Goal: Transaction & Acquisition: Book appointment/travel/reservation

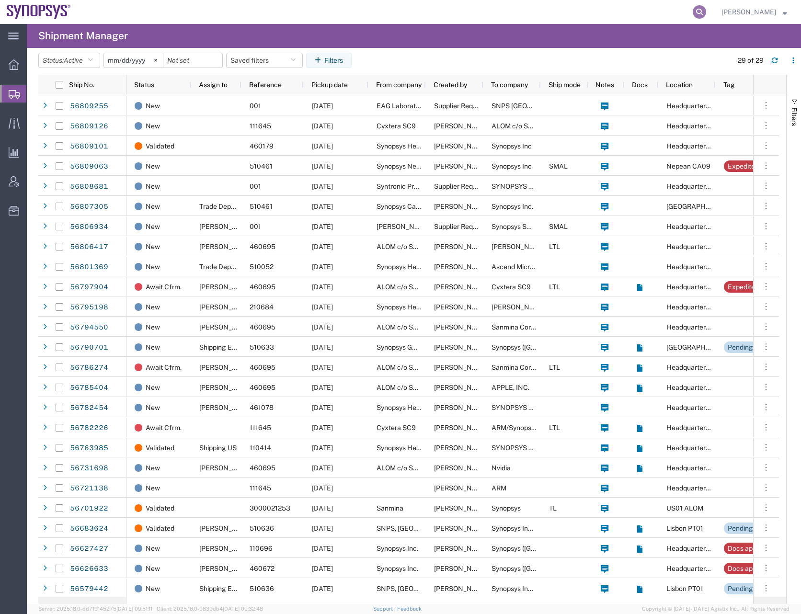
click at [706, 9] on icon at bounding box center [699, 11] width 13 height 13
paste input "56829063"
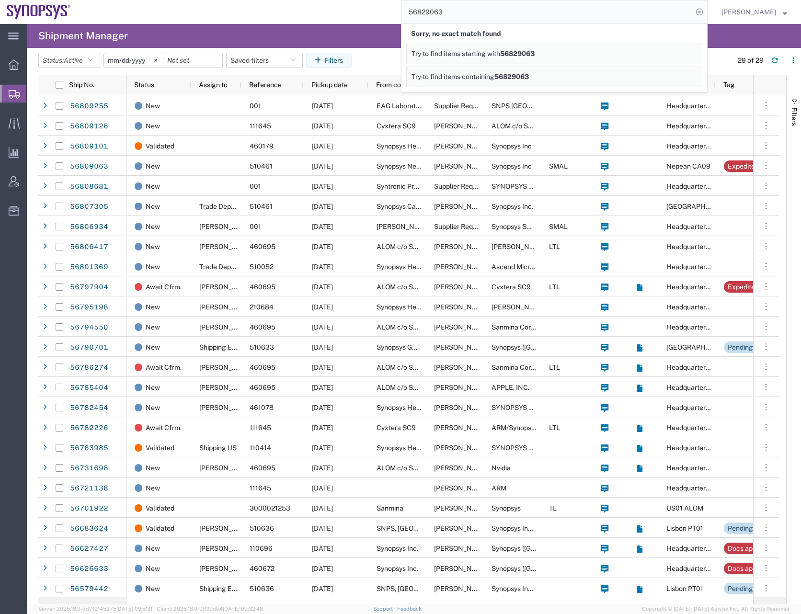
click at [461, 10] on input "56829063" at bounding box center [547, 11] width 291 height 23
type input "5"
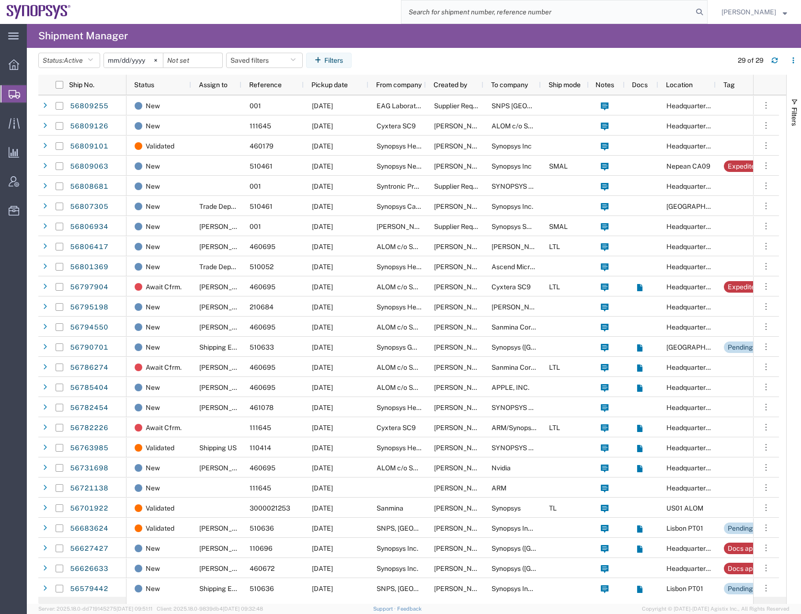
click at [466, 16] on input "search" at bounding box center [547, 11] width 291 height 23
paste input "56786274"
type input "56786274"
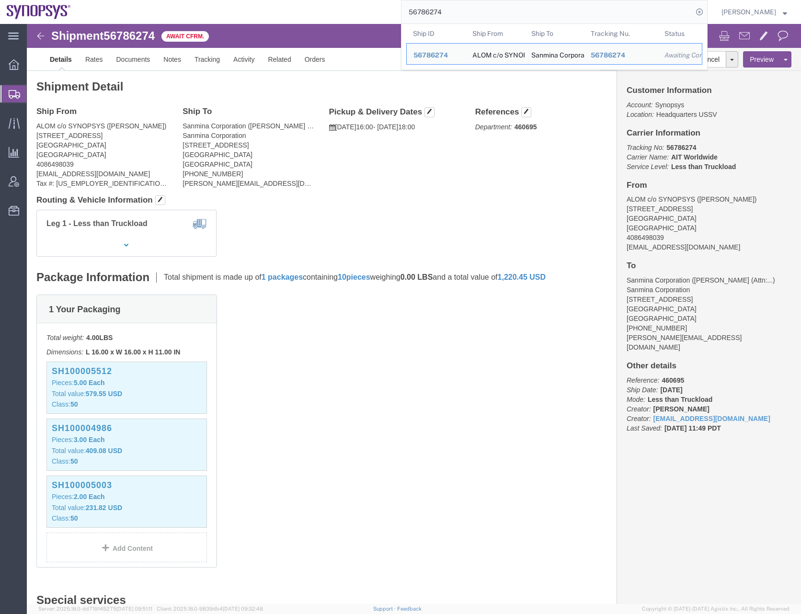
click at [0, 0] on span "Create Shipment" at bounding box center [0, 0] width 0 height 0
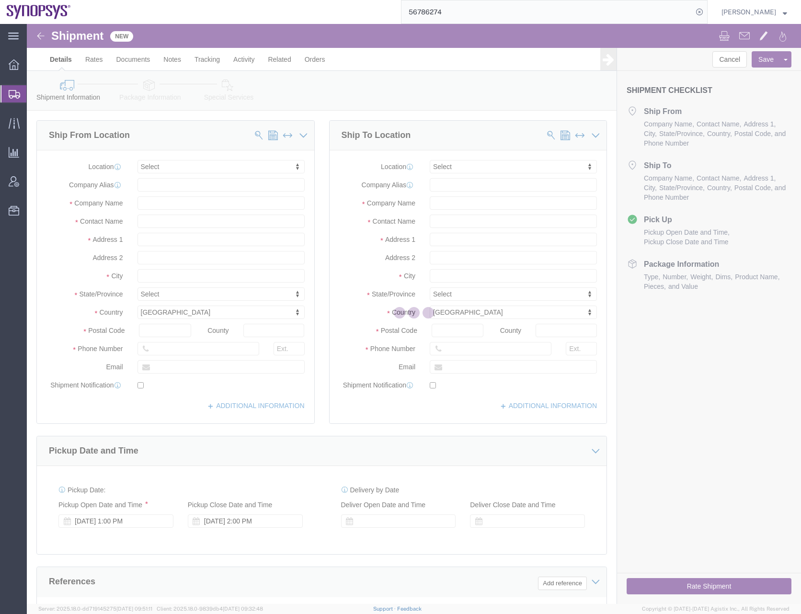
select select
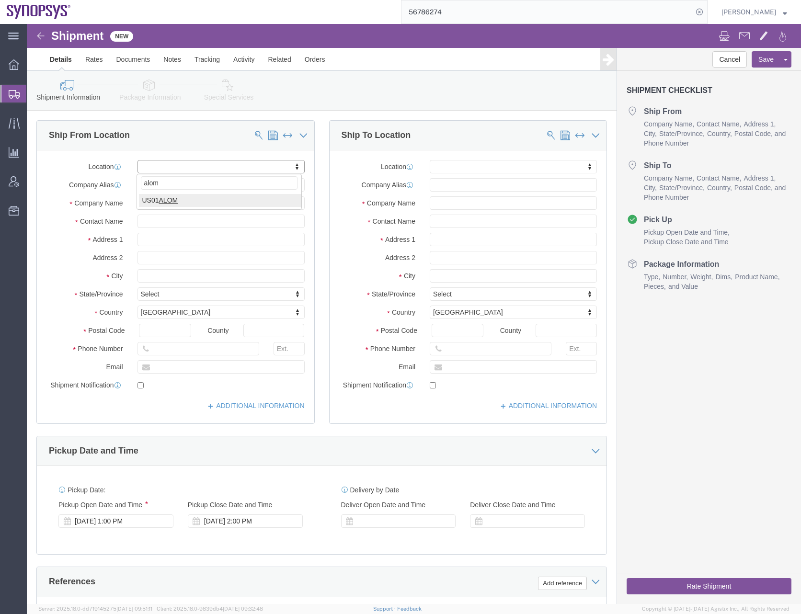
type input "alom"
select select "65511"
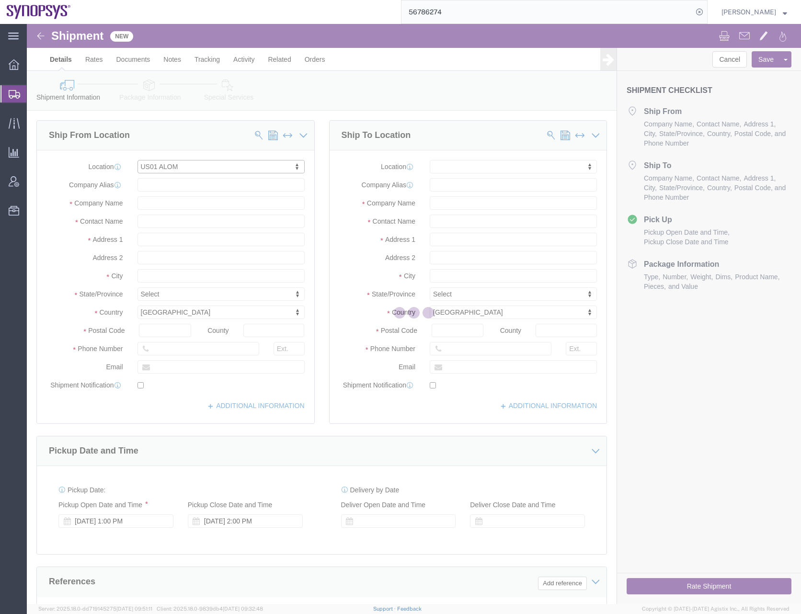
type input "[STREET_ADDRESS]"
type input "94539"
type input "US01"
type input "Synopsys"
type input "Fremont"
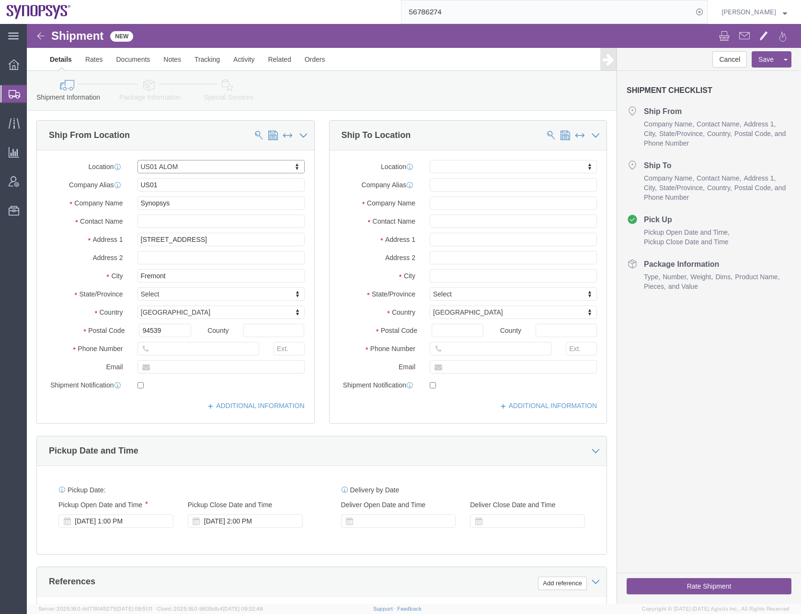
select select "CA"
click input "text"
type input "Ni"
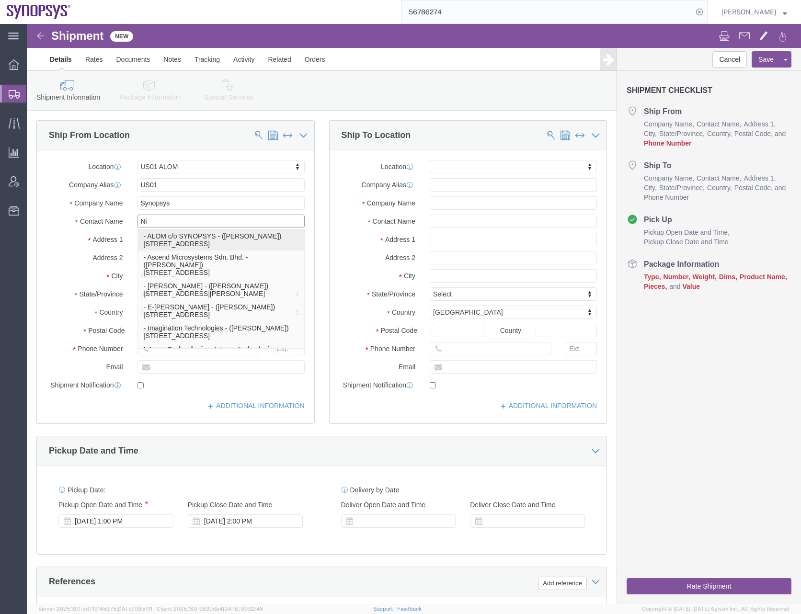
click p "- ALOM c/o SYNOPSYS - ([PERSON_NAME]) [STREET_ADDRESS]"
select select
type input "4086498039"
type input "[EMAIL_ADDRESS][DOMAIN_NAME]"
checkbox input "true"
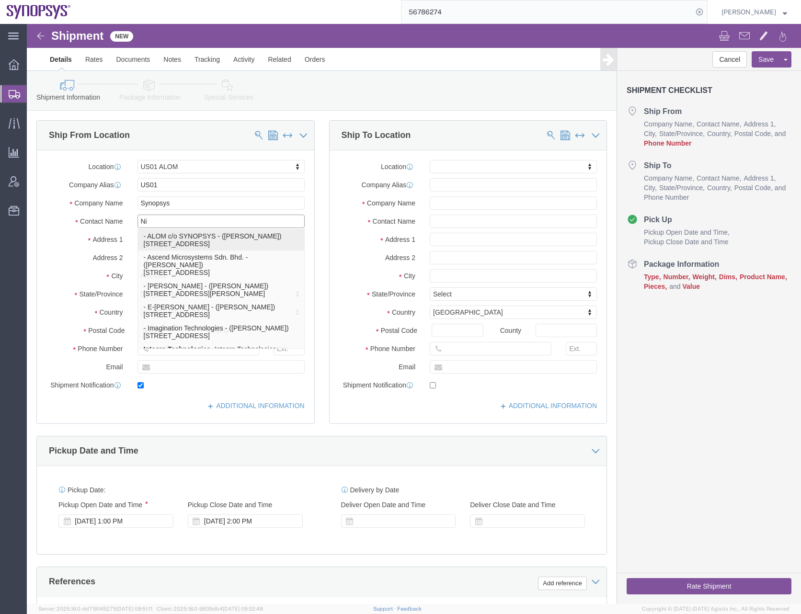
type input "ALOM c/o SYNOPSYS"
type input "[PERSON_NAME]"
select select "CA"
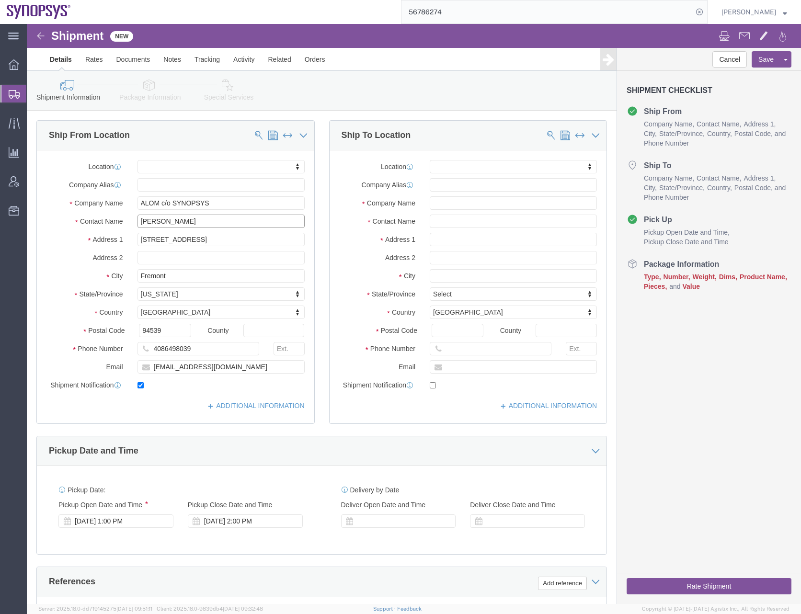
type input "[PERSON_NAME]"
click input "checkbox"
checkbox input "false"
drag, startPoint x: 227, startPoint y: 344, endPoint x: 23, endPoint y: 341, distance: 203.7
click div "Email [EMAIL_ADDRESS][DOMAIN_NAME]"
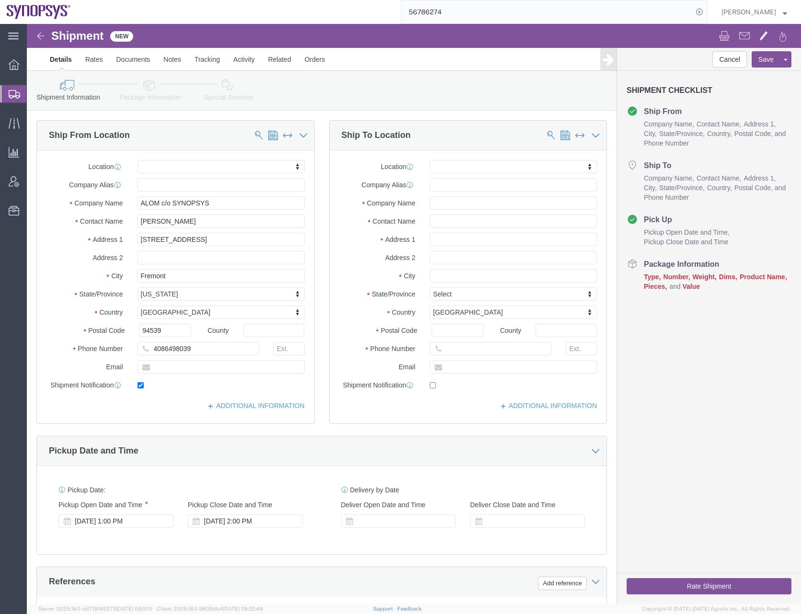
click div "Shipment Information Package Information Special Services"
click input "checkbox"
checkbox input "false"
type input "pt"
select select "63152"
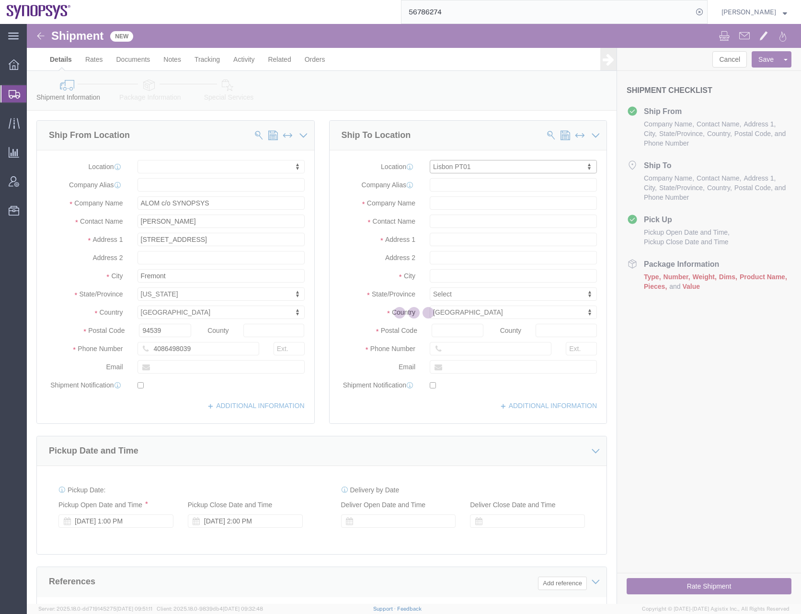
type input "[GEOGRAPHIC_DATA]"
type input "Piso 2"
select select "PT"
type input "2740-267"
type input "PT01"
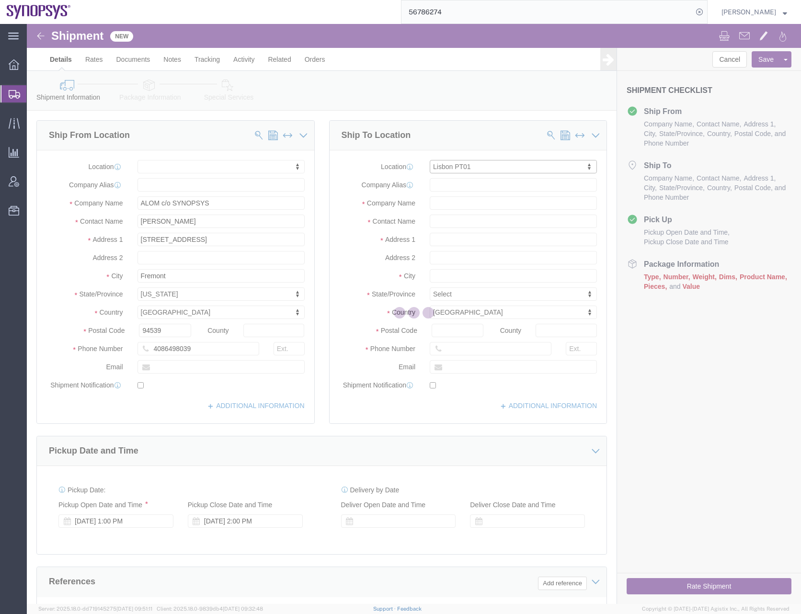
type input "SNPS, [GEOGRAPHIC_DATA] Unipessoal, Lda."
type input "Porto Salvo"
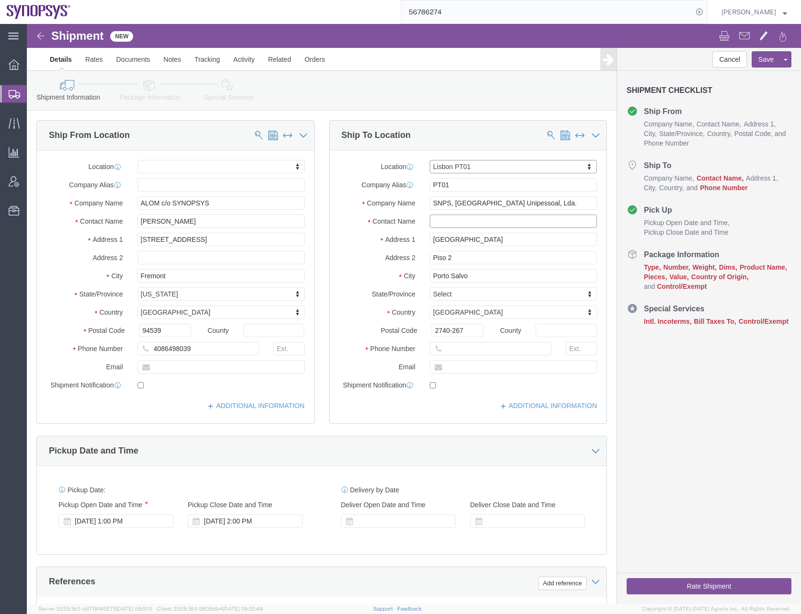
click input "text"
type input "Tiago"
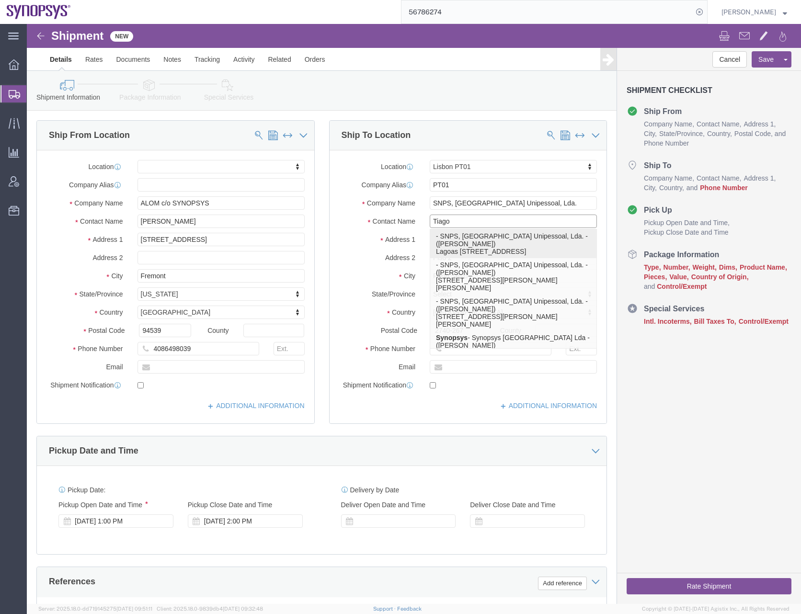
click p "- SNPS, [GEOGRAPHIC_DATA] Unipessoal, Lda. - ([PERSON_NAME]) [STREET_ADDRESS]"
select select
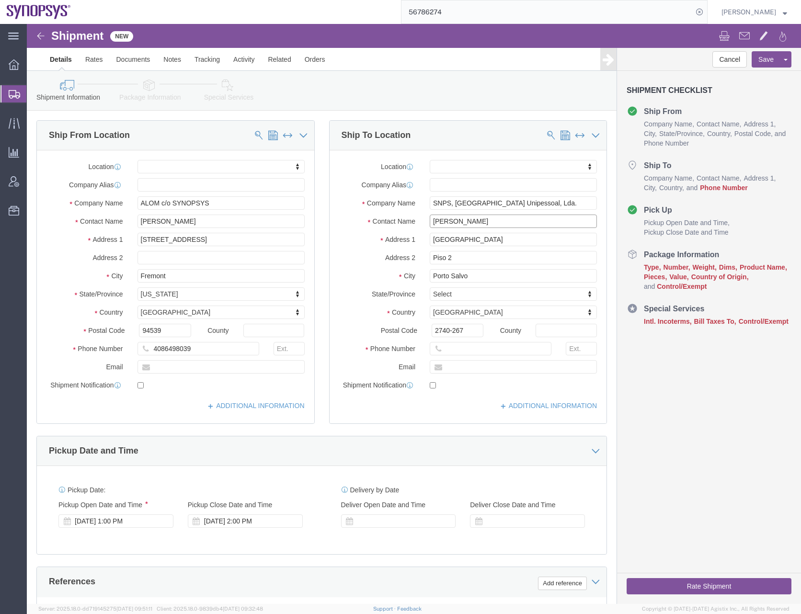
type input "[PERSON_NAME]"
click input "text"
paste input "351-915-185-726"
type input "351-915-185-726"
click input "text"
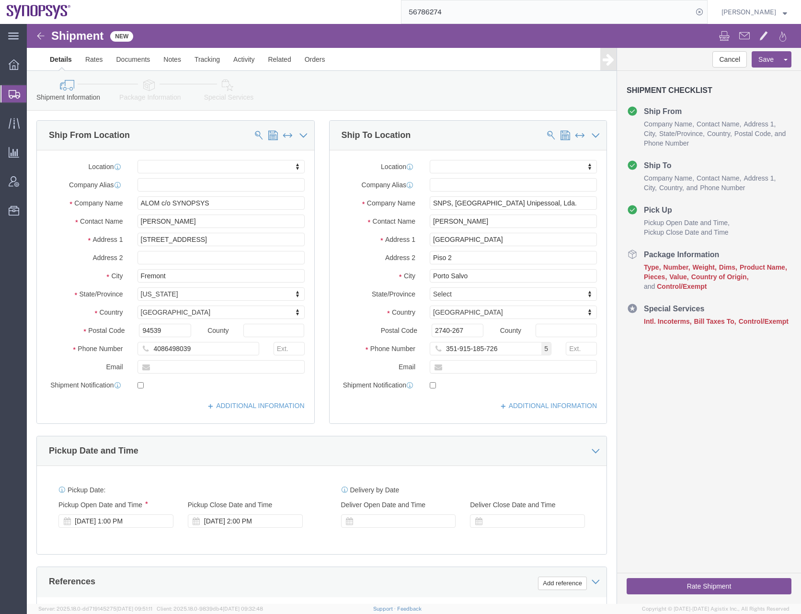
click div "Location My Profile Location [GEOGRAPHIC_DATA] DE04 Agrate Brianza IT01 [GEOGRA…"
click link "ADDITIONAL INFORMATION"
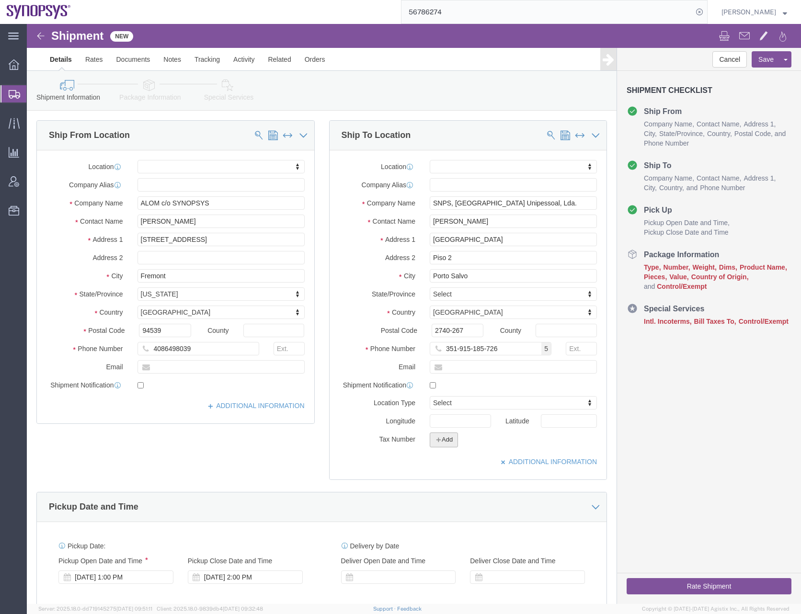
click button "Add"
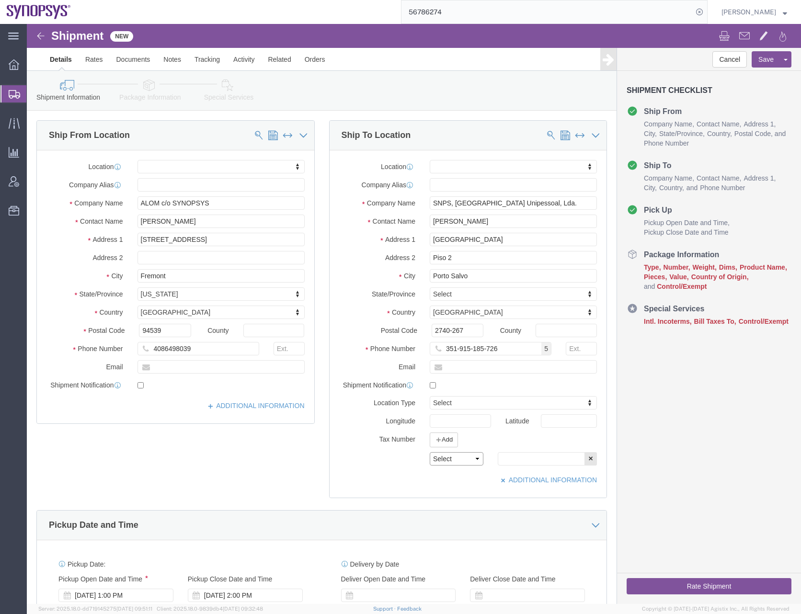
click select "Select EIN EORI TIN VAT Other"
select select "EORI"
click select "Select EIN EORI TIN VAT Other"
click input "text"
paste input "PT503835420"
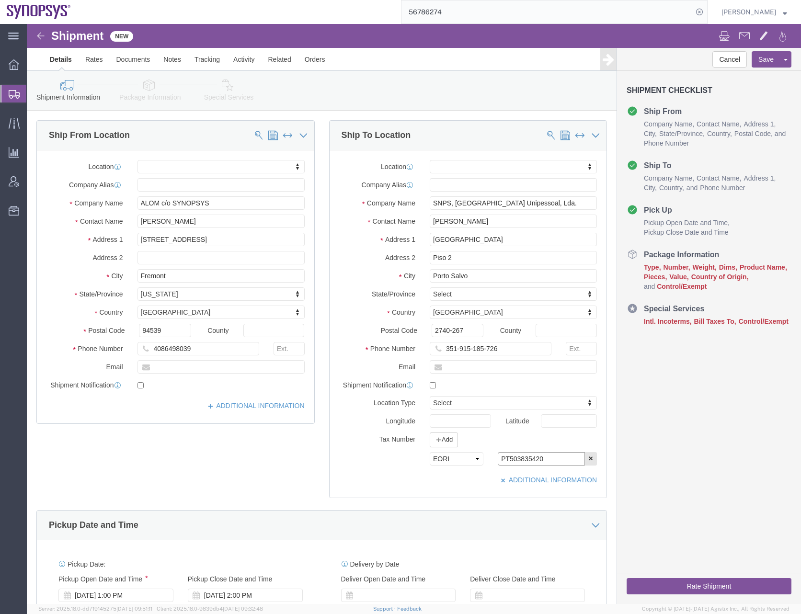
type input "PT503835420"
click div "Ship From Location Location My Profile Location [GEOGRAPHIC_DATA] DE04 Agrate B…"
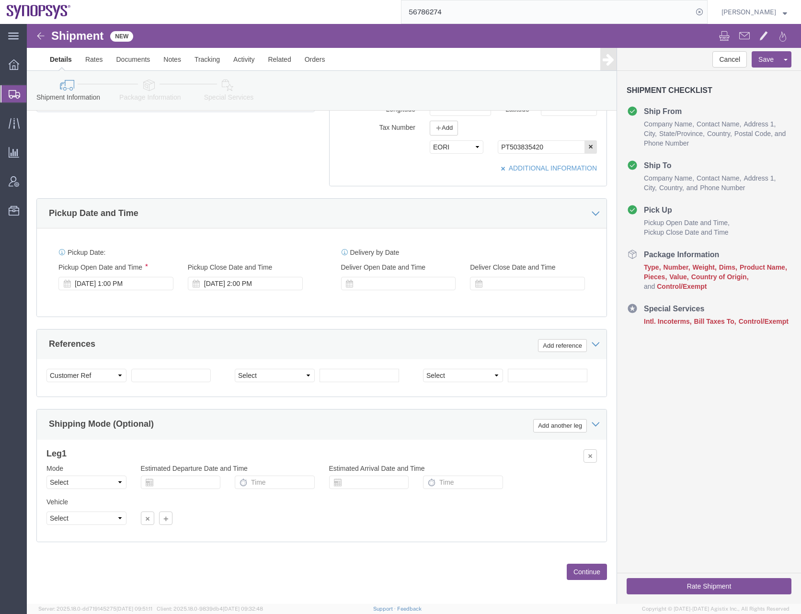
scroll to position [317, 0]
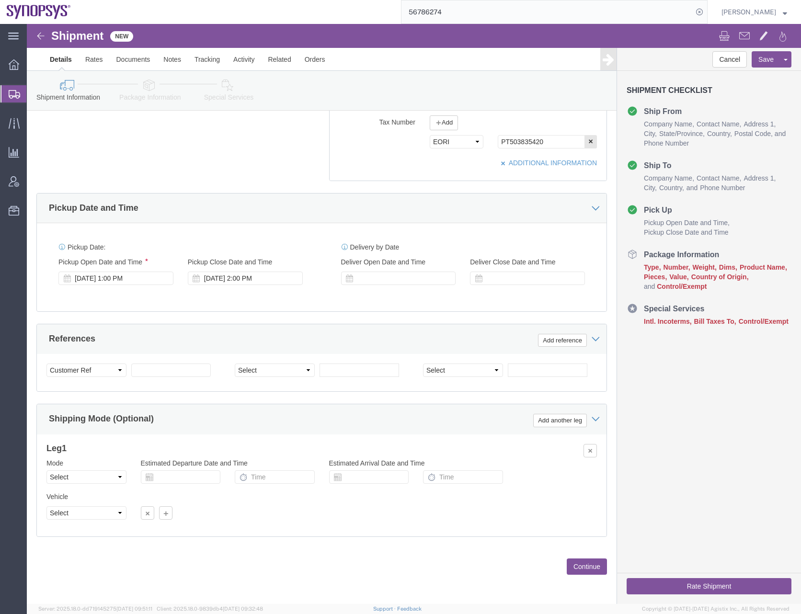
click button "Continue"
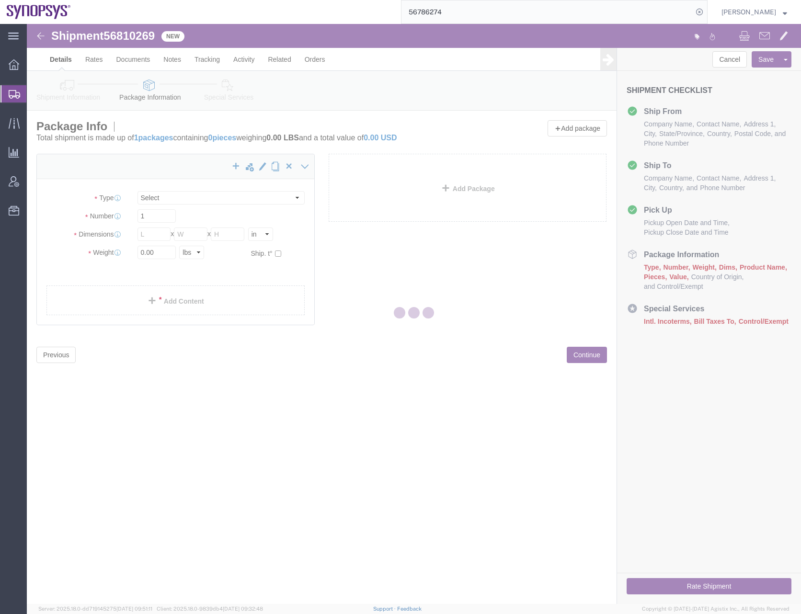
select select "CBOX"
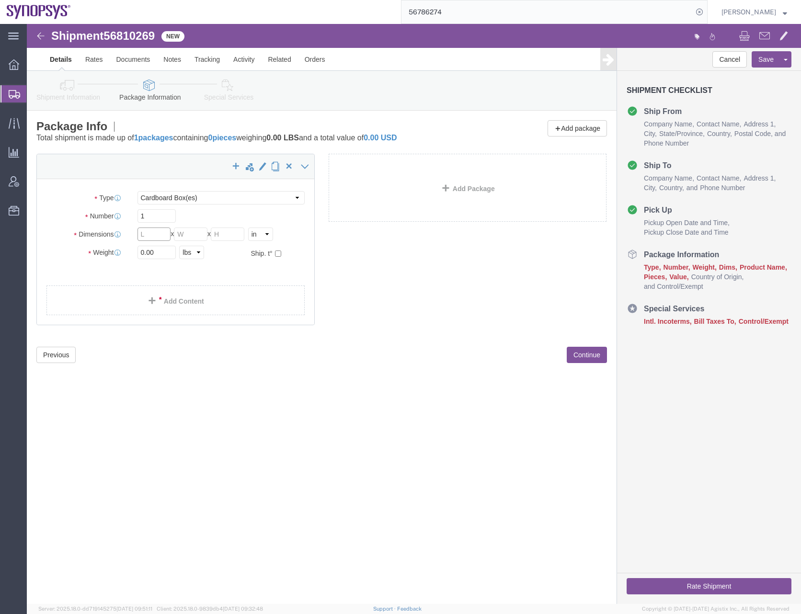
click input "text"
type input "13"
type input "11"
type input "4"
type input "1"
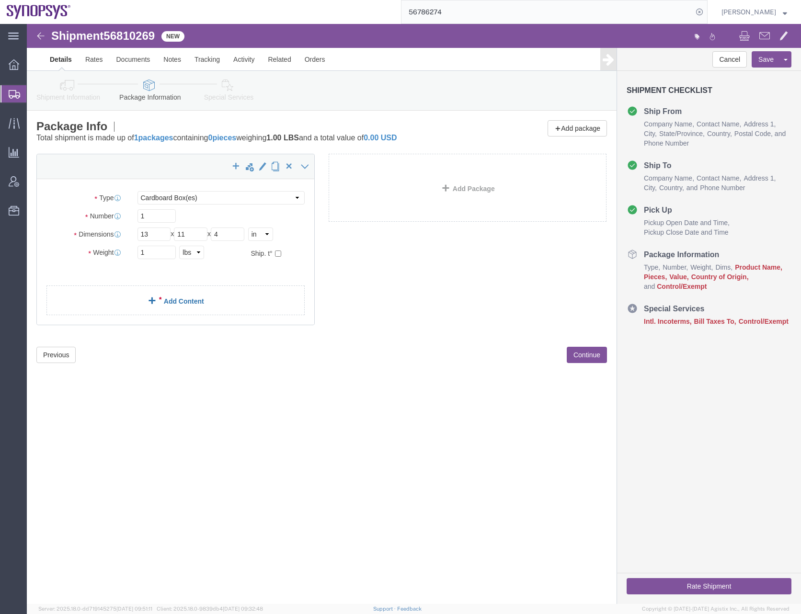
click link "Add Content"
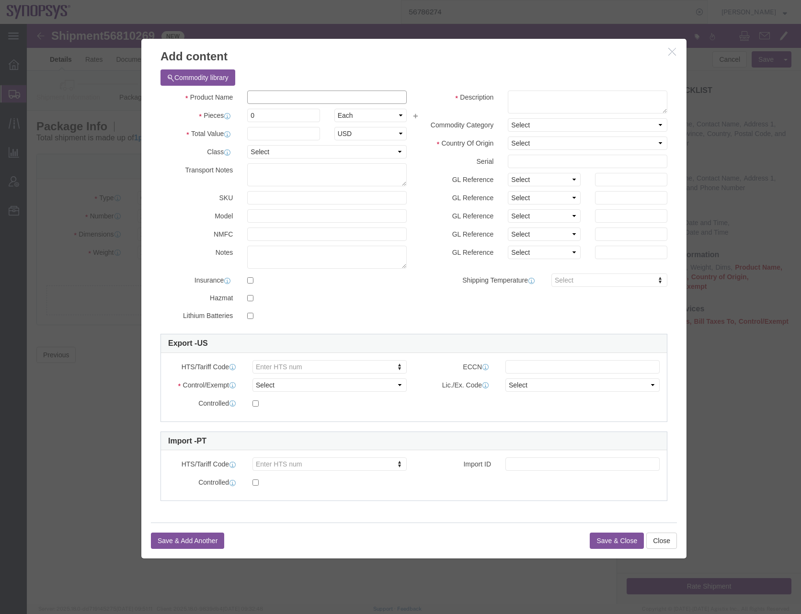
click input "text"
type input "HW1062-000"
click textarea
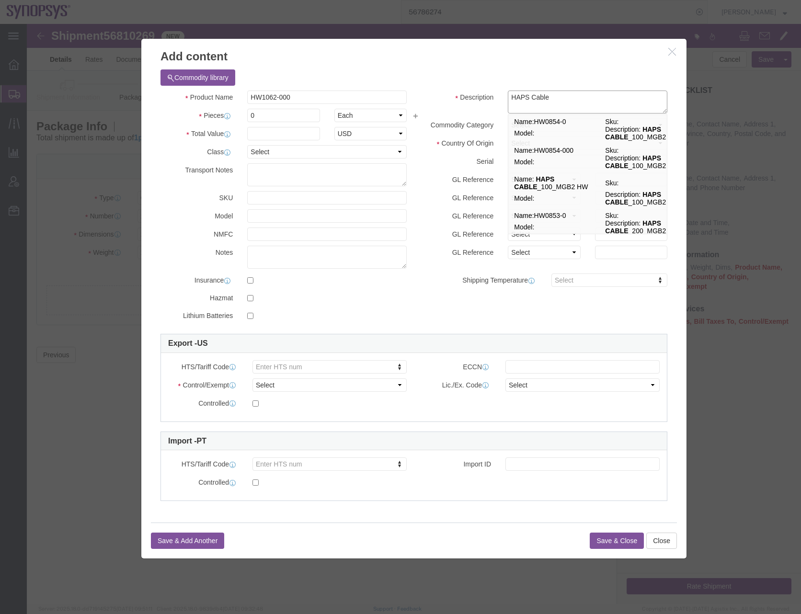
type textarea "HAPS Cable"
click div "Commodity library Product Name HW1062-000 Pieces 0 Select Bag Barrels 100Board …"
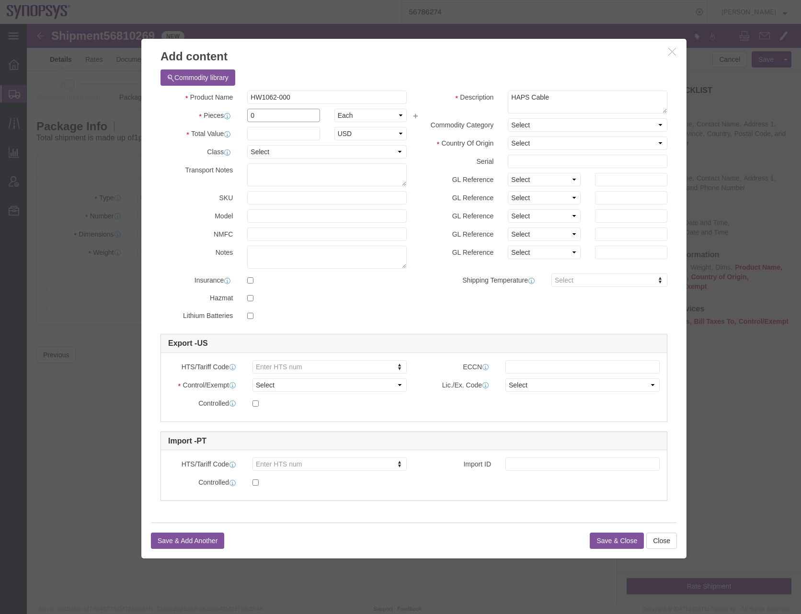
drag, startPoint x: 242, startPoint y: 89, endPoint x: 188, endPoint y: 98, distance: 54.0
click div "Pieces 0 Select Bag Barrels 100Board Feet Bottle Box Blister Pack Carats Can Ca…"
type input "4"
click input "text"
type input "54.51"
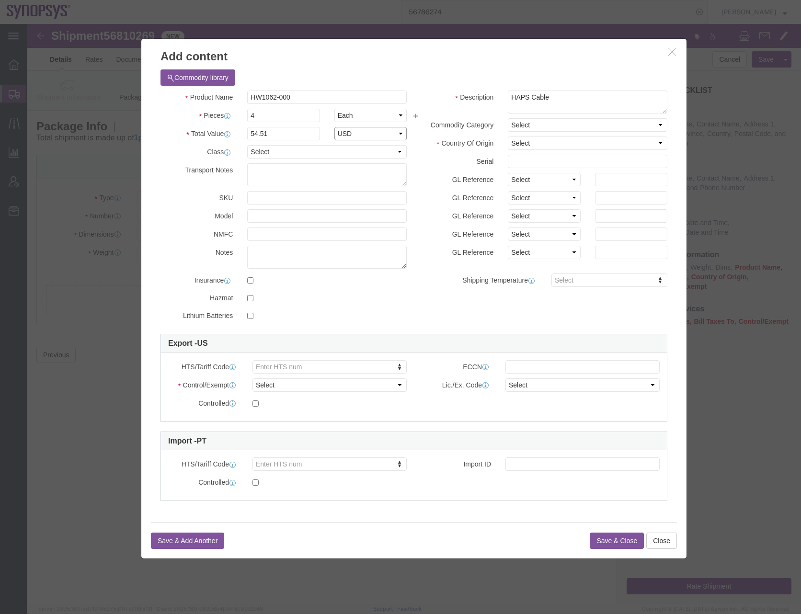
select select "USD"
select select "50"
click select "Select [GEOGRAPHIC_DATA] [GEOGRAPHIC_DATA] [GEOGRAPHIC_DATA] [GEOGRAPHIC_DATA] …"
select select "DE"
click select "Select [GEOGRAPHIC_DATA] [GEOGRAPHIC_DATA] [GEOGRAPHIC_DATA] [GEOGRAPHIC_DATA] …"
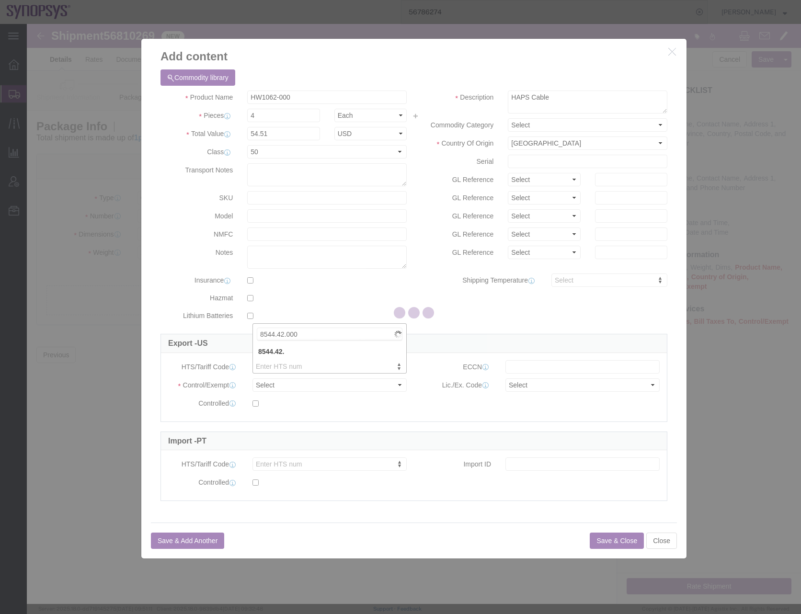
type input "8544.42.0000"
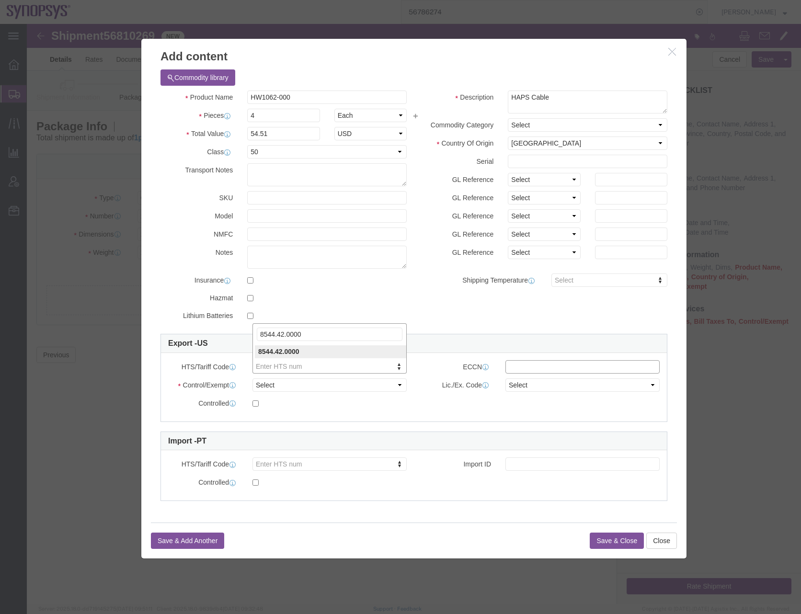
type input "8544.42.0000"
type input "EAR99"
select select "FTR"
click select "Select ATF BIS DEA EPA FDA FTR ITAR OFAC Other (OPA)"
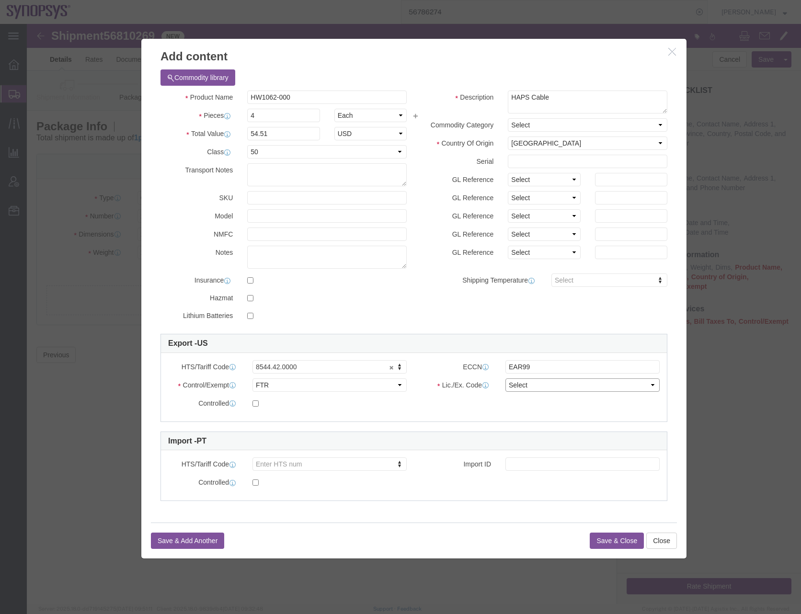
click select "Select 30.2(d)(2) 30.36 30.37(a) 30.37(f) 30.37(g) 30.37(h) 30.37(i) 30.37(j) 3…"
select select "30.37(a)"
click select "Select 30.2(d)(2) 30.36 30.37(a) 30.37(f) 30.37(g) 30.37(h) 30.37(i) 30.37(j) 3…"
click button "Save & Close"
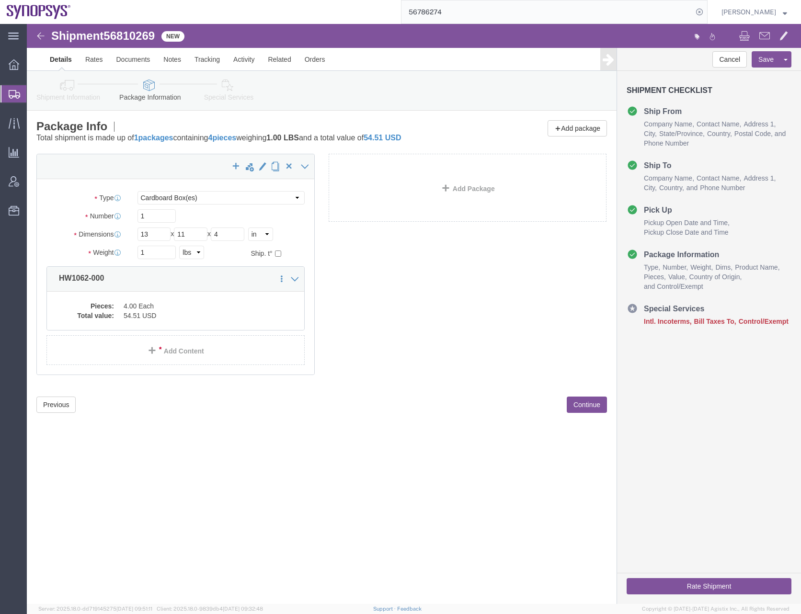
click div "x Package Type Select Bale(s) Basket(s) Bolt(s) Bottle(s) Buckets Bulk Bundle(s…"
click button "Continue"
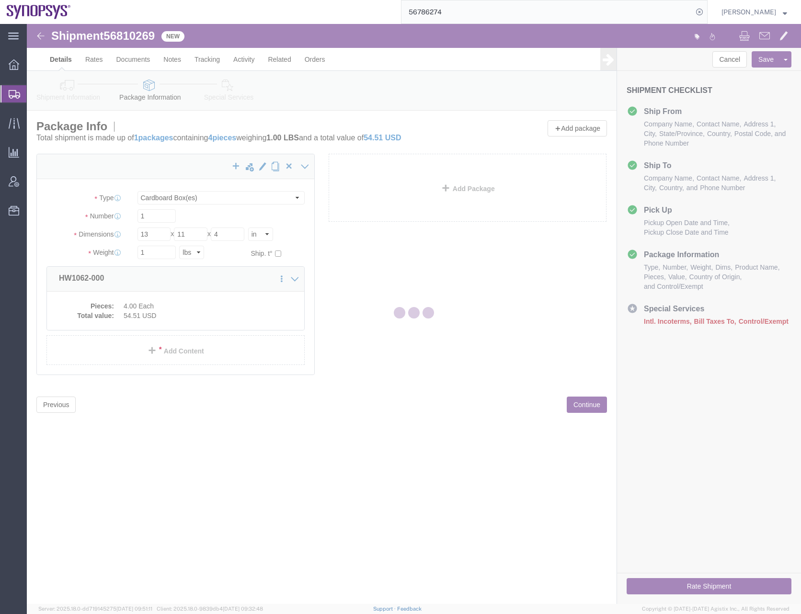
select select
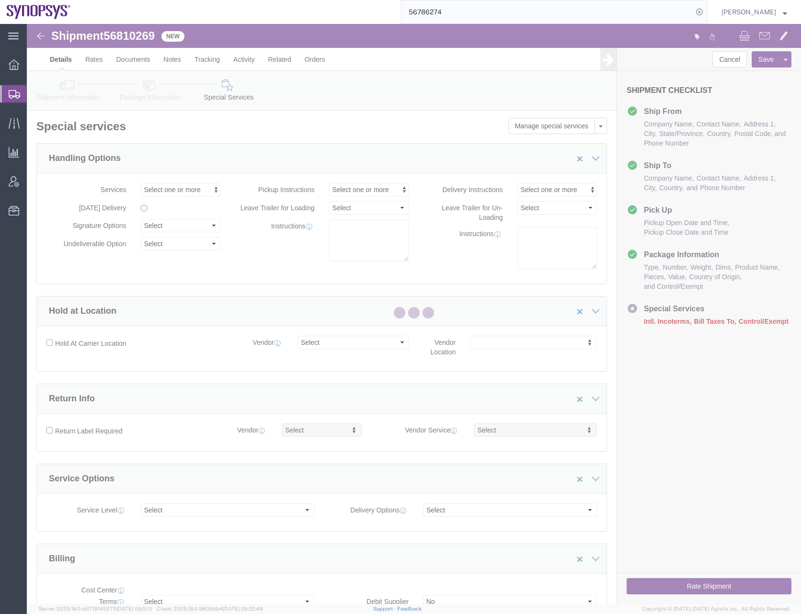
select select "COSTCENTER"
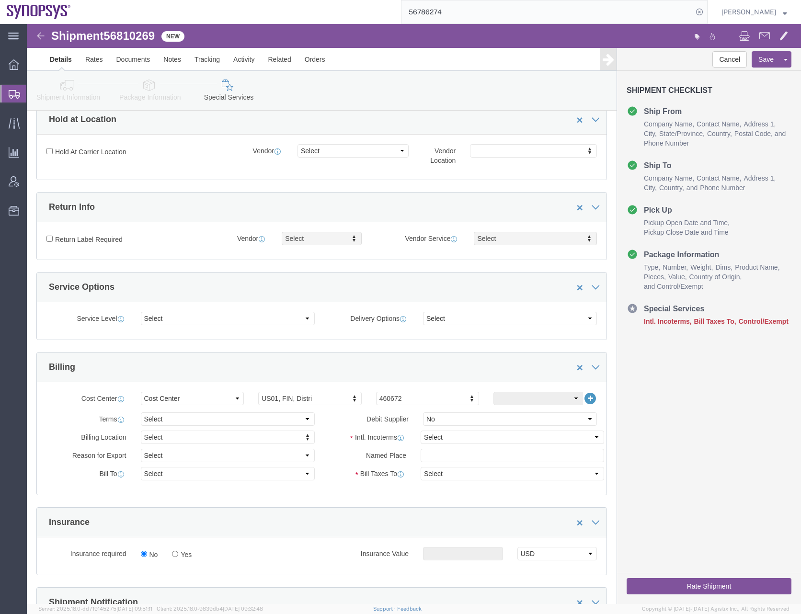
scroll to position [335, 0]
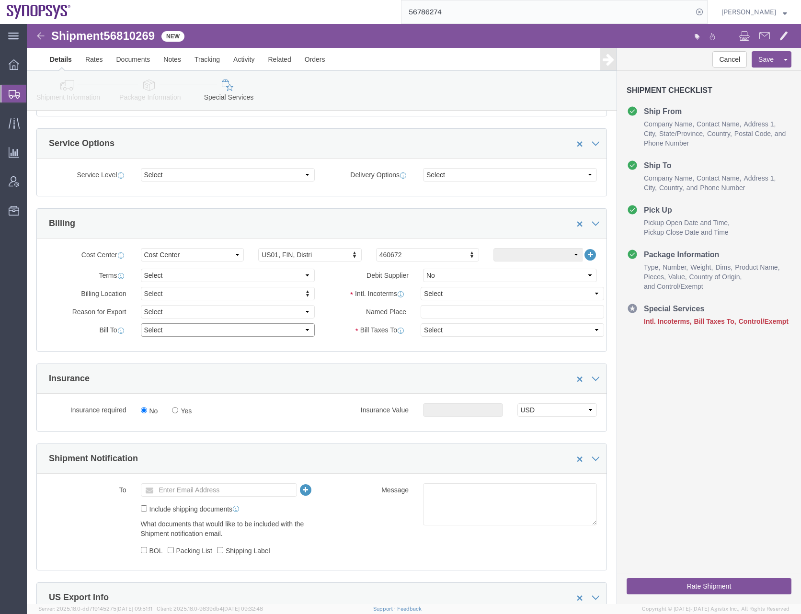
click select "Select Recipient Account Sender/Shipper Third Party Account"
select select "SHIP"
click select "Select Recipient Account Sender/Shipper Third Party Account"
click select "Select Carriage Insurance Paid Carriage Paid To Cost and Freight Cost Insurance…"
select select "DAP"
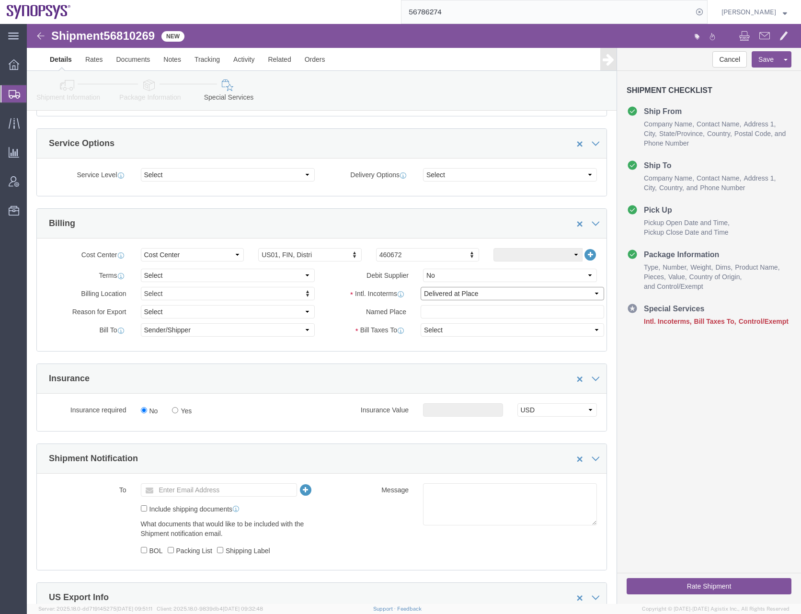
click select "Select Carriage Insurance Paid Carriage Paid To Cost and Freight Cost Insurance…"
select select "RCPN"
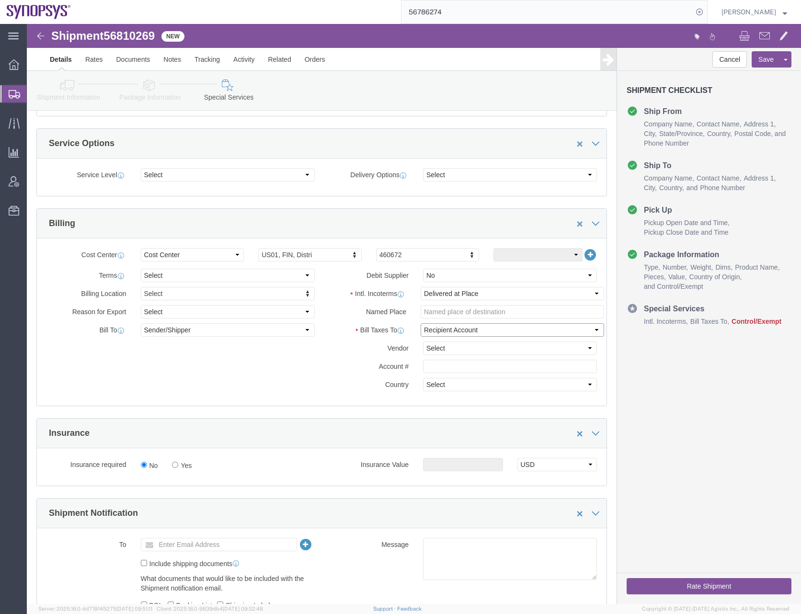
click select "Select Recipient Account Sender/Shipper Third Party Account"
click select "Select DHL FedEx Express UPS"
select select "FedEx Express"
click select "Select DHL FedEx Express UPS"
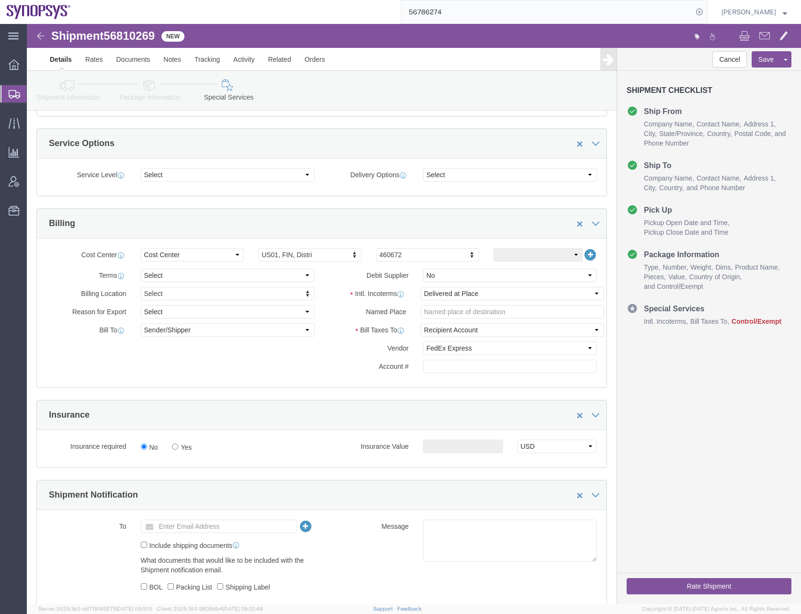
click div "Billing Location Select Select My Profile Location [GEOGRAPHIC_DATA] DE04 Agrat…"
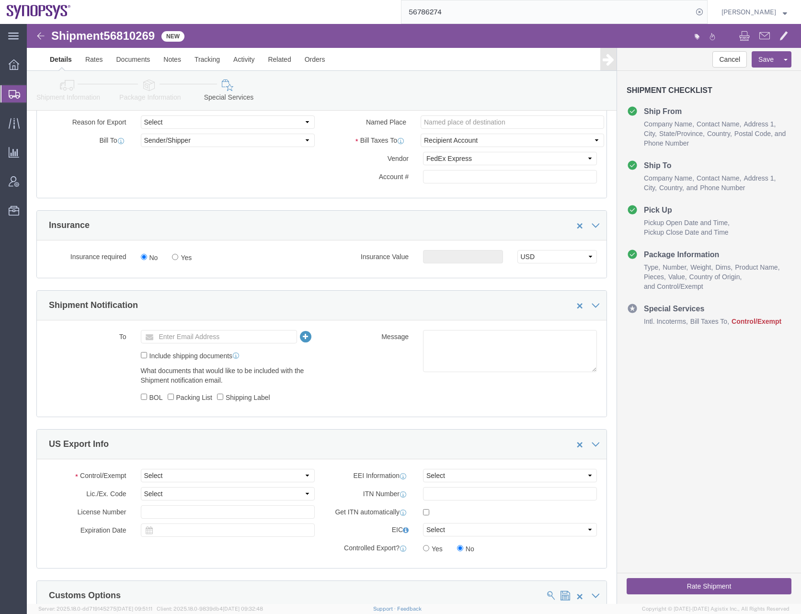
scroll to position [527, 0]
click input "text"
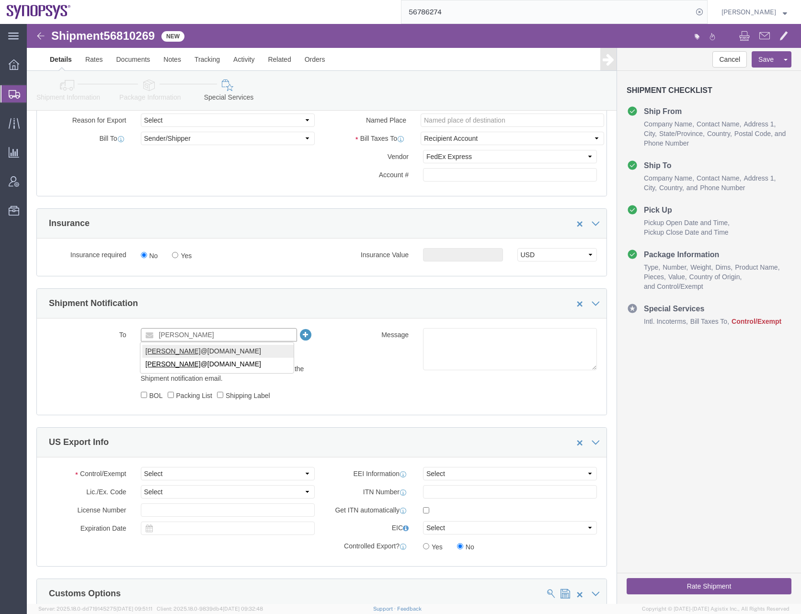
type input "[PERSON_NAME]"
type input "[PERSON_NAME][EMAIL_ADDRESS][DOMAIN_NAME]"
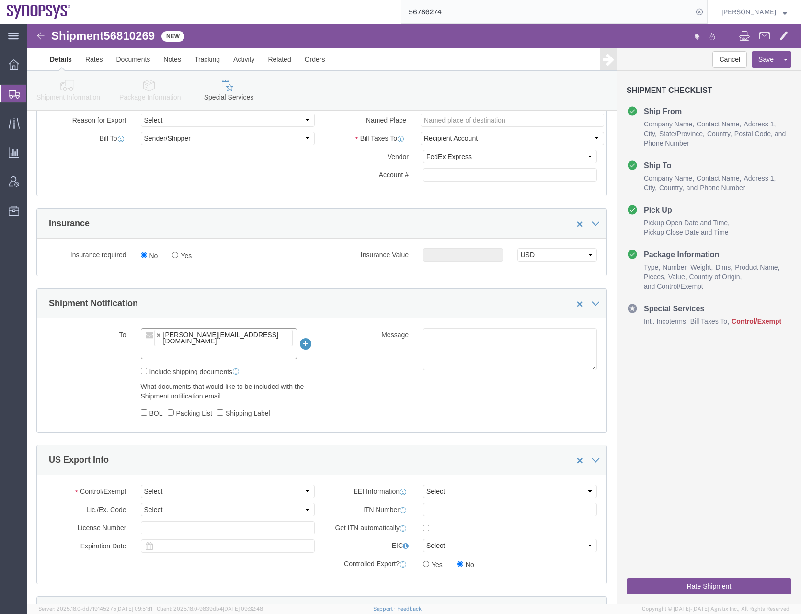
click div "To [PERSON_NAME][EMAIL_ADDRESS][DOMAIN_NAME] [PERSON_NAME][EMAIL_ADDRESS][DOMAI…"
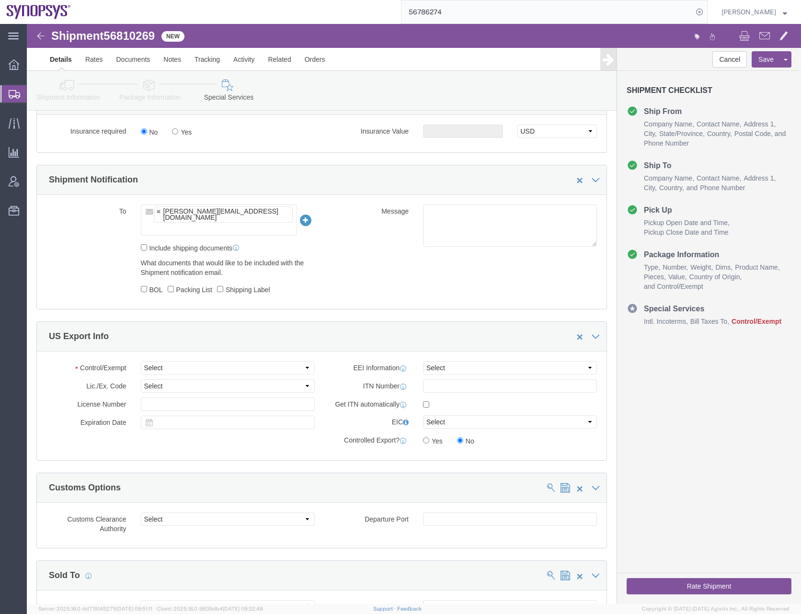
scroll to position [671, 0]
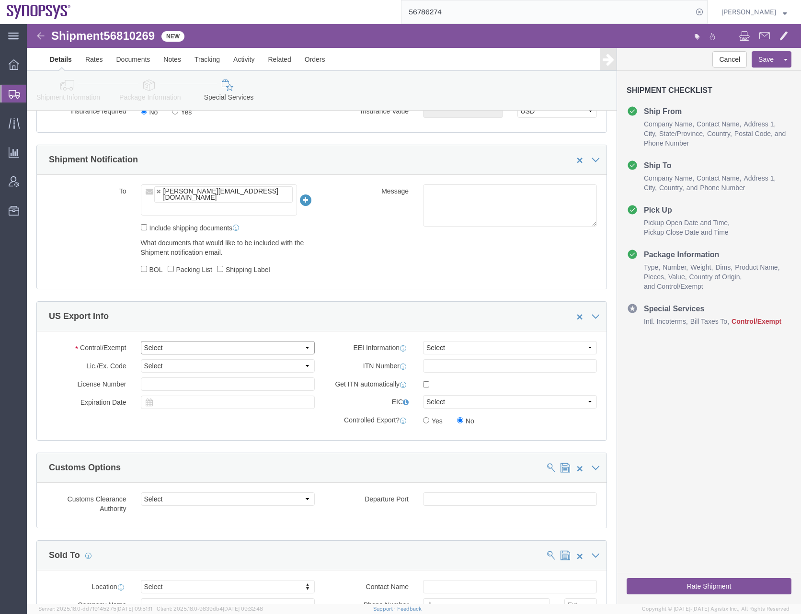
click select "Select ATF BIS DEA EPA FDA FTR ITAR OFAC Other (OPA)"
select select "FTR"
click select "Select ATF BIS DEA EPA FDA FTR ITAR OFAC Other (OPA)"
click select "Select 30.2(d)(2) 30.36 30.37(a) 30.37(f) 30.37(g) 30.37(h) 30.37(i) 30.37(j) 3…"
select select "30.37(a)"
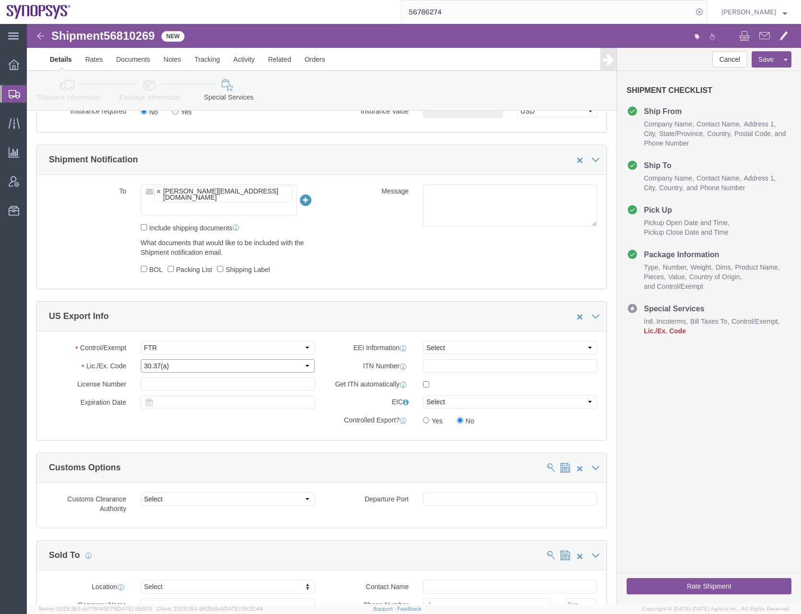
click select "Select 30.2(d)(2) 30.36 30.37(a) 30.37(f) 30.37(g) 30.37(h) 30.37(i) 30.37(j) 3…"
click select "Select AES-Direct EEI Carrier File EEI EEI Exempt"
select select "EXEM"
click select "Select AES-Direct EEI Carrier File EEI EEI Exempt"
click div "To [PERSON_NAME][EMAIL_ADDRESS][DOMAIN_NAME] [PERSON_NAME][EMAIL_ADDRESS][DOMAI…"
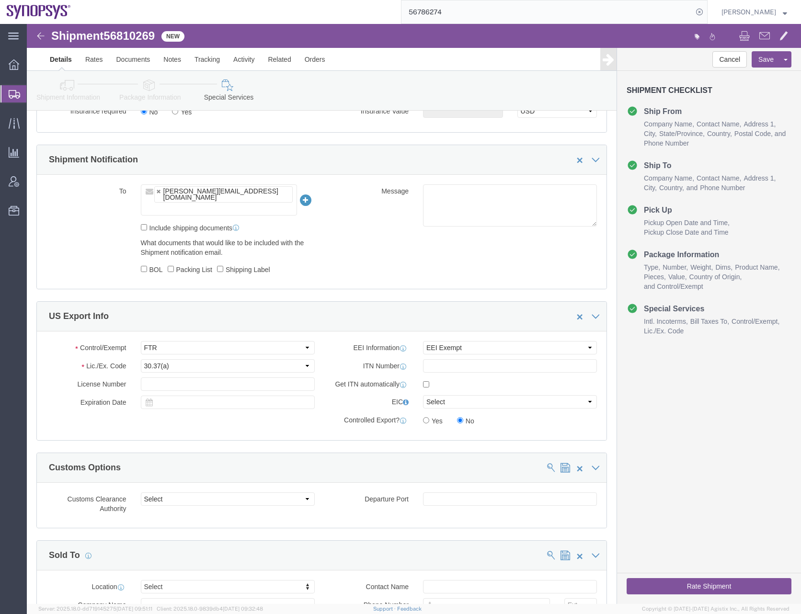
click icon
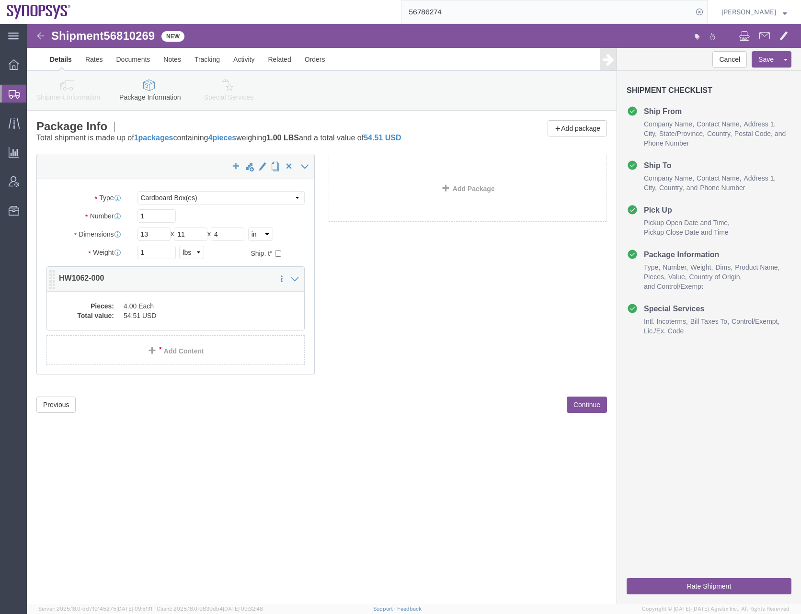
click dd "54.51 USD"
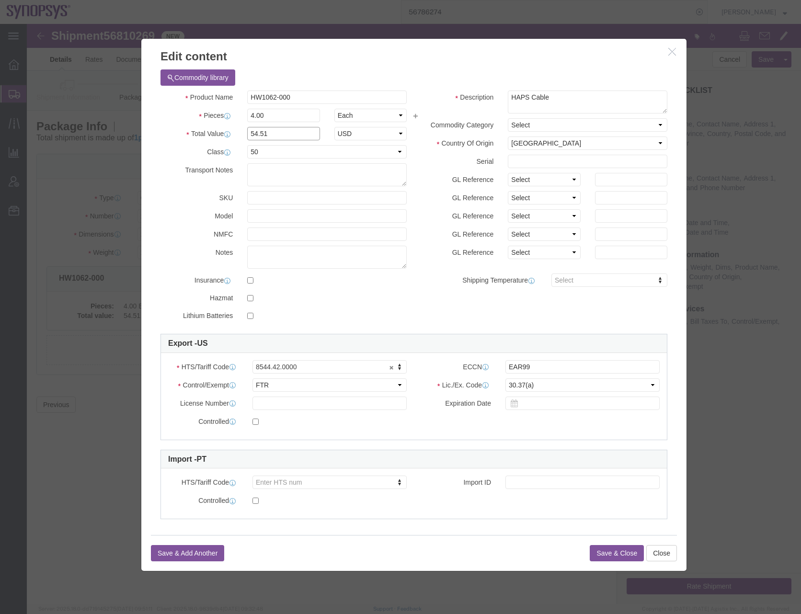
drag, startPoint x: 241, startPoint y: 107, endPoint x: 206, endPoint y: 110, distance: 35.1
click div "Total Value 54.51 Select ADP AED AFN ALL AMD AOA ARS ATS AUD AWG AZN BAM BBD BD…"
type input "218.06"
select select "USD"
click button "Save & Close"
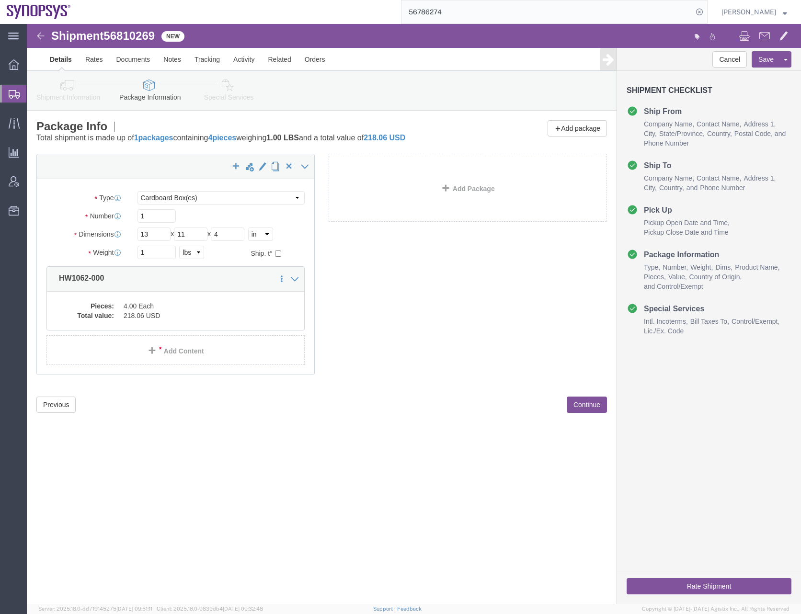
click button "Continue"
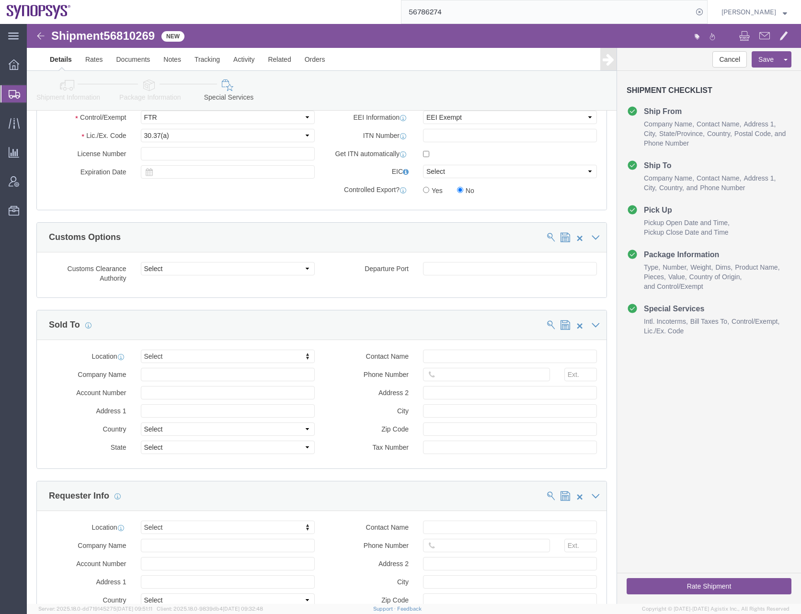
scroll to position [910, 0]
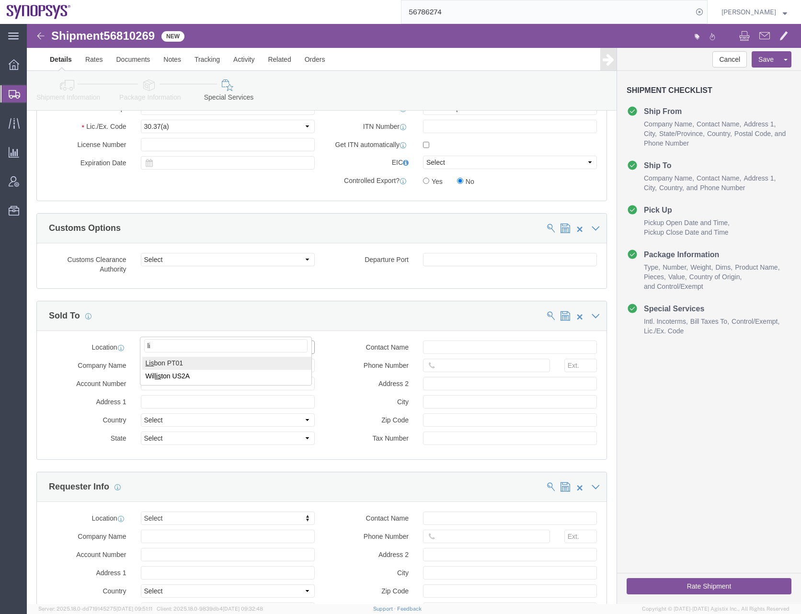
type input "l"
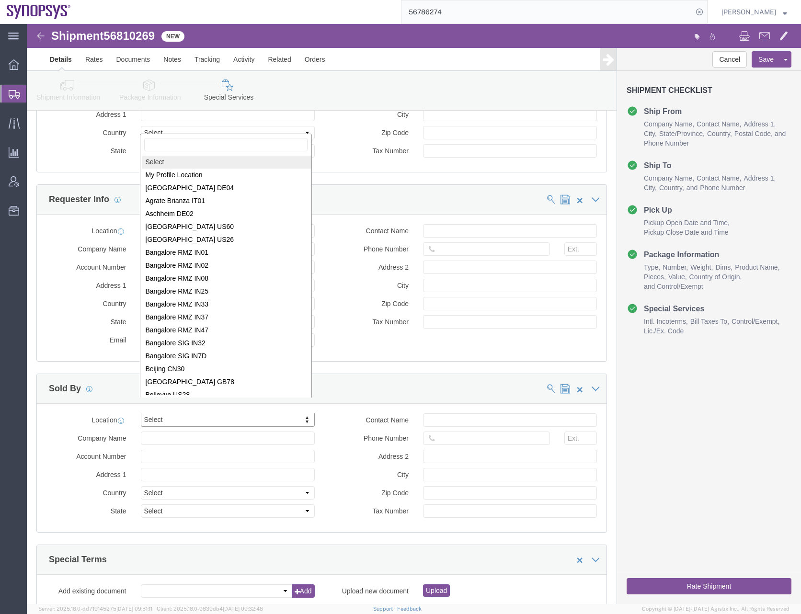
scroll to position [1, 0]
select select "MYPROFILE"
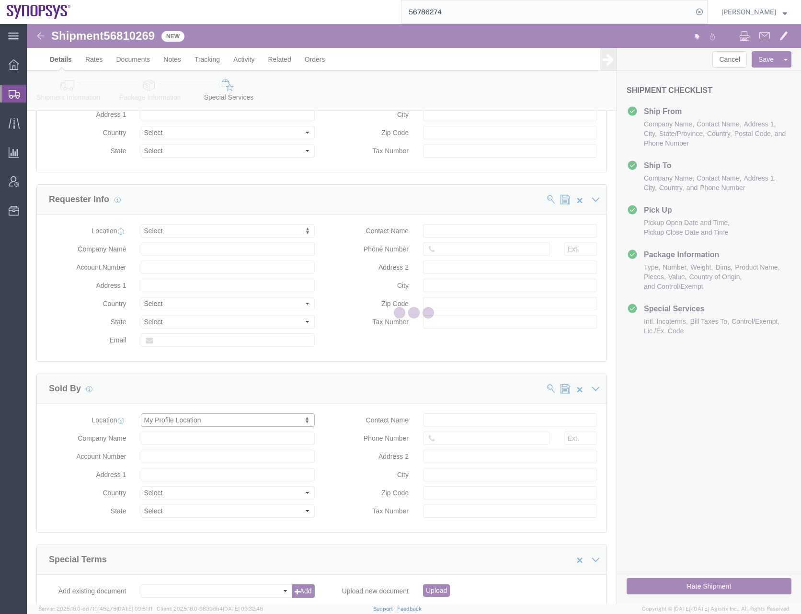
type input "Synopsys Headquarters USSV"
type input "[STREET_ADDRESS]"
select select "US"
type input "[PERSON_NAME]"
type input "0016505845000"
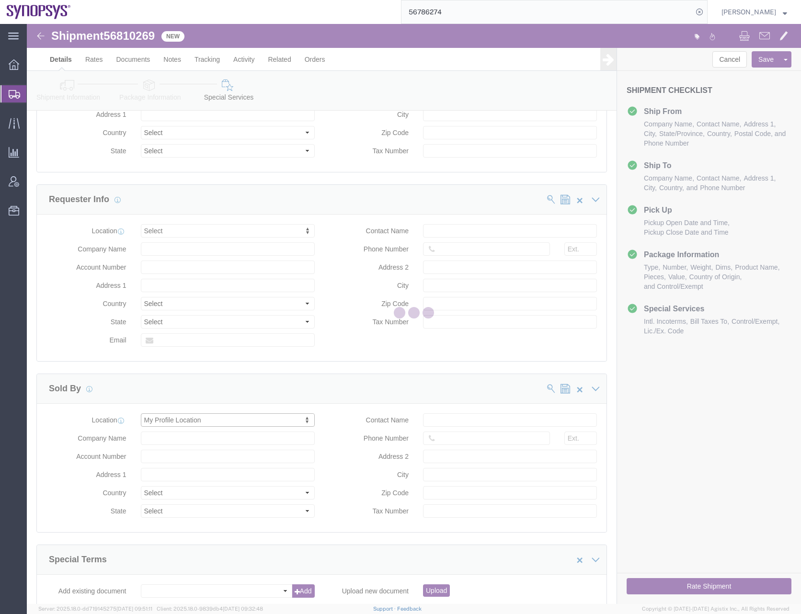
type input "Sunnyvale"
type input "94085"
type input "[US_EMPLOYER_IDENTIFICATION_NUMBER]"
select select "CA"
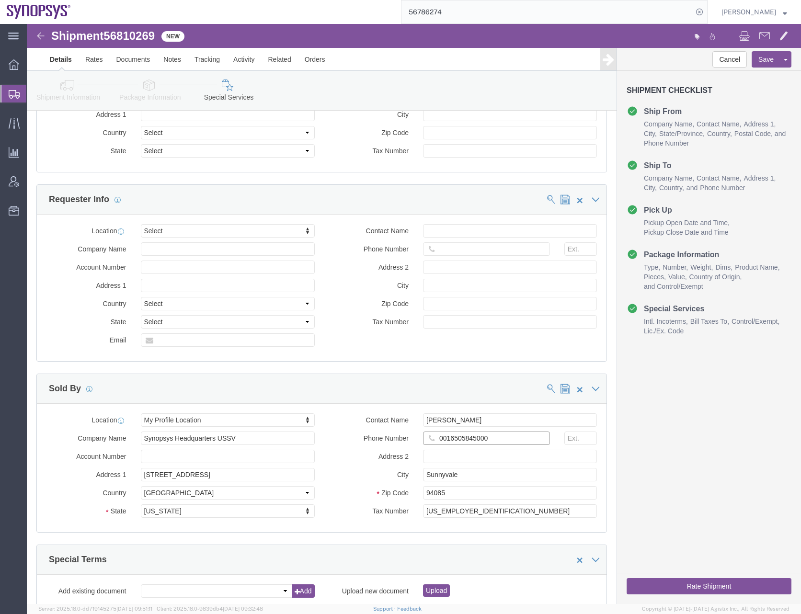
click input "0016505845000"
type input "6505845000"
click div "Location Select Select My Profile Location [GEOGRAPHIC_DATA] DE04 Agrate Brianz…"
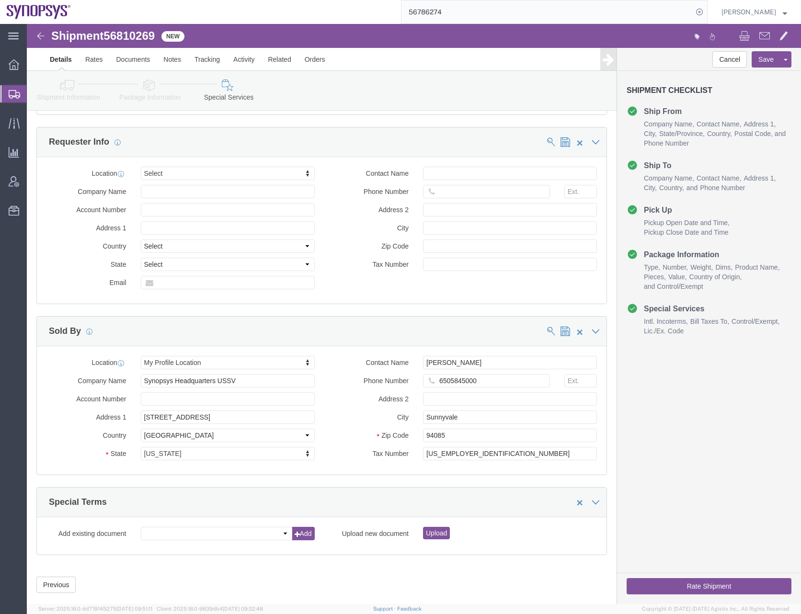
scroll to position [1256, 0]
click button "Save"
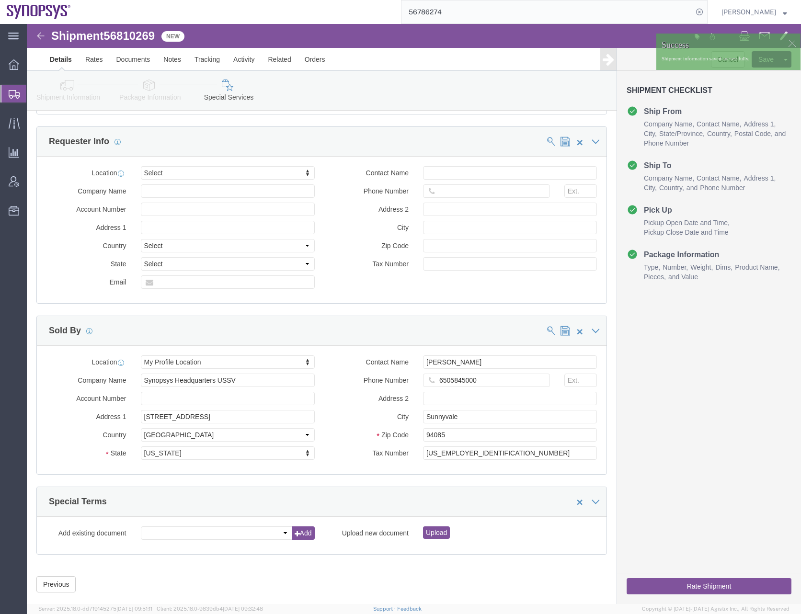
click button "Rate Shipment"
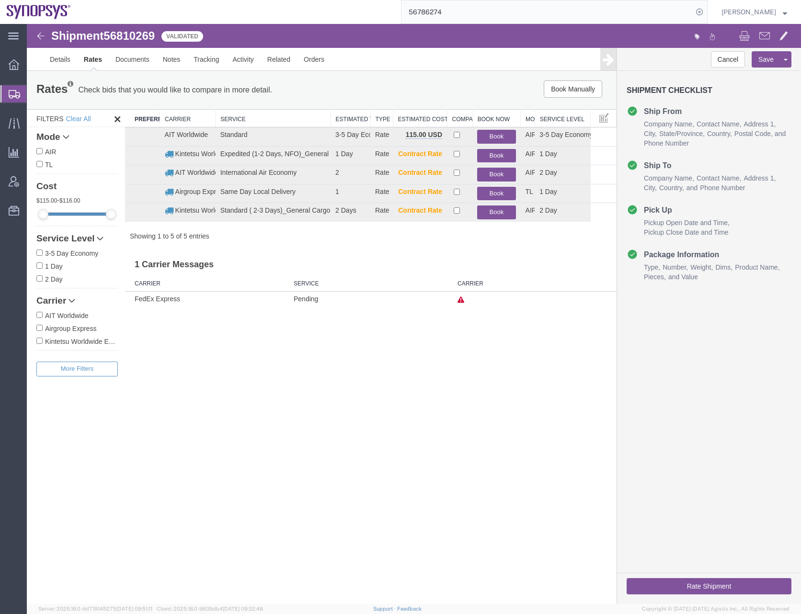
click at [427, 447] on div "Shipment 56810269 5 of 5 Validated Details Rates Documents Notes Tracking Activ…" at bounding box center [414, 314] width 774 height 580
click at [58, 59] on link "Details" at bounding box center [60, 59] width 34 height 23
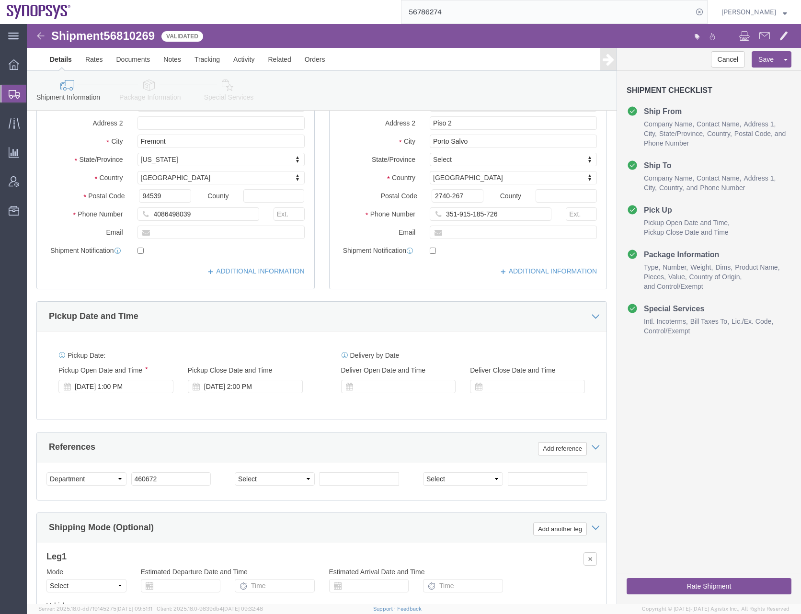
scroll to position [144, 0]
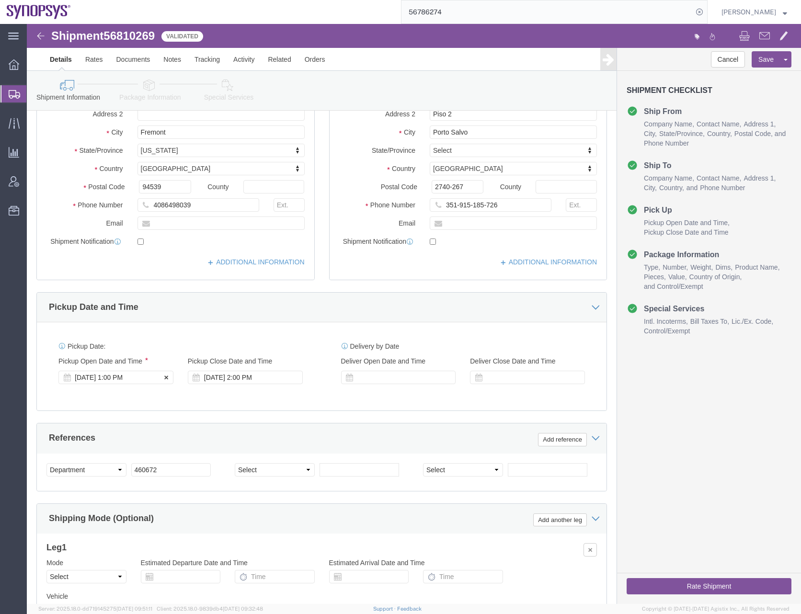
click div "[DATE] 1:00 PM"
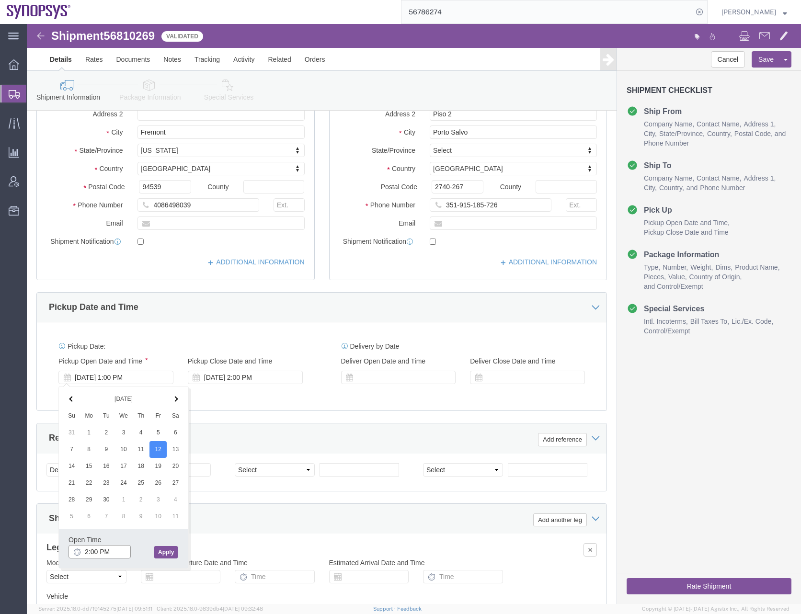
type input "2:00 PM"
click button "Apply"
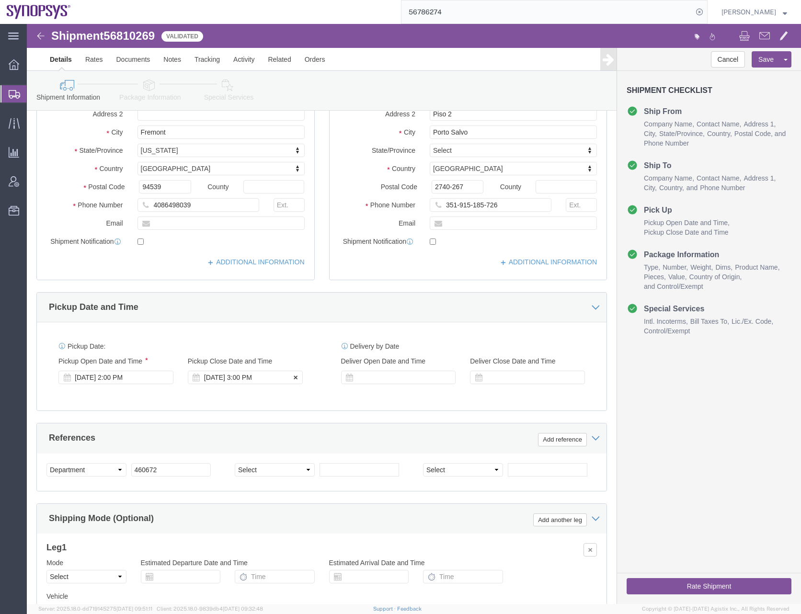
click div "[DATE] 3:00 PM"
type input "5:00 PM"
click button "Apply"
click button "Rate Shipment"
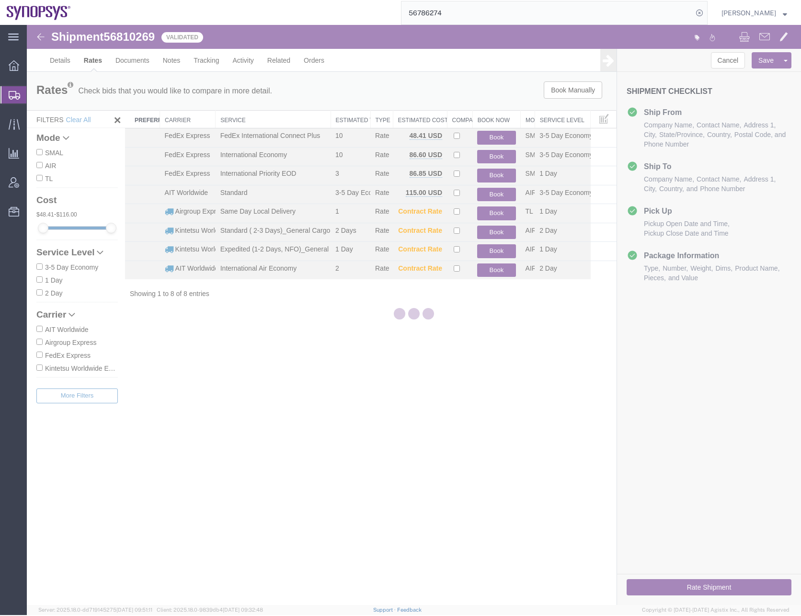
scroll to position [0, 0]
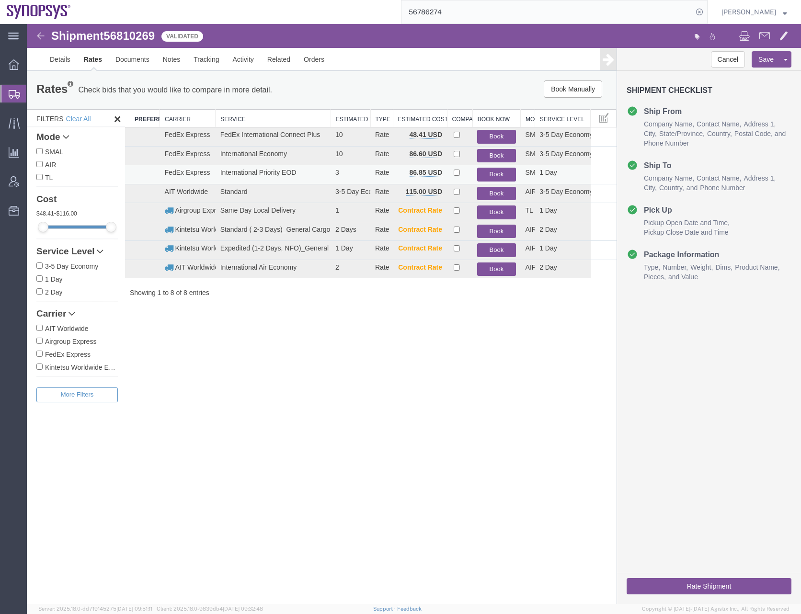
click at [495, 173] on button "Book" at bounding box center [496, 175] width 38 height 14
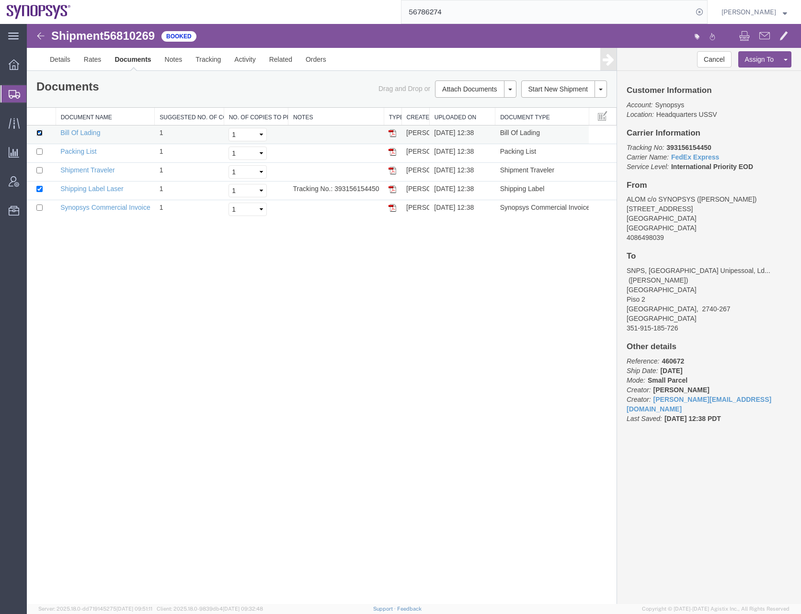
click at [40, 131] on input "checkbox" at bounding box center [39, 133] width 6 height 6
checkbox input "false"
click at [39, 191] on input "checkbox" at bounding box center [39, 189] width 6 height 6
checkbox input "false"
click at [118, 261] on div "Shipment 56810269 5 of 5 Booked Details Rates Documents Notes Tracking Activity…" at bounding box center [414, 314] width 774 height 580
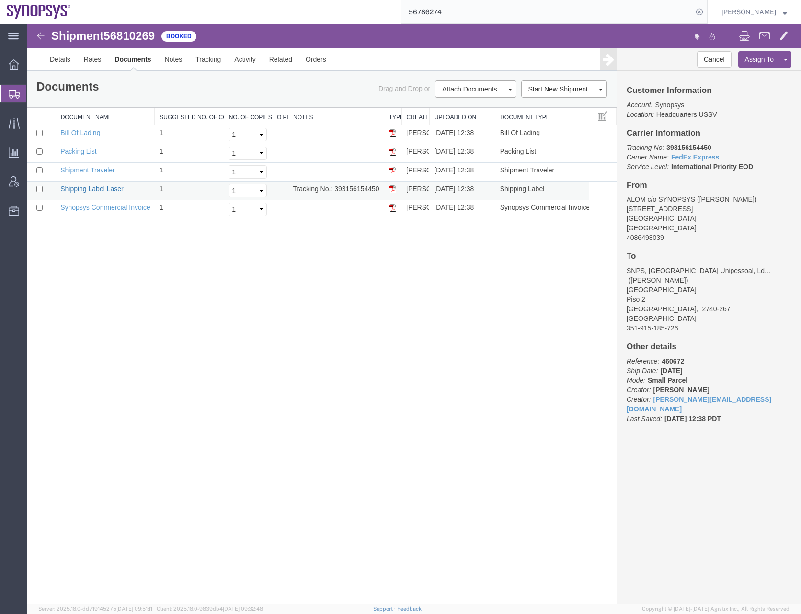
click at [102, 188] on link "Shipping Label Laser" at bounding box center [91, 189] width 63 height 8
drag, startPoint x: 300, startPoint y: 427, endPoint x: 310, endPoint y: 421, distance: 11.0
click at [300, 427] on div "Shipment 56810269 5 of 5 Booked Details Rates Documents Notes Tracking Activity…" at bounding box center [414, 314] width 774 height 580
drag, startPoint x: 216, startPoint y: 316, endPoint x: 119, endPoint y: 181, distance: 166.5
click at [216, 316] on div "Shipment 56810269 5 of 5 Booked Details Rates Documents Notes Tracking Activity…" at bounding box center [414, 314] width 774 height 580
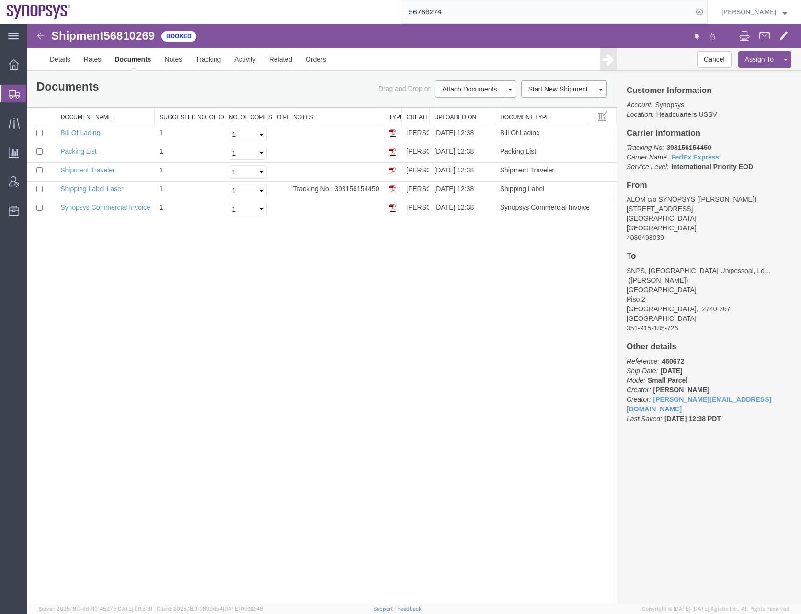
click at [3, 82] on ul "Overview Shipments Shipment Manager Create Shipment Create from Template Estima…" at bounding box center [13, 142] width 27 height 175
click at [12, 92] on icon at bounding box center [15, 94] width 12 height 9
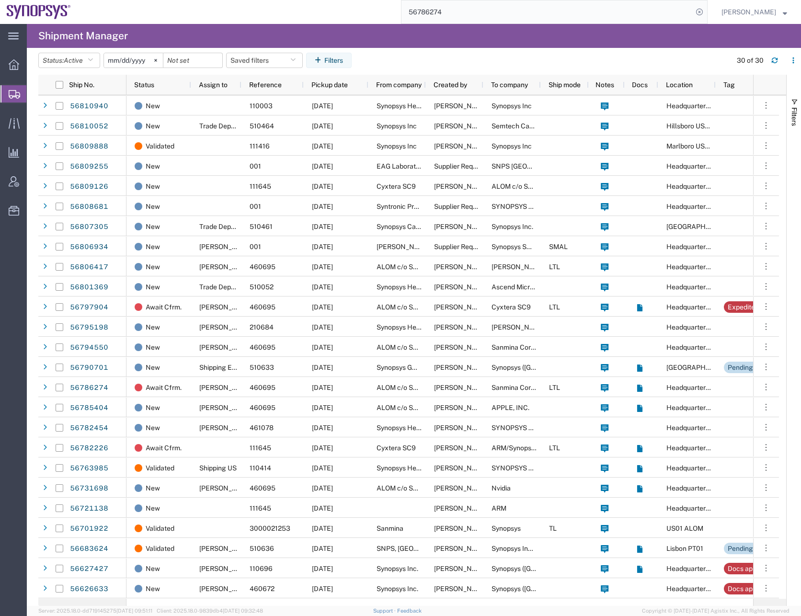
click at [435, 12] on input "56786274" at bounding box center [547, 11] width 291 height 23
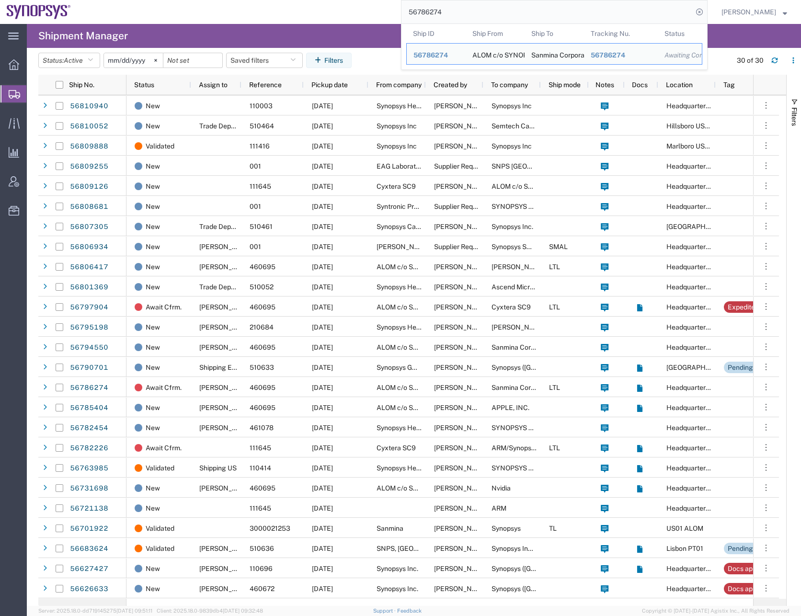
click at [435, 12] on input "56786274" at bounding box center [547, 11] width 291 height 23
paste input "807305"
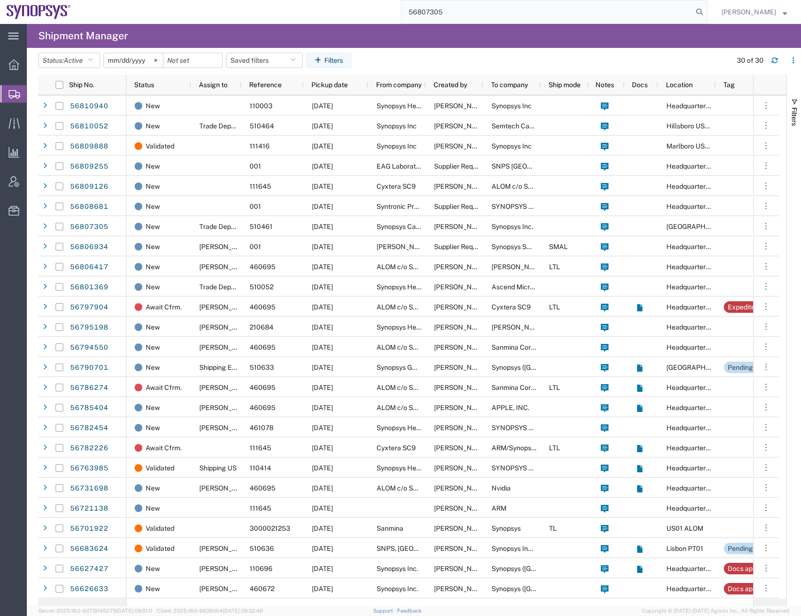
type input "56807305"
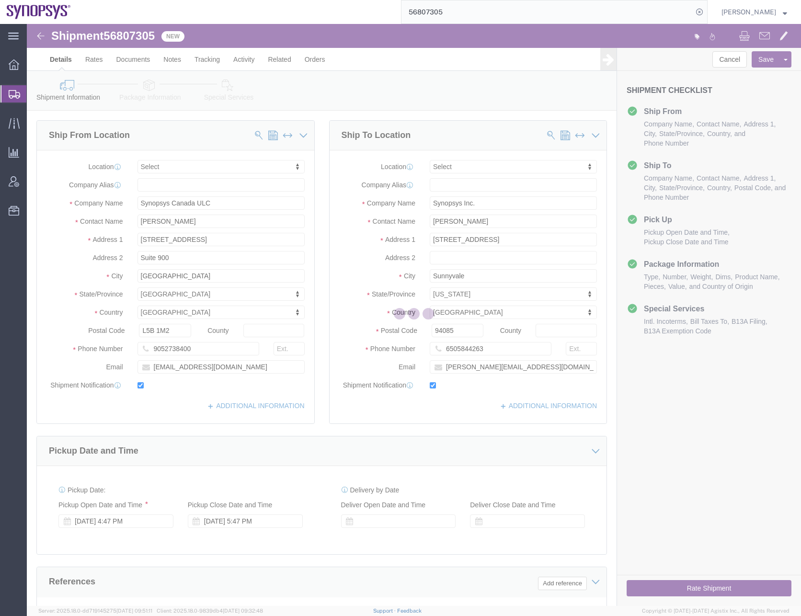
select select
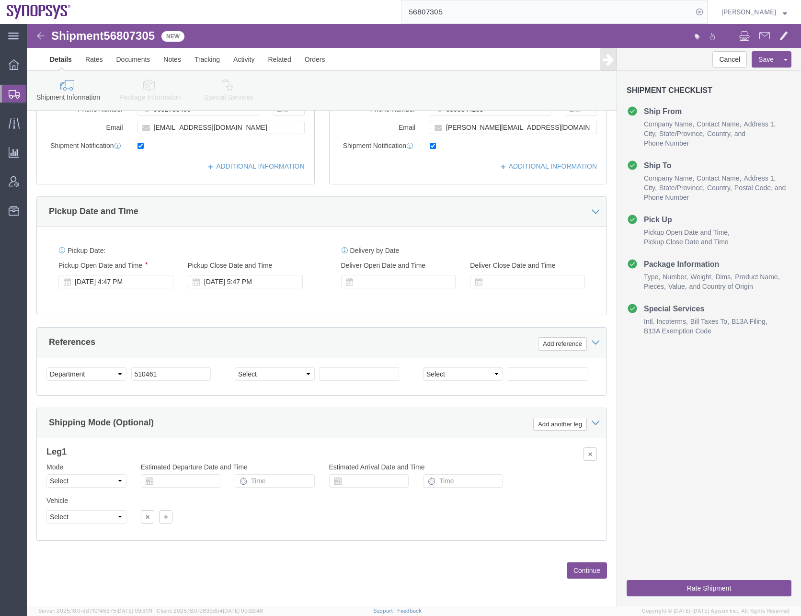
scroll to position [242, 0]
click button "Continue"
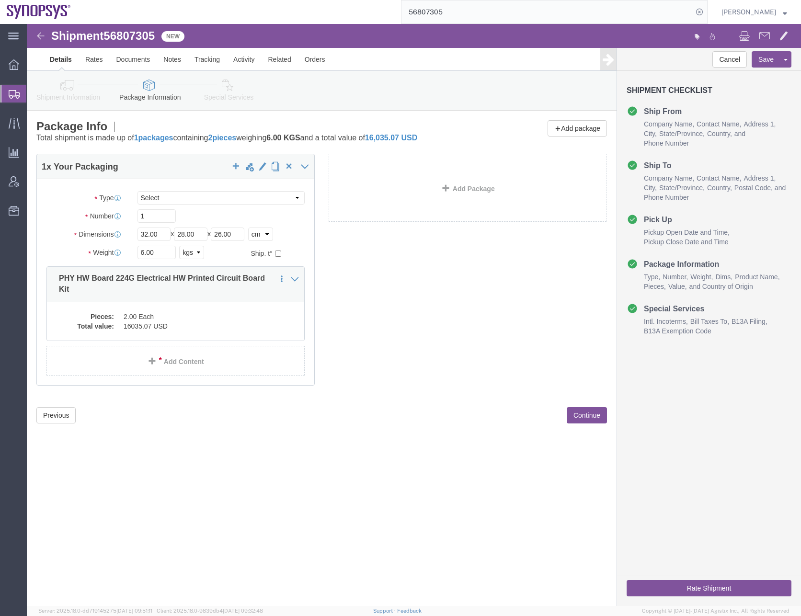
click button "Continue"
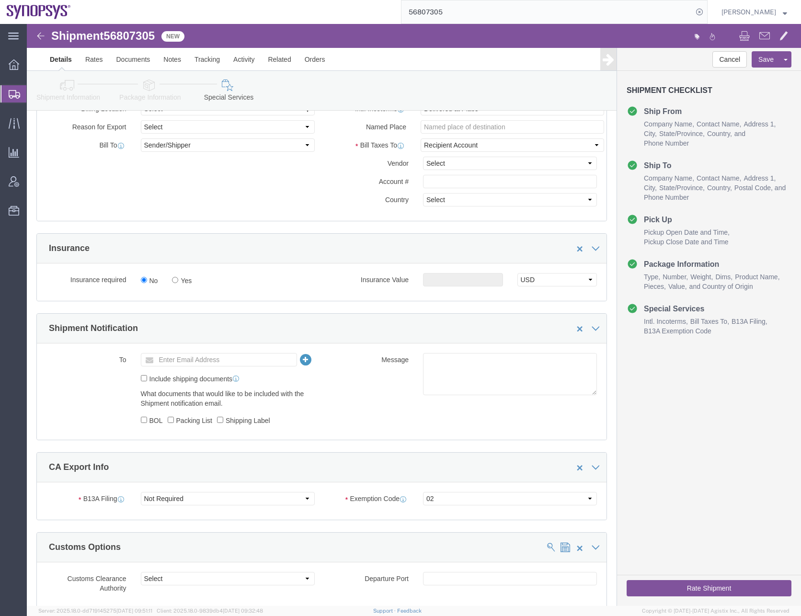
scroll to position [575, 0]
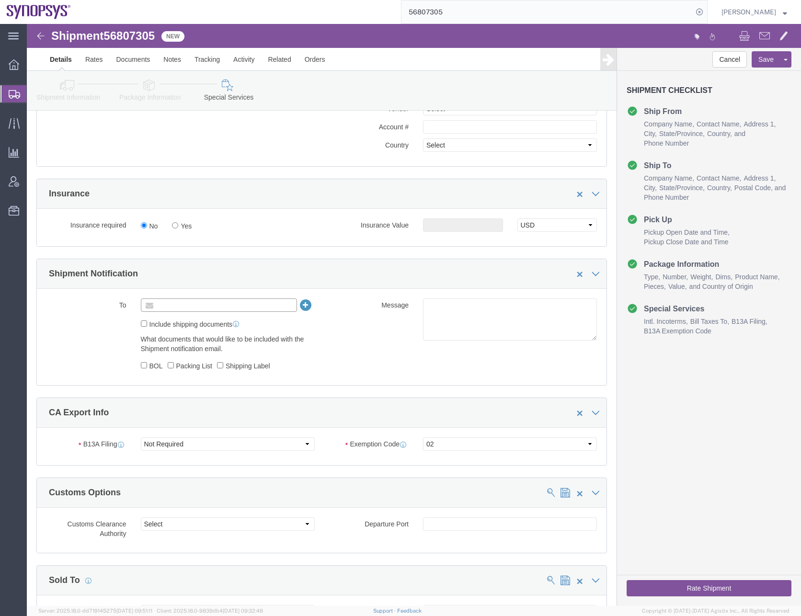
click input "text"
type input "[EMAIL_ADDRESS][DOMAIN_NAME]"
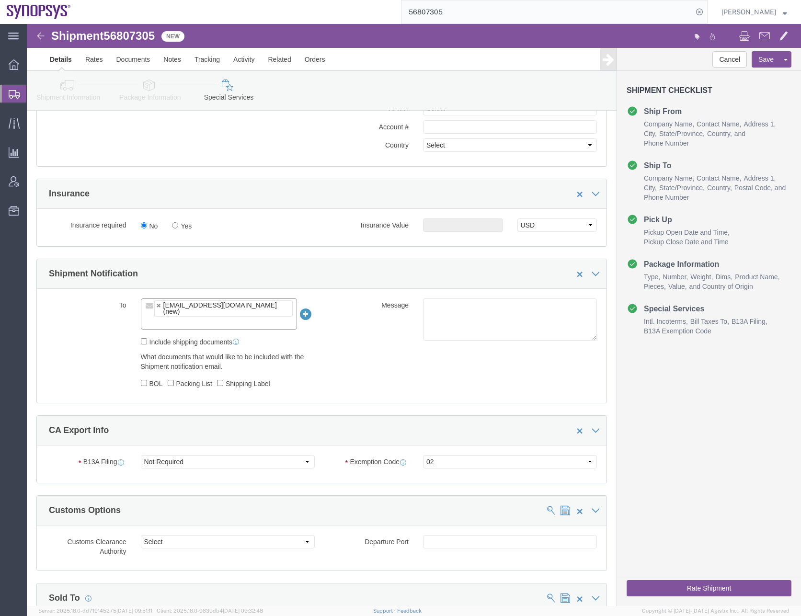
click div "What documents that would like to be included with the Shipment notification em…"
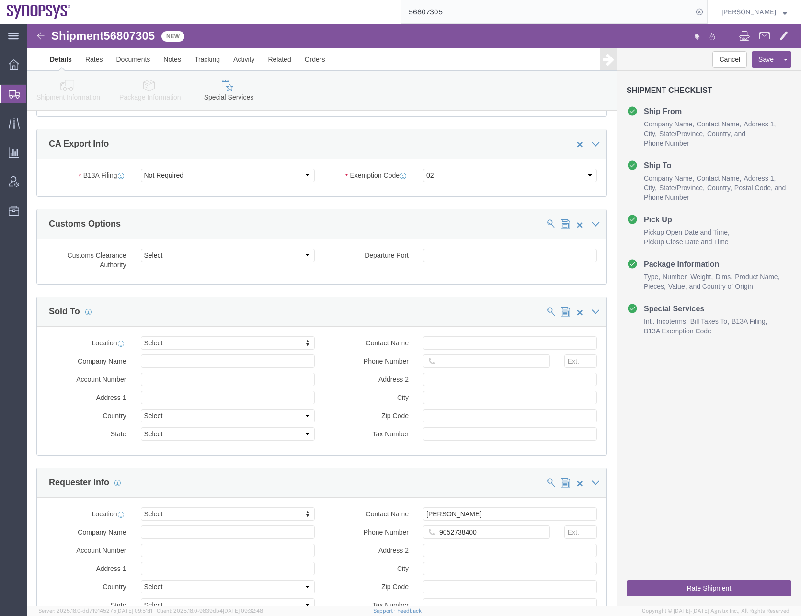
scroll to position [863, 0]
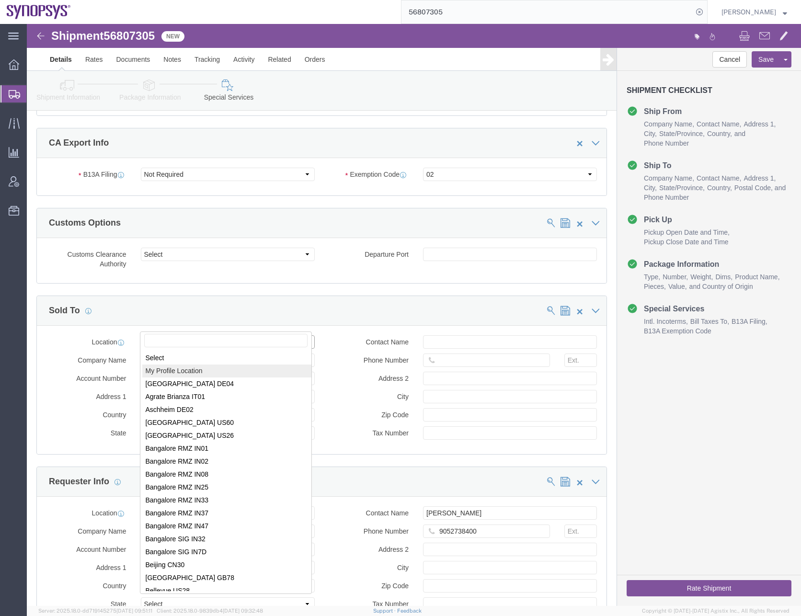
select select "MYPROFILE"
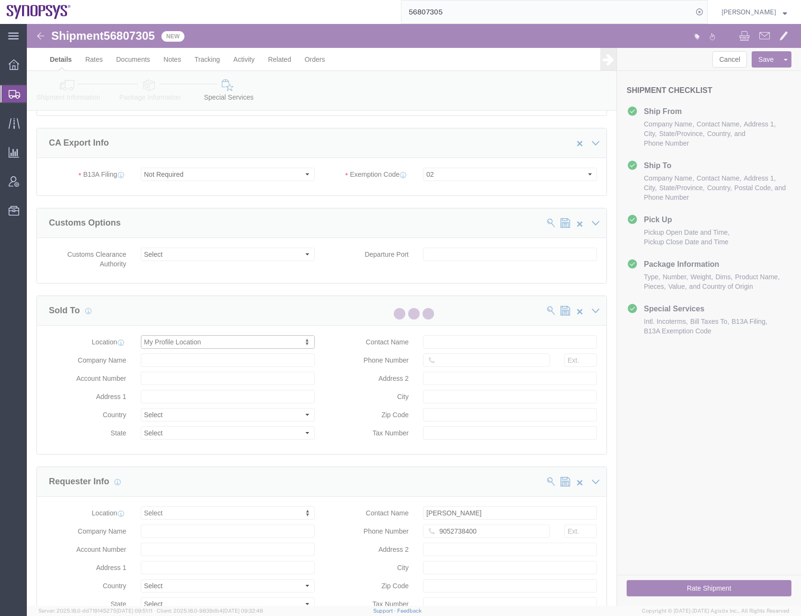
type input "Synopsys Headquarters USSV"
type input "[STREET_ADDRESS]"
select select "US"
type input "[PERSON_NAME]"
type input "0016505845000"
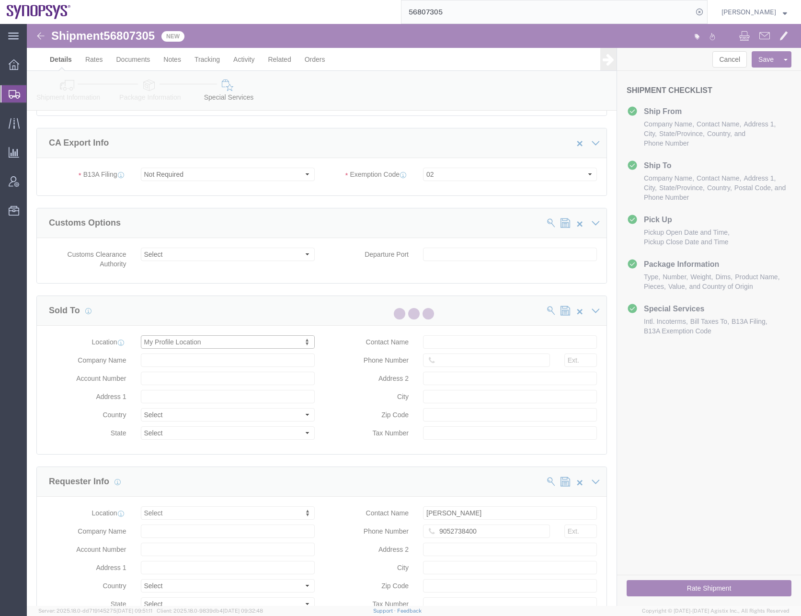
type input "Sunnyvale"
type input "94085"
type input "[US_EMPLOYER_IDENTIFICATION_NUMBER]"
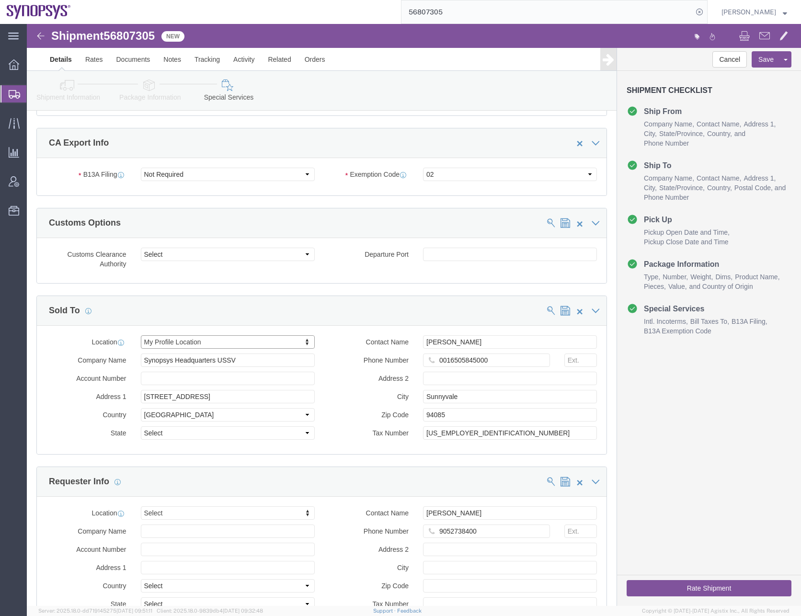
select select "CA"
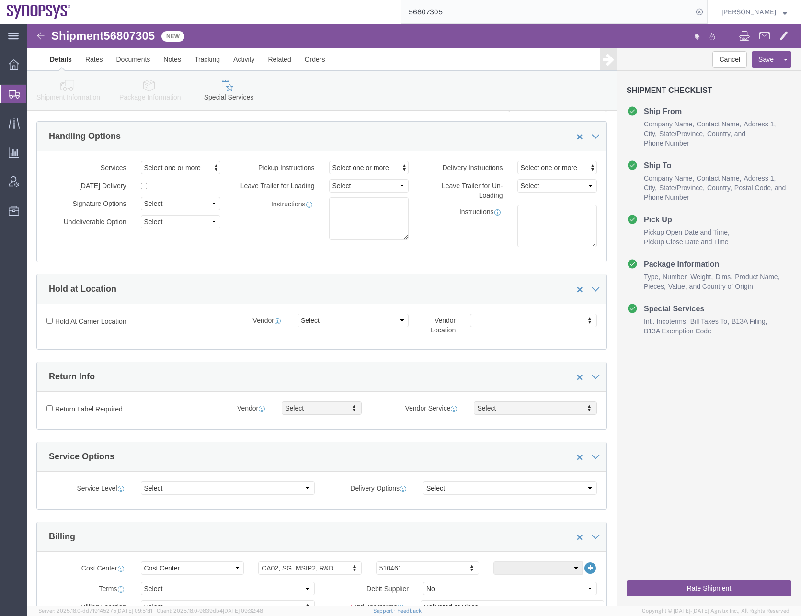
scroll to position [0, 0]
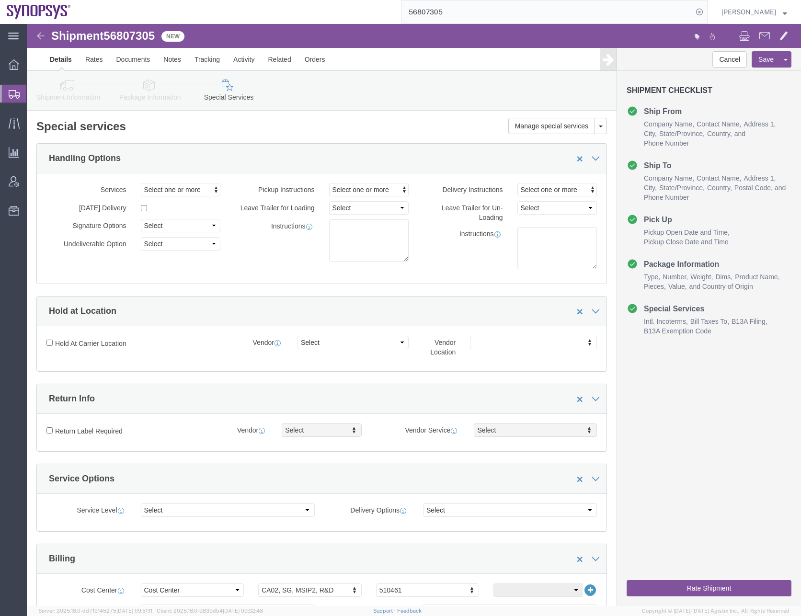
click button "Rate Shipment"
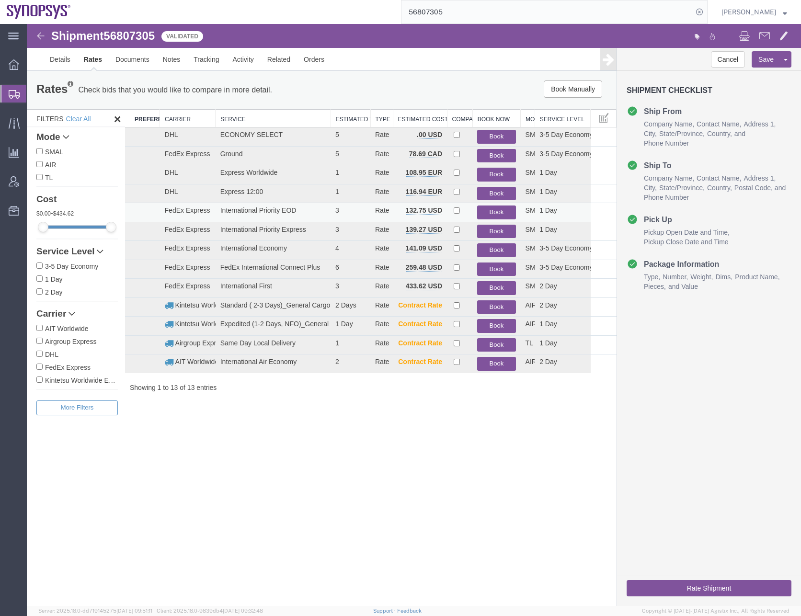
click at [497, 210] on button "Book" at bounding box center [496, 213] width 38 height 14
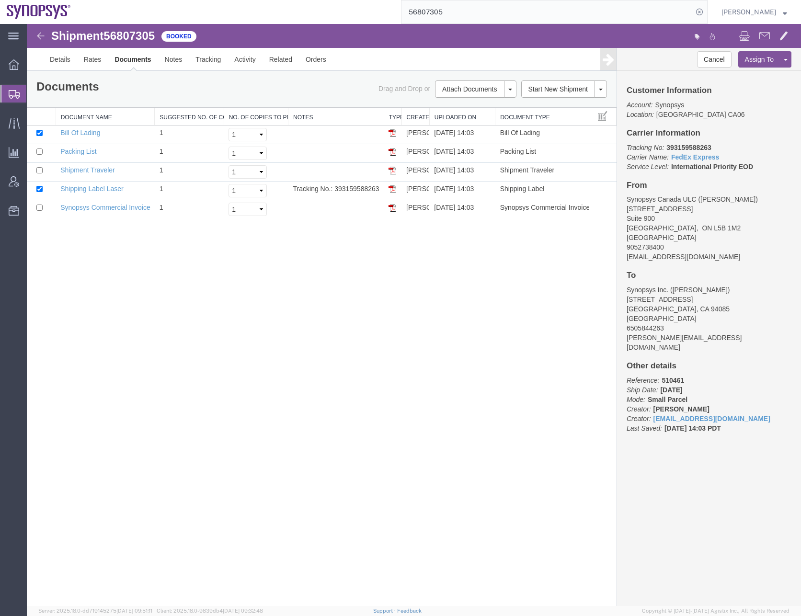
click at [174, 325] on div "Shipment 56807305 5 of 5 Booked Details Rates Documents Notes Tracking Activity…" at bounding box center [414, 315] width 774 height 582
click at [15, 92] on icon at bounding box center [15, 94] width 12 height 9
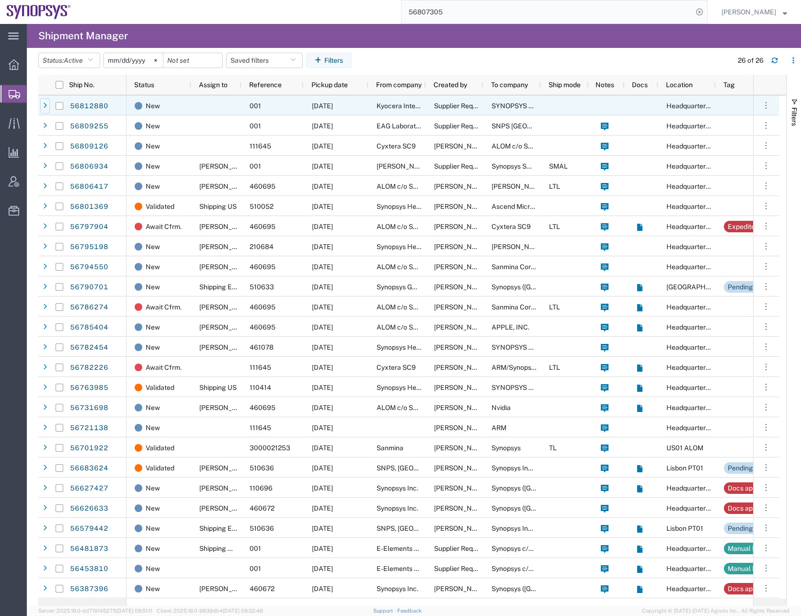
click at [43, 105] on div at bounding box center [45, 105] width 10 height 15
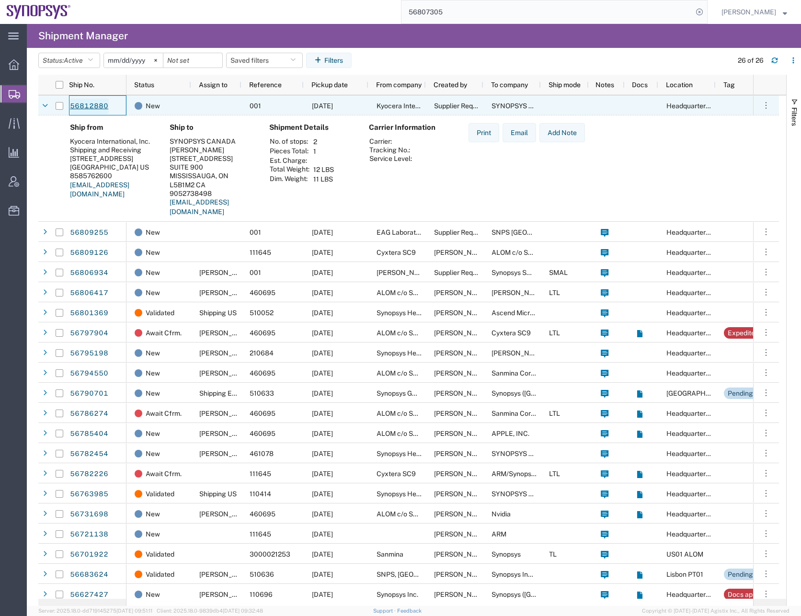
click at [74, 104] on link "56812880" at bounding box center [88, 106] width 39 height 15
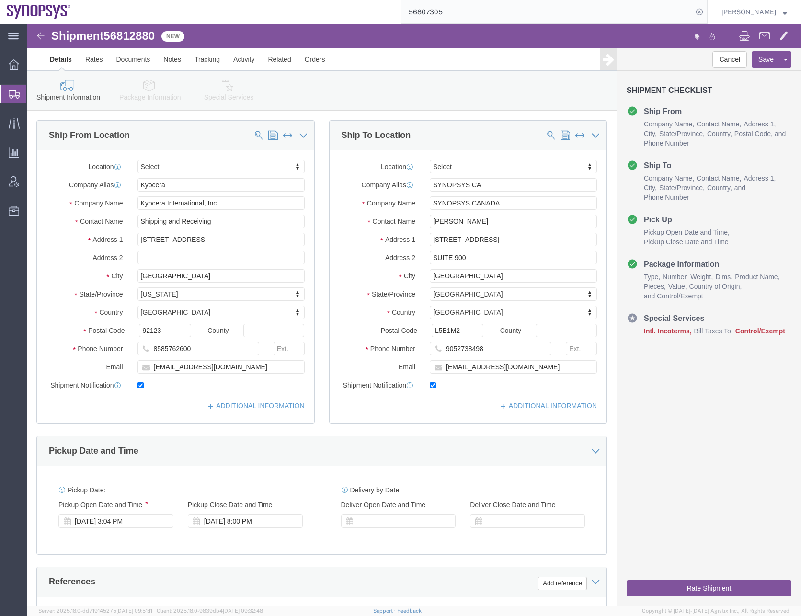
select select
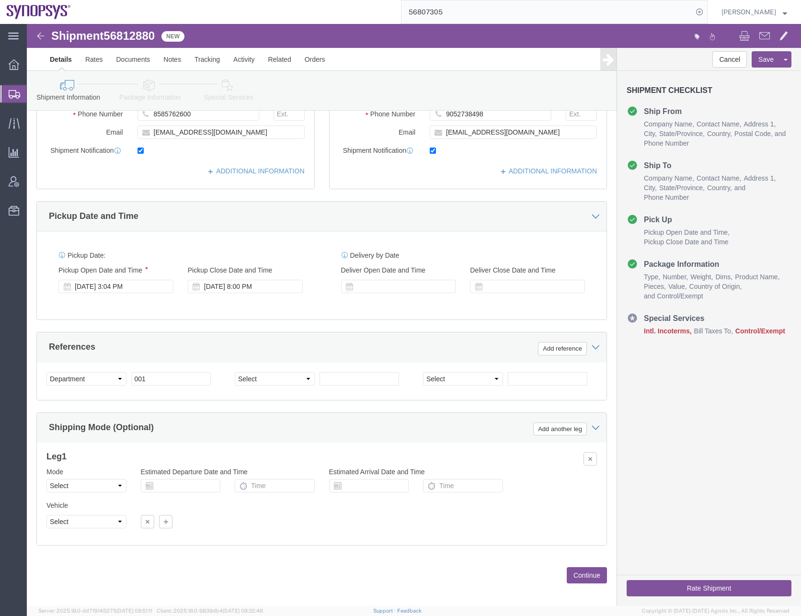
scroll to position [242, 0]
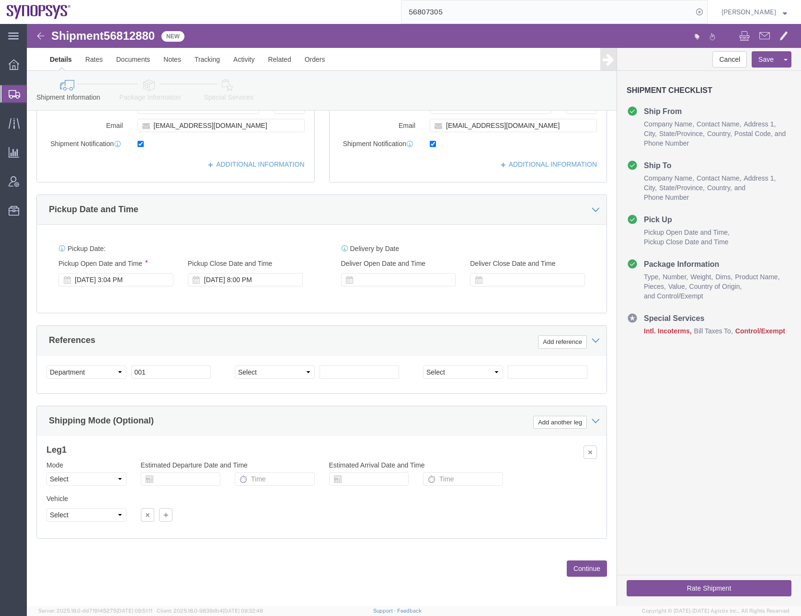
click button "Continue"
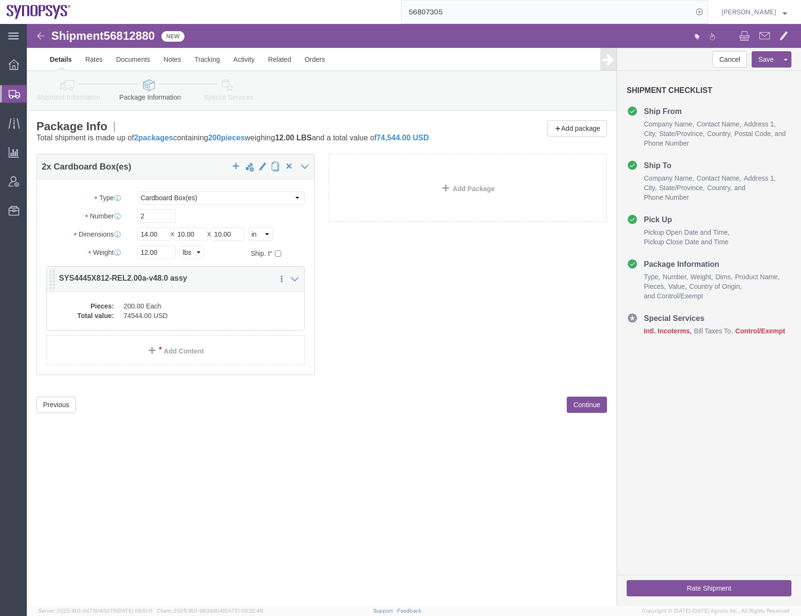
click dd "74544.00 USD"
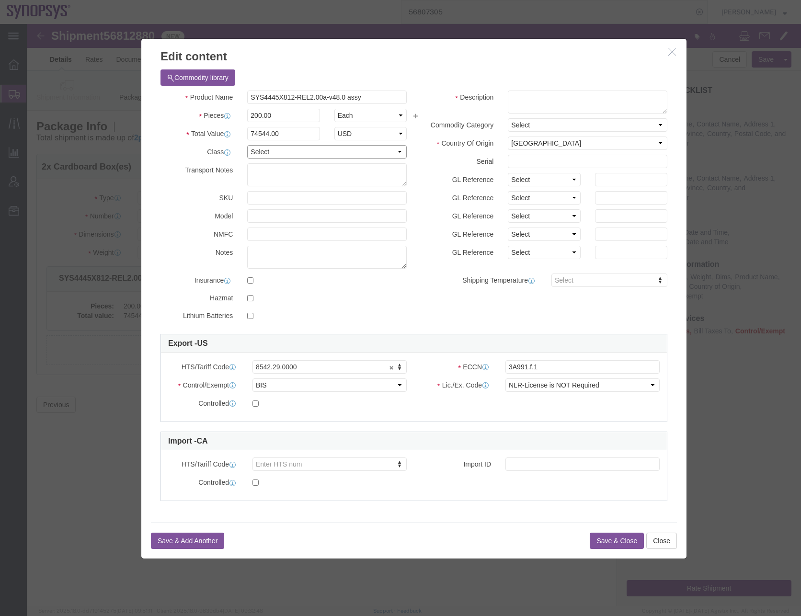
click select "Select 50 55 60 65 70 85 92.5 100 125 175 250 300 400"
select select "50"
click select "Select 50 55 60 65 70 85 92.5 100 125 175 250 300 400"
drag, startPoint x: 341, startPoint y: 71, endPoint x: 172, endPoint y: 71, distance: 169.1
click div "Product Name SYS4445X812-REL2.00a-v48.0 assy"
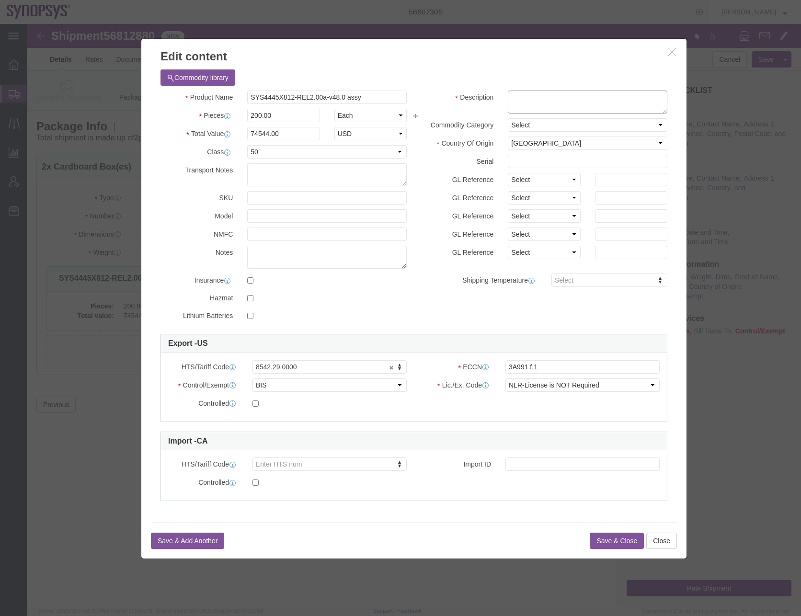
click textarea
paste textarea "SYS4445X812-REL2.00a-v48.0 assy"
type textarea "SYS4445X812-REL2.00a-v48.0 assy"
click select "Select ATF BIS DEA EPA FDA FTR ITAR OFAC Other (OPA)"
select select "FTR"
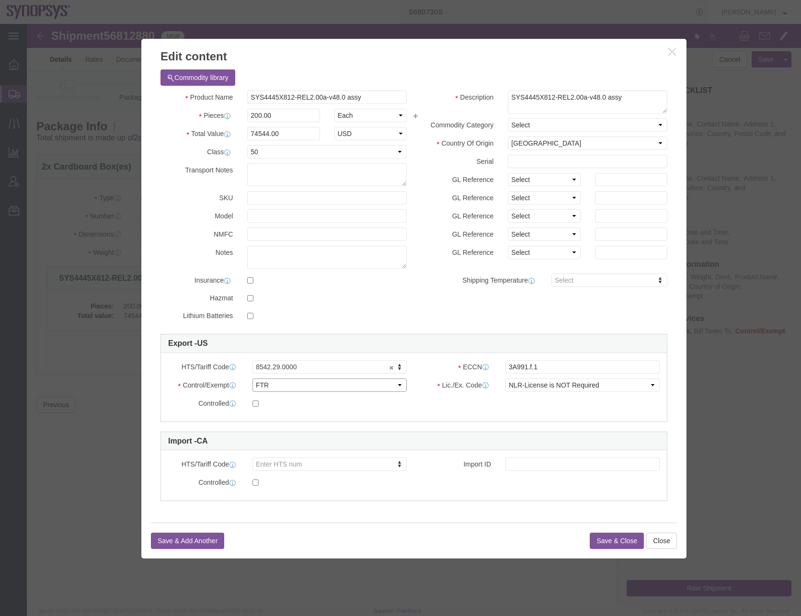
click select "Select ATF BIS DEA EPA FDA FTR ITAR OFAC Other (OPA)"
click select "Select 30.2(d)(2) 30.36 30.37(a) 30.37(f) 30.37(g) 30.37(h) 30.37(i) 30.37(j) 3…"
select select "30.36"
click select "Select 30.2(d)(2) 30.36 30.37(a) 30.37(f) 30.37(g) 30.37(h) 30.37(i) 30.37(j) 3…"
click button "Save & Close"
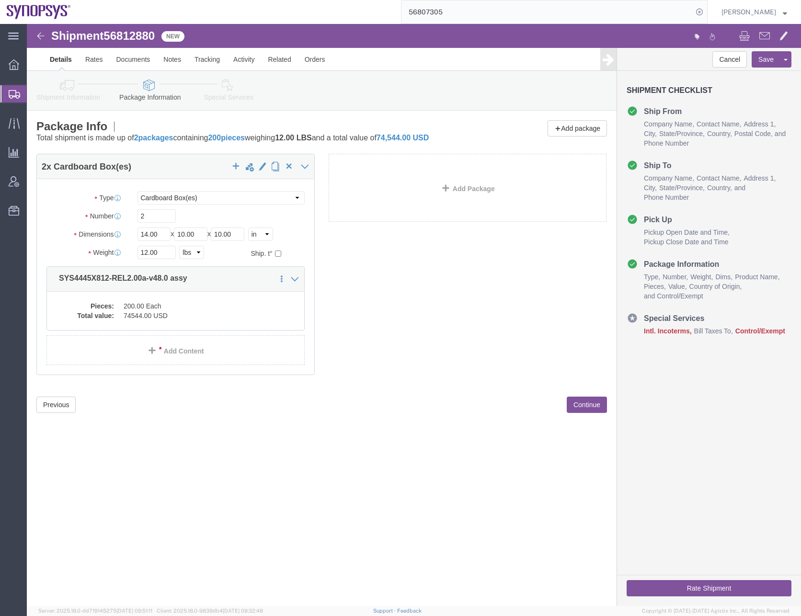
click button "Continue"
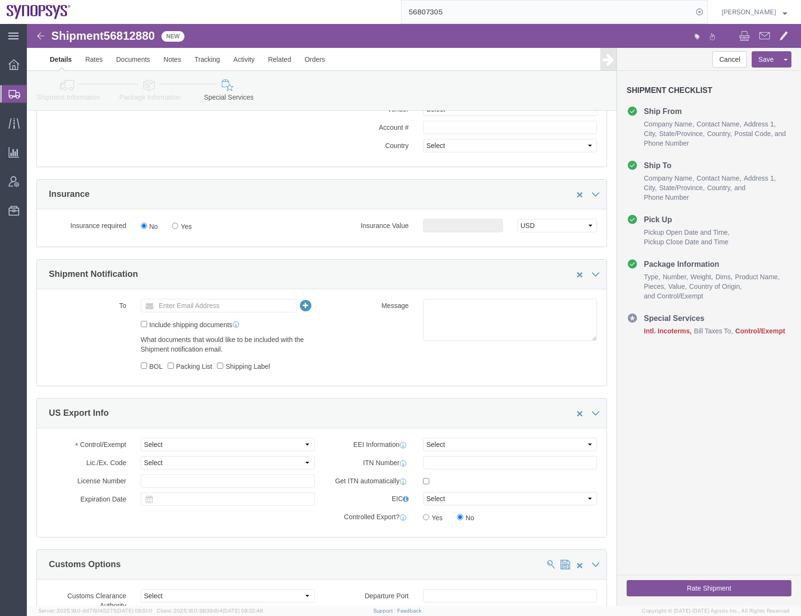
scroll to position [575, 0]
click input "text"
type input "[EMAIL_ADDRESS][DOMAIN_NAME]"
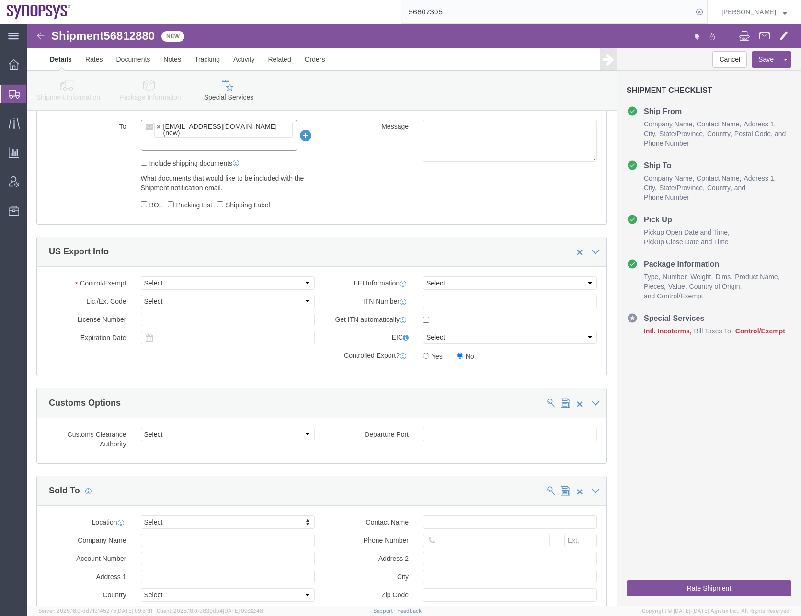
scroll to position [745, 0]
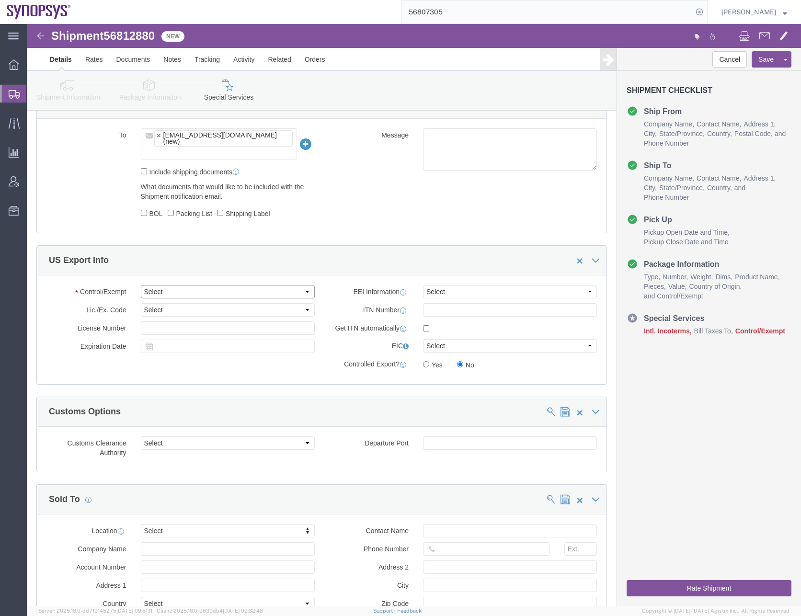
click select "Select ATF BIS DEA EPA FDA FTR ITAR OFAC Other (OPA)"
select select "FTR"
click select "Select ATF BIS DEA EPA FDA FTR ITAR OFAC Other (OPA)"
click select "Select 30.2(d)(2) 30.36 30.37(a) 30.37(f) 30.37(g) 30.37(h) 30.37(i) 30.37(j) 3…"
select select "30.36"
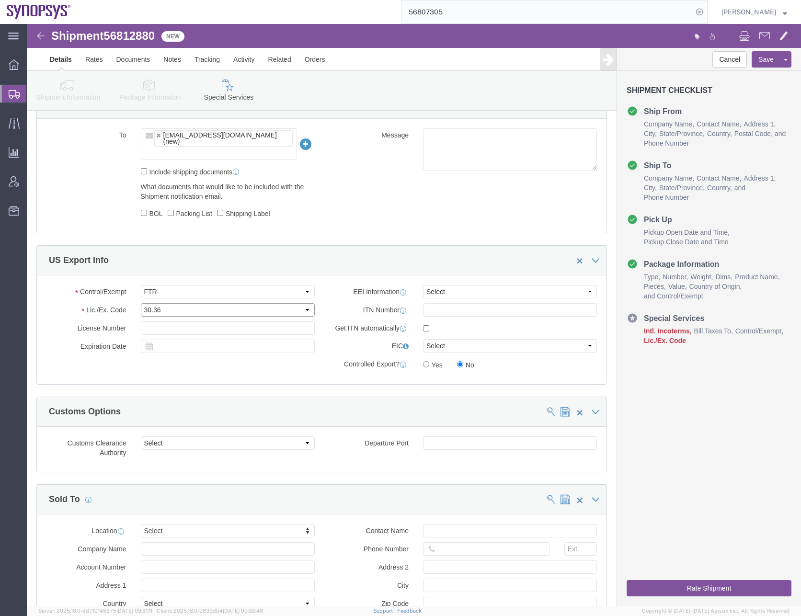
click select "Select 30.2(d)(2) 30.36 30.37(a) 30.37(f) 30.37(g) 30.37(h) 30.37(i) 30.37(j) 3…"
click select "Select AES-Direct EEI Carrier File EEI EEI Exempt"
select select "EXEM"
click select "Select AES-Direct EEI Carrier File EEI EEI Exempt"
click div "To [EMAIL_ADDRESS][DOMAIN_NAME] (new) [EMAIL_ADDRESS][DOMAIN_NAME] Include ship…"
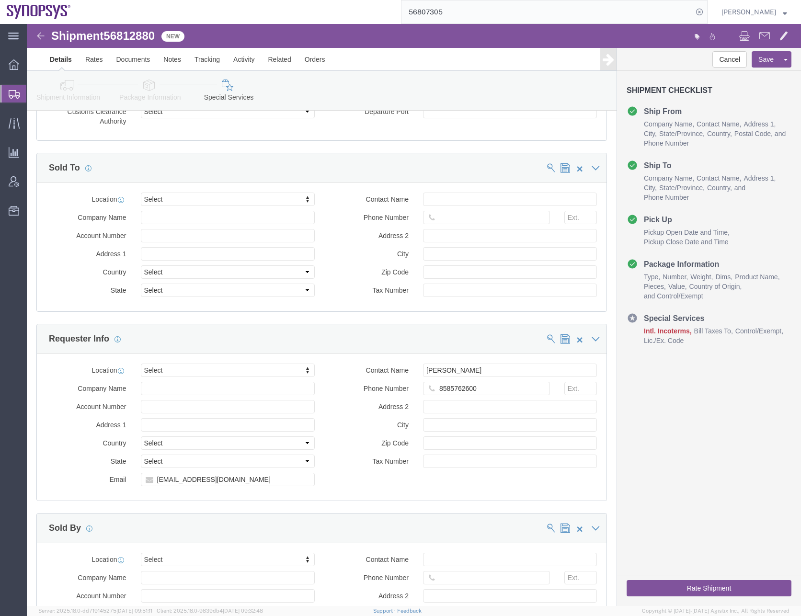
scroll to position [1224, 0]
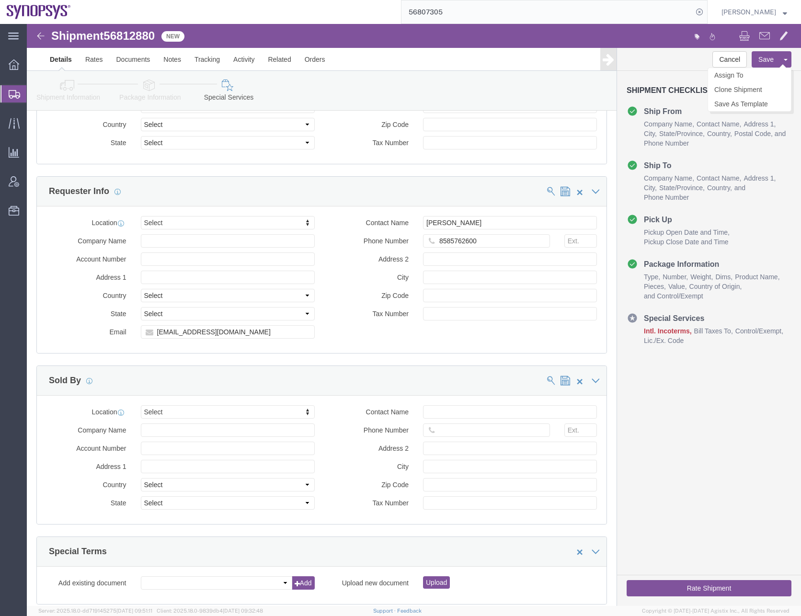
click button "Save"
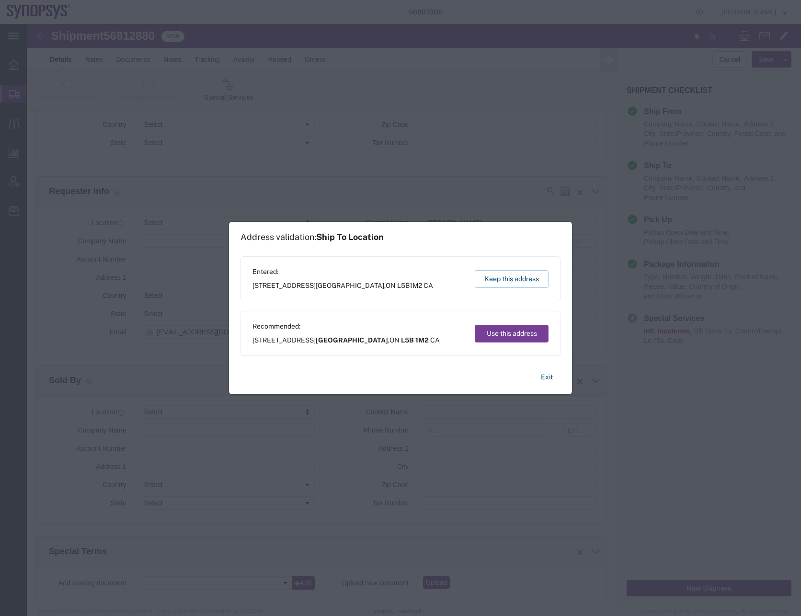
click at [502, 334] on button "Use this address" at bounding box center [512, 334] width 74 height 18
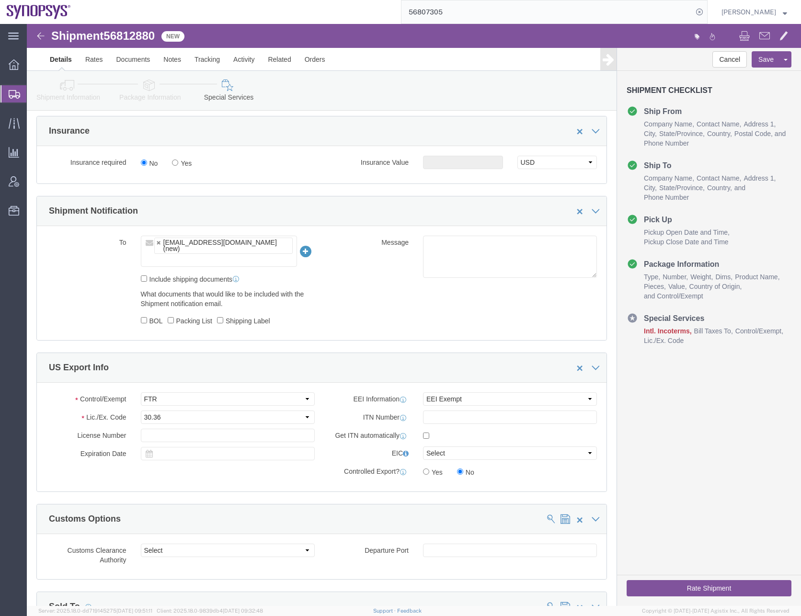
scroll to position [458, 0]
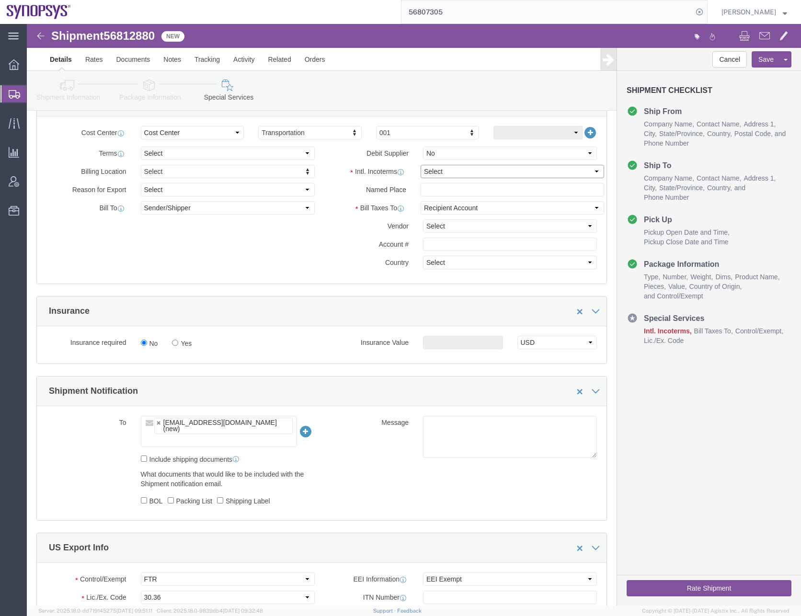
click select "Select Carriage Insurance Paid Carriage Paid To Cost and Freight Cost Insurance…"
select select "DAP"
click select "Select Carriage Insurance Paid Carriage Paid To Cost and Freight Cost Insurance…"
click button "Save"
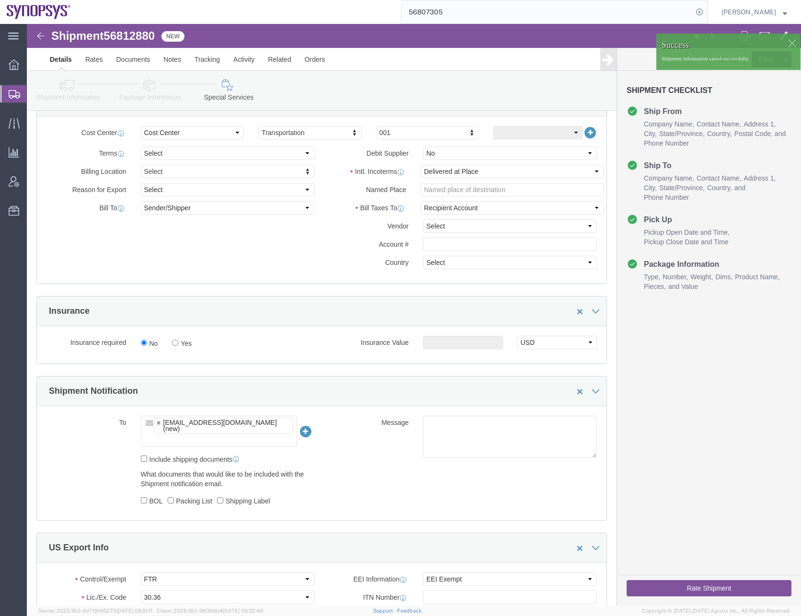
click icon
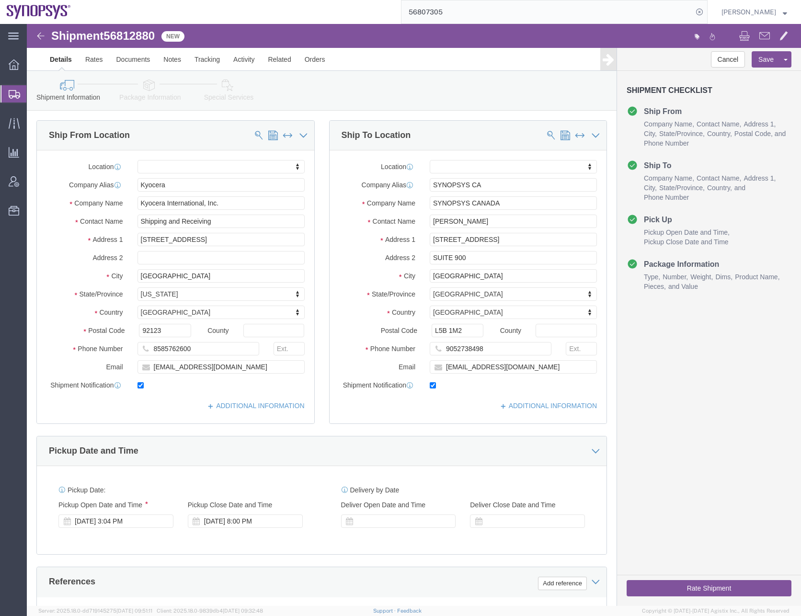
click span "56812880"
copy span "56812880"
click icon
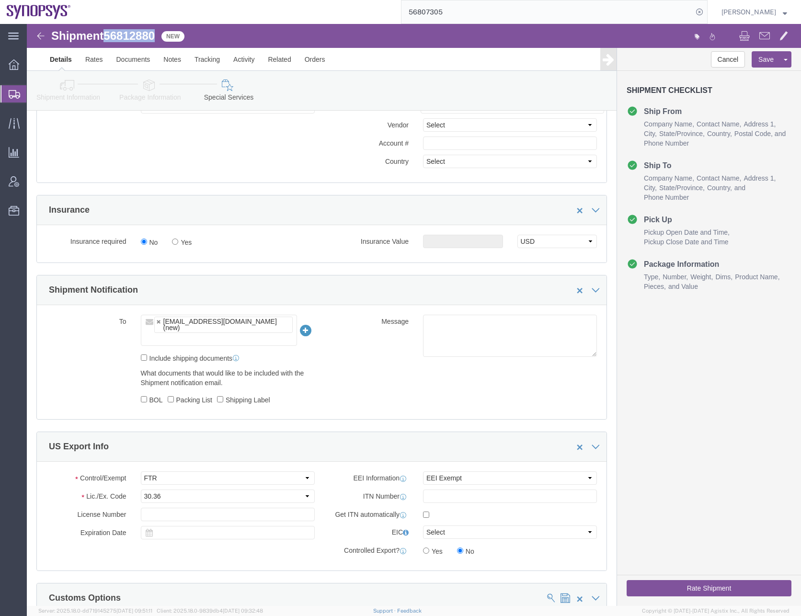
scroll to position [767, 0]
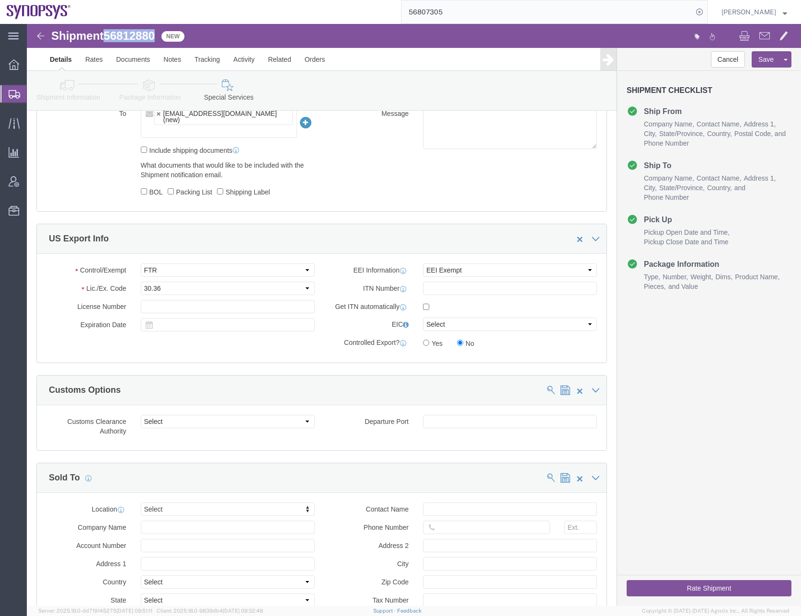
click button "Rate Shipment"
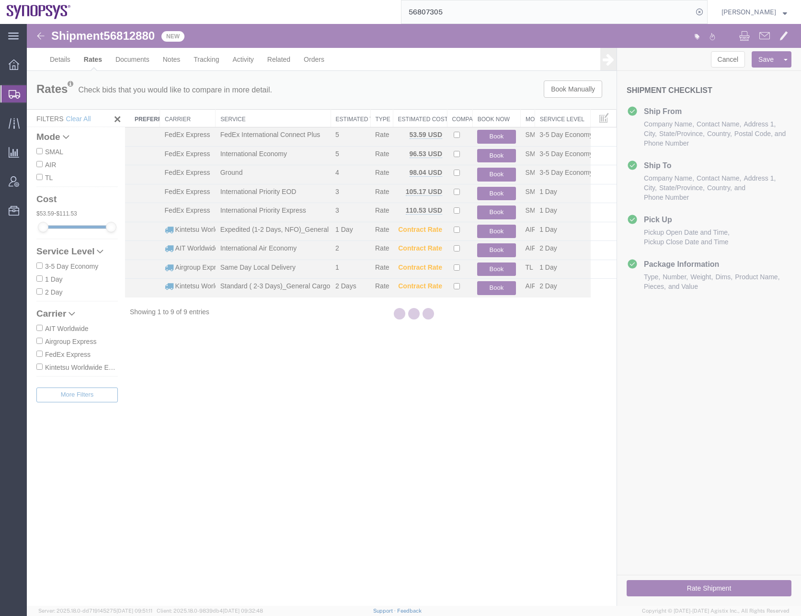
scroll to position [0, 0]
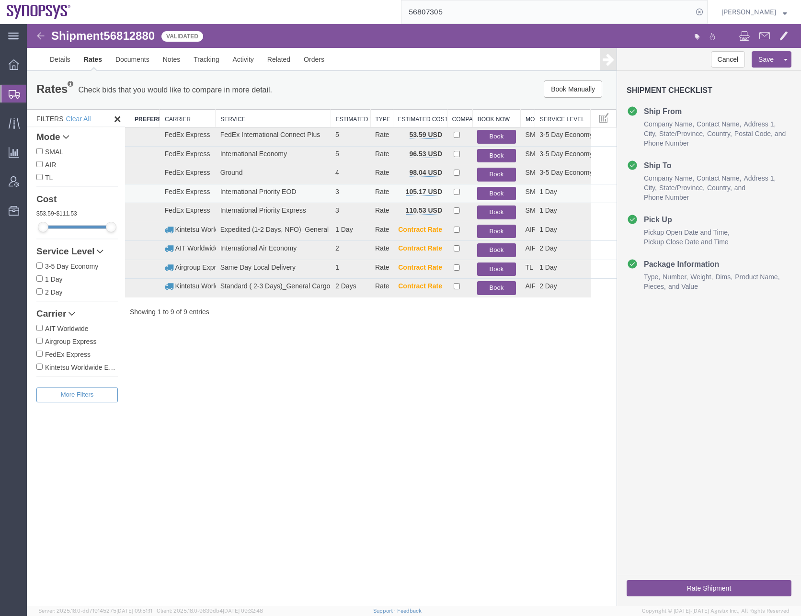
click at [491, 190] on button "Book" at bounding box center [496, 194] width 38 height 14
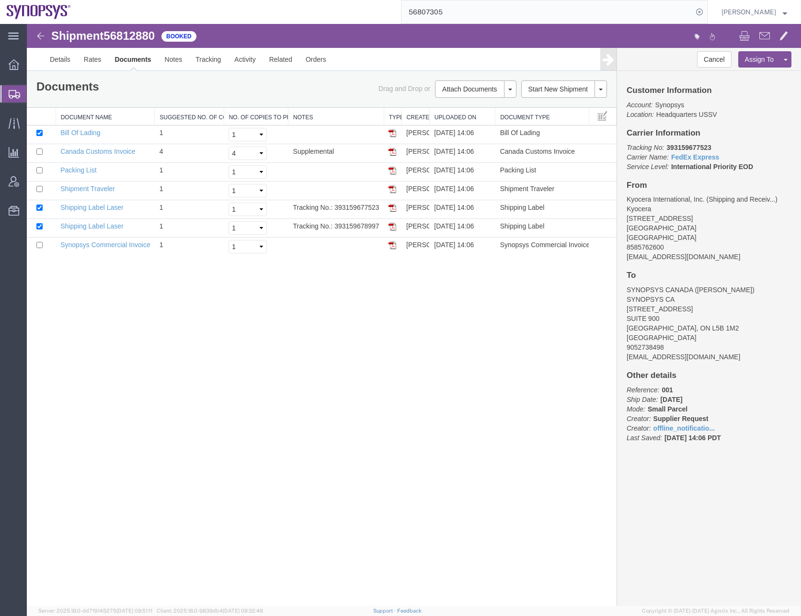
click at [435, 15] on input "56807305" at bounding box center [547, 11] width 291 height 23
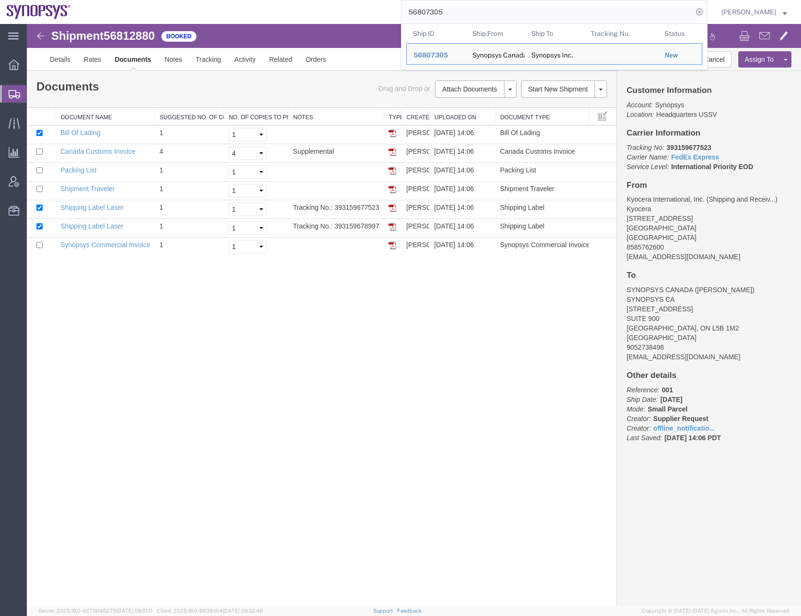
click at [435, 15] on input "56807305" at bounding box center [547, 11] width 291 height 23
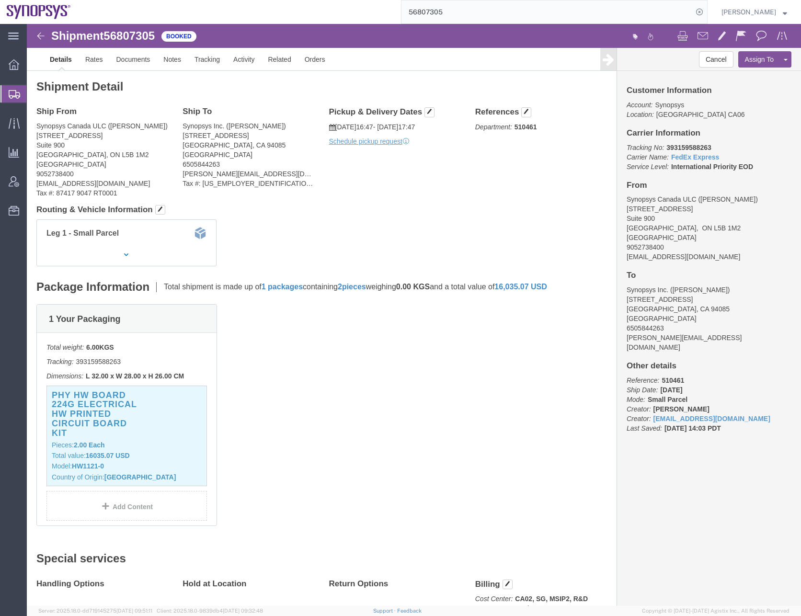
click div "Ship From Synopsys Canada ULC ([PERSON_NAME]) [STREET_ADDRESS][GEOGRAPHIC_DATA]…"
click link "Schedule pickup request"
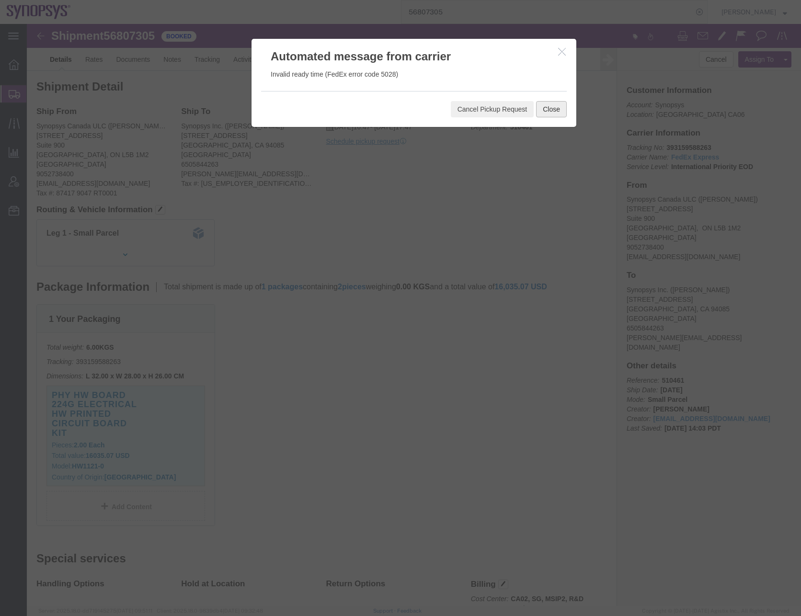
click button "Close"
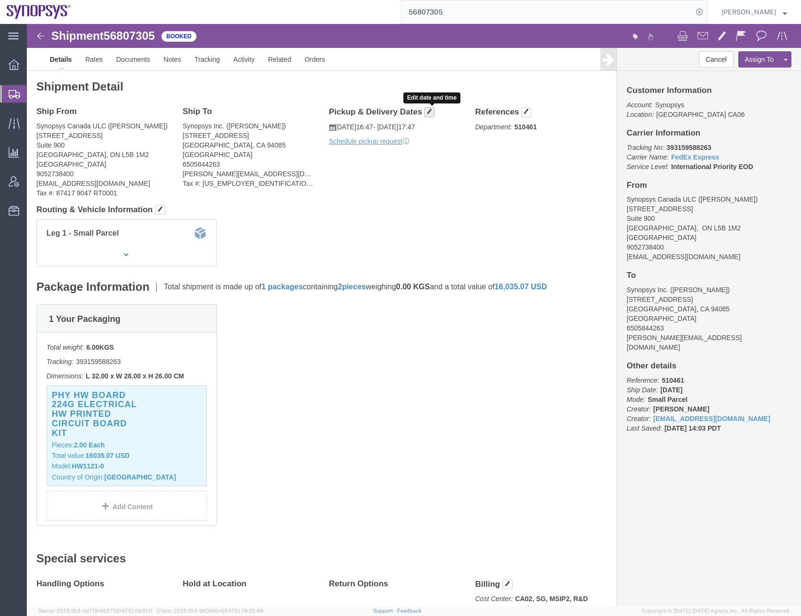
click button "button"
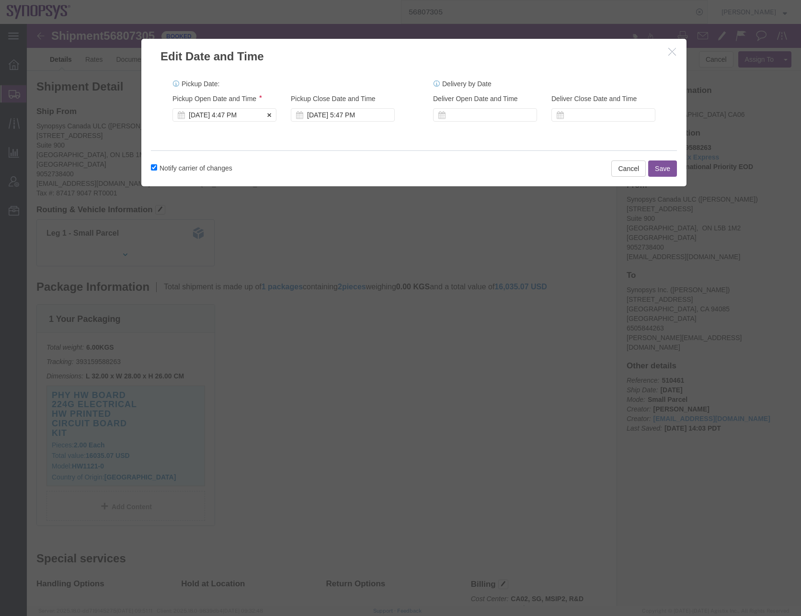
click div "[DATE] 4:47 PM"
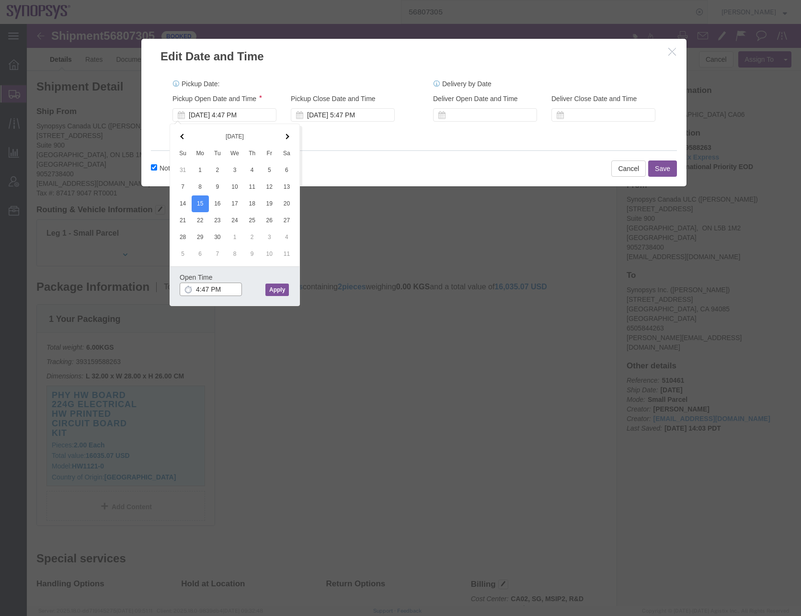
click input "4:47 PM"
type input "10:00 AM"
click button "Apply"
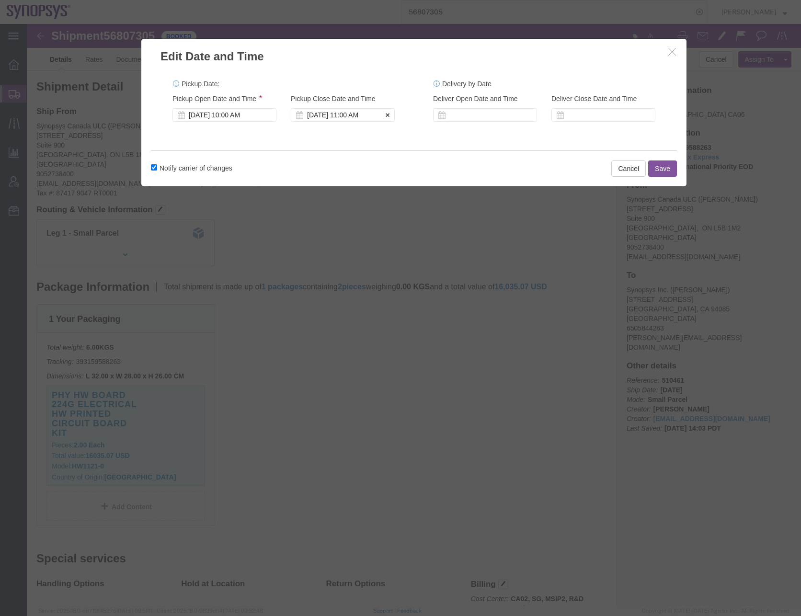
click div "[DATE] 11:00 AM"
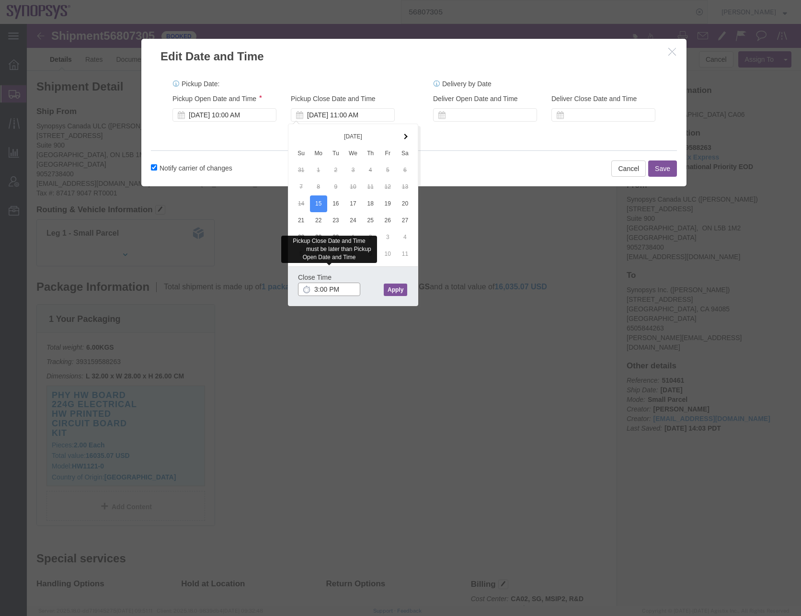
click input "3:00 PM"
type input "4:00 PM"
click button "Apply"
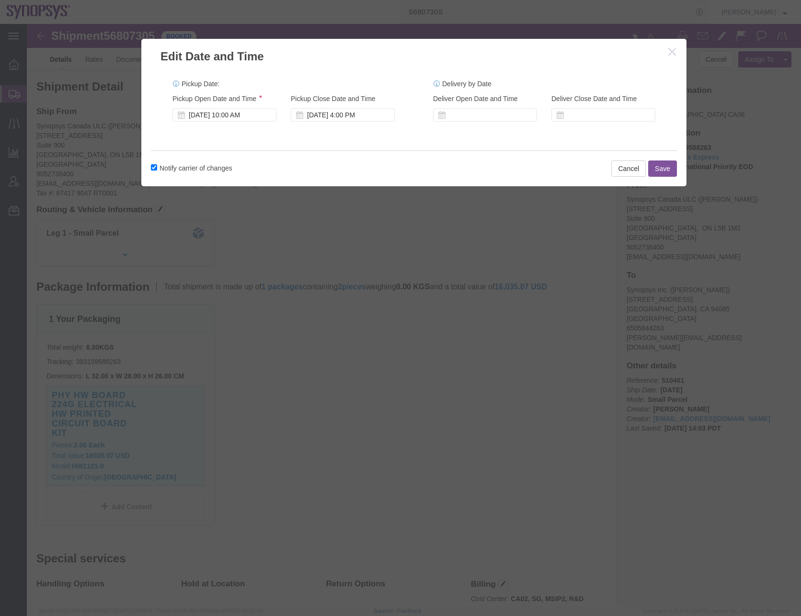
click h2 "Edit Date and Time"
click button "Save"
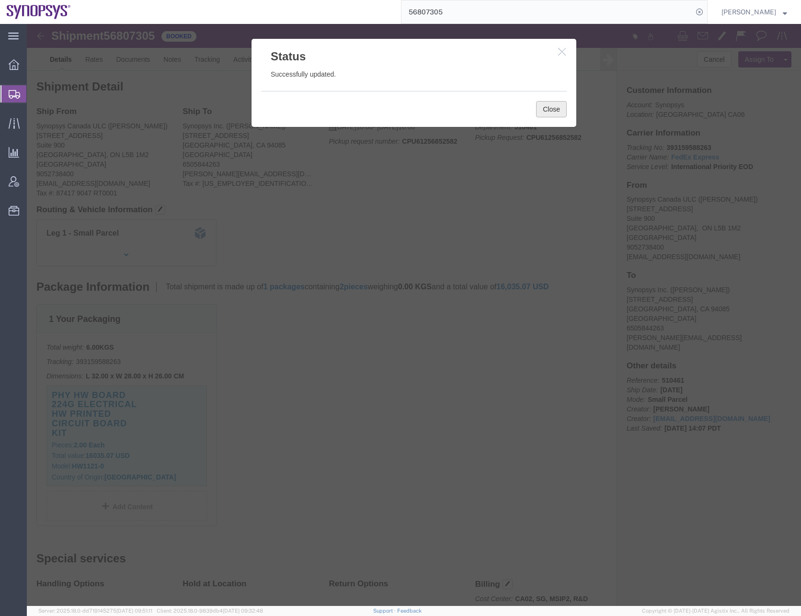
click button "Close"
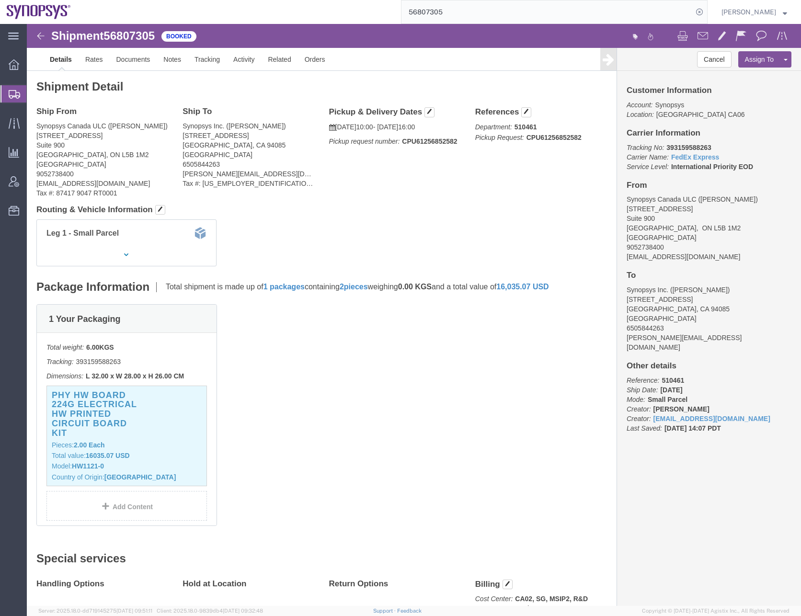
click at [14, 94] on icon at bounding box center [15, 94] width 12 height 9
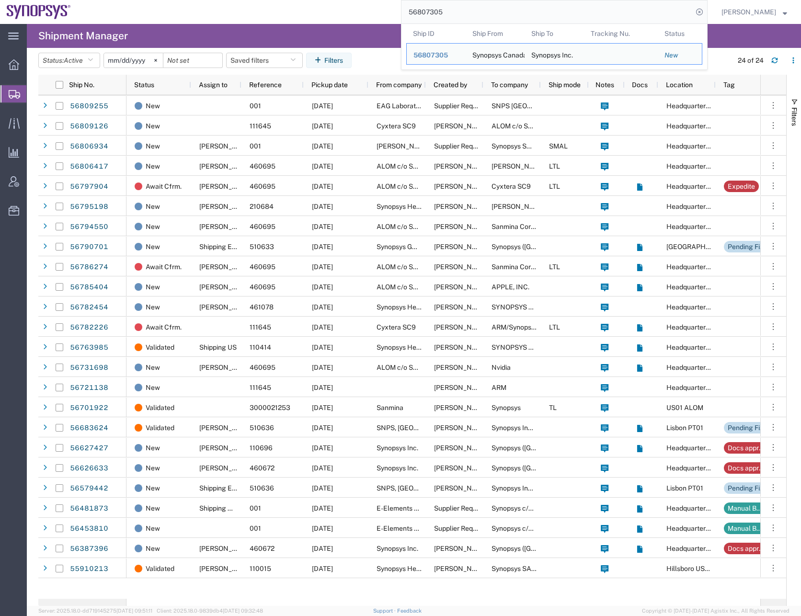
click at [475, 12] on input "56807305" at bounding box center [547, 11] width 291 height 23
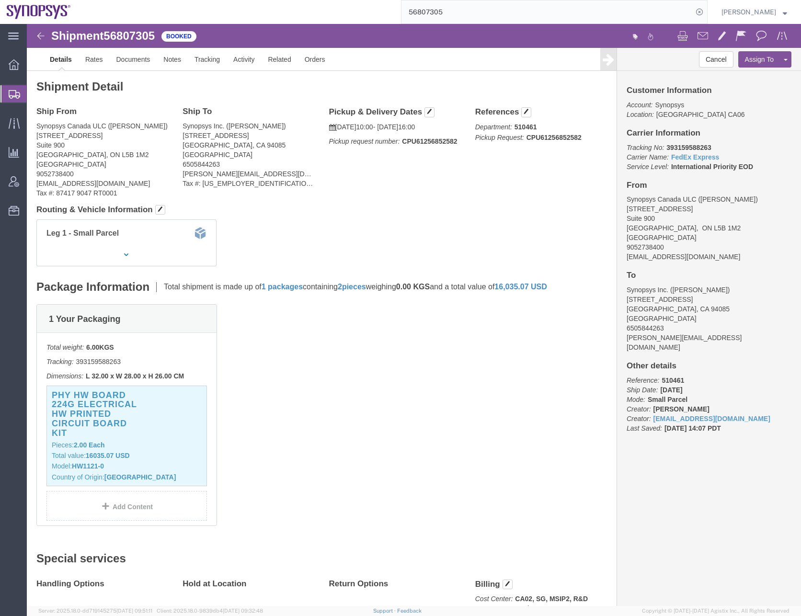
click at [15, 92] on icon at bounding box center [15, 94] width 12 height 9
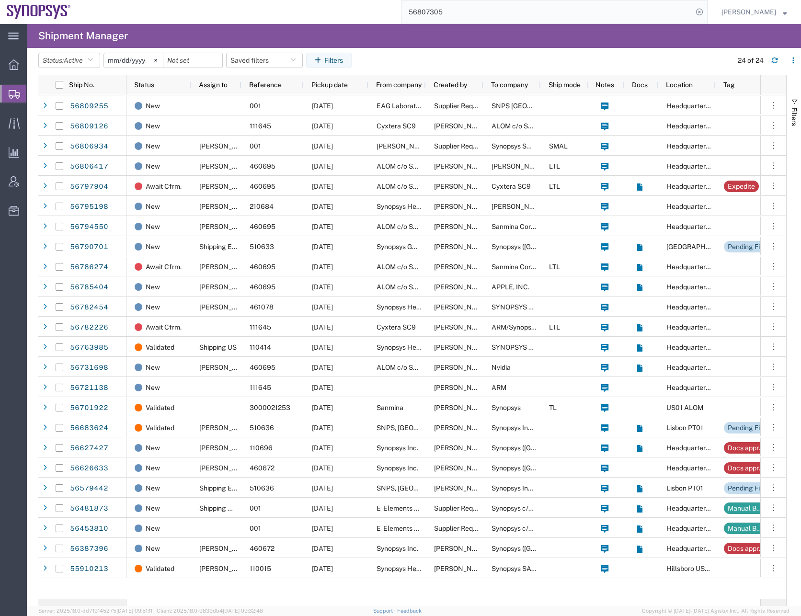
click at [424, 14] on input "56807305" at bounding box center [547, 11] width 291 height 23
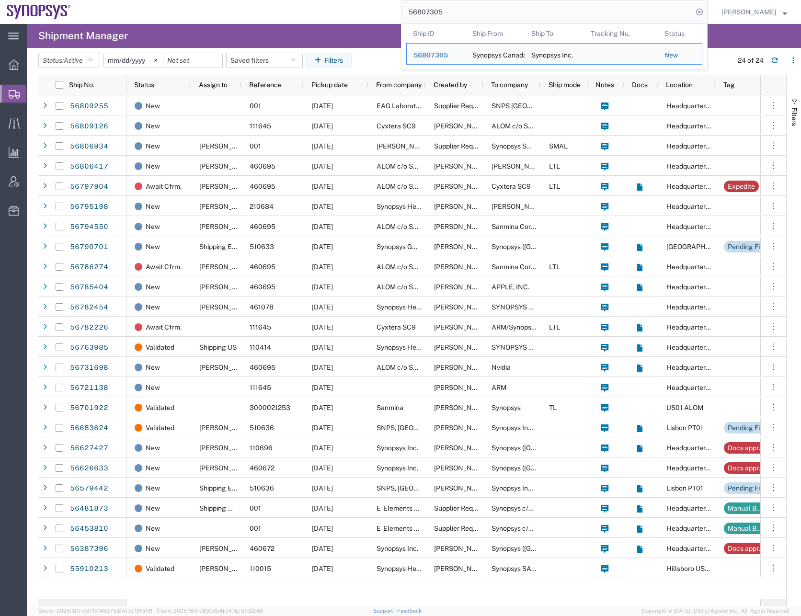
click at [424, 14] on input "56807305" at bounding box center [547, 11] width 291 height 23
paste input "13160"
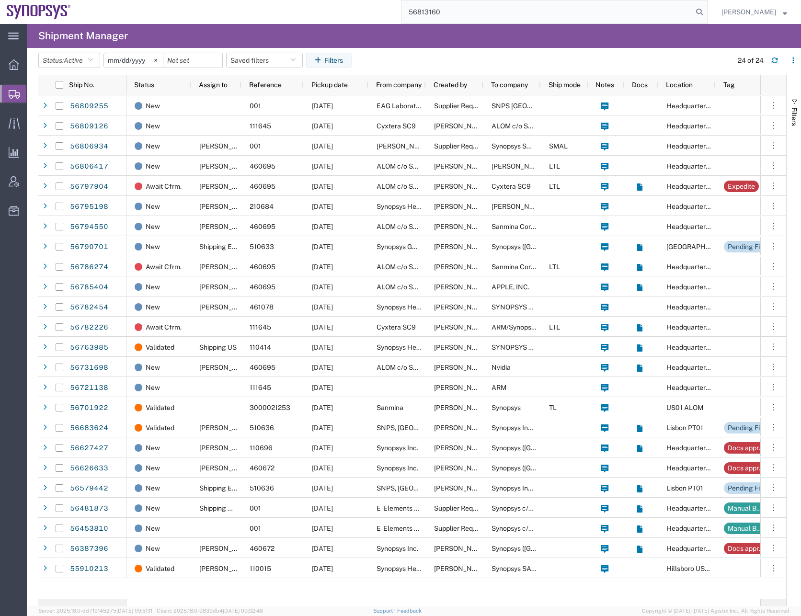
type input "56813160"
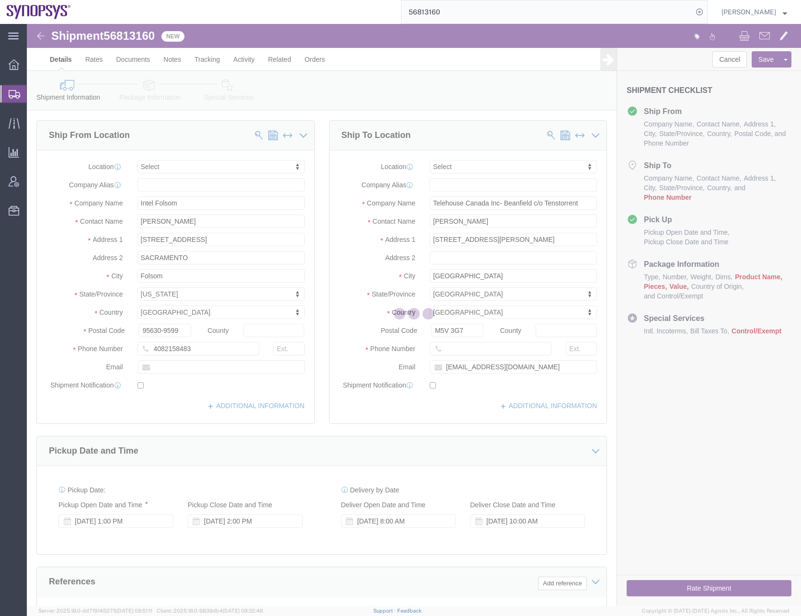
select select
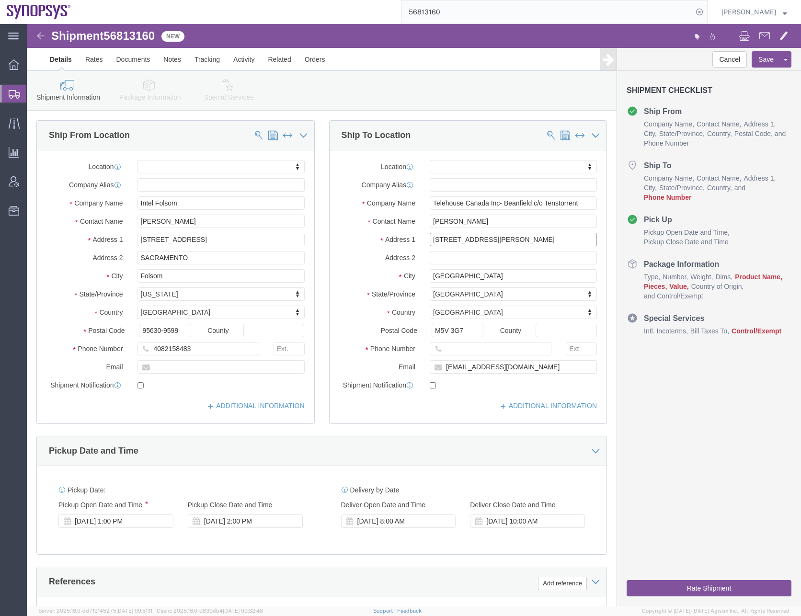
click input "[STREET_ADDRESS][PERSON_NAME]"
type input "[STREET_ADDRESS][PERSON_NAME]"
select select
drag, startPoint x: 159, startPoint y: 305, endPoint x: 51, endPoint y: 306, distance: 108.3
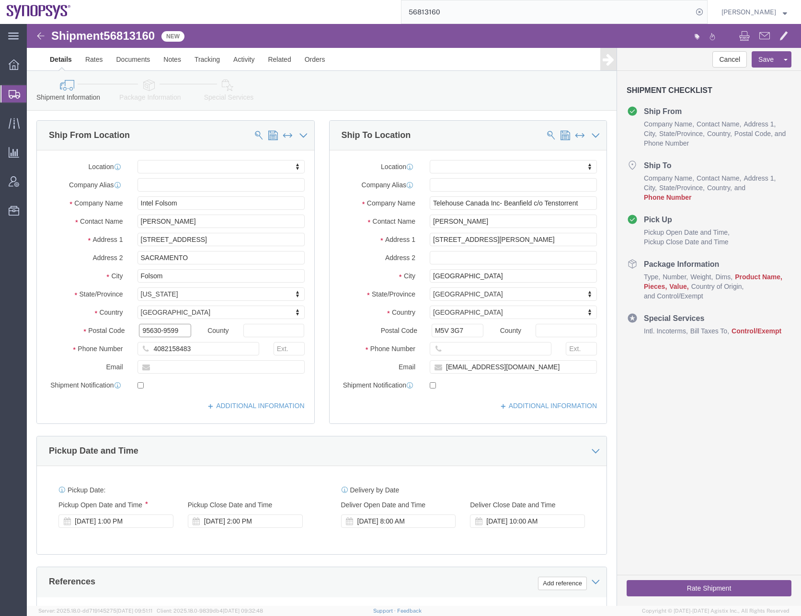
click div "Postal Code 95630-9599"
drag, startPoint x: 175, startPoint y: 324, endPoint x: 65, endPoint y: 325, distance: 109.7
click div "Phone Number 4082158483"
click input "text"
paste input "4082158483"
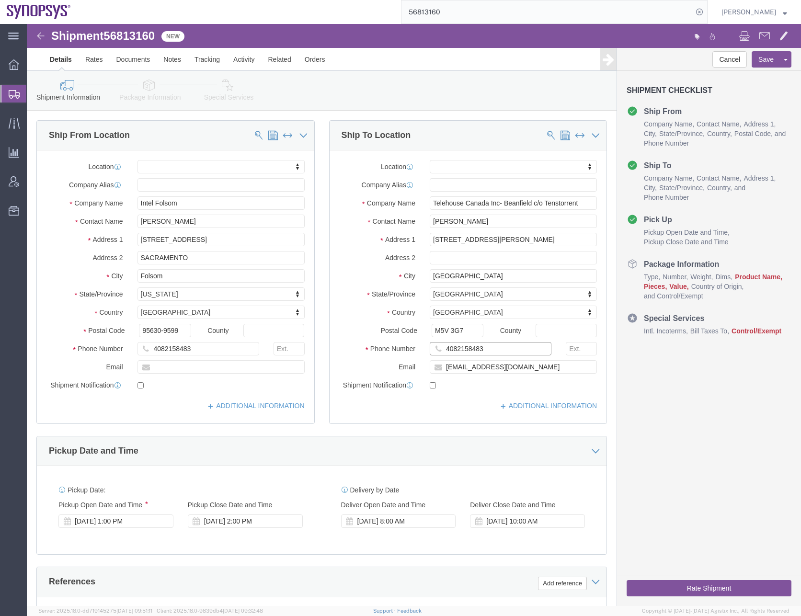
type input "4082158483"
drag, startPoint x: 168, startPoint y: 196, endPoint x: 55, endPoint y: 197, distance: 113.6
click div "Contact Name [PERSON_NAME]"
click input "text"
paste input "[PERSON_NAME][EMAIL_ADDRESS][DOMAIN_NAME]"
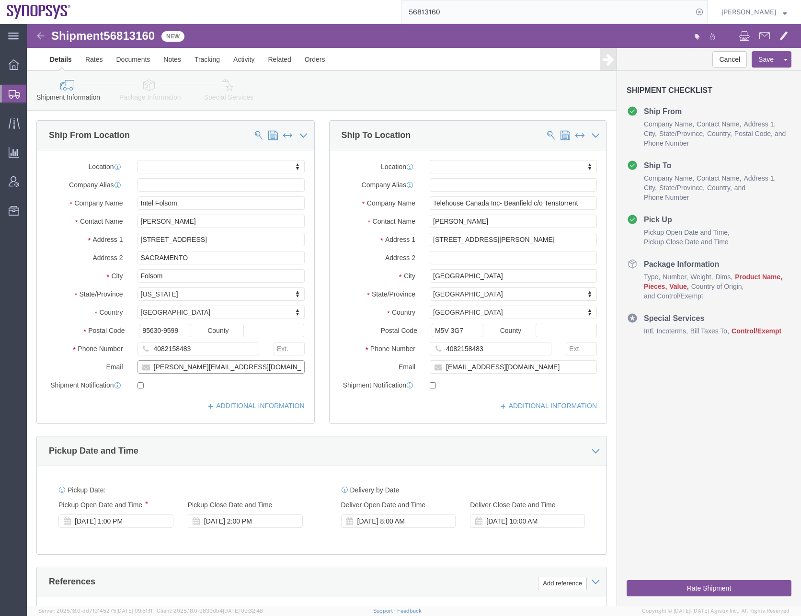
click input "[PERSON_NAME][EMAIL_ADDRESS][DOMAIN_NAME]"
type input "[PERSON_NAME][EMAIL_ADDRESS][DOMAIN_NAME]"
click input "checkbox"
checkbox input "true"
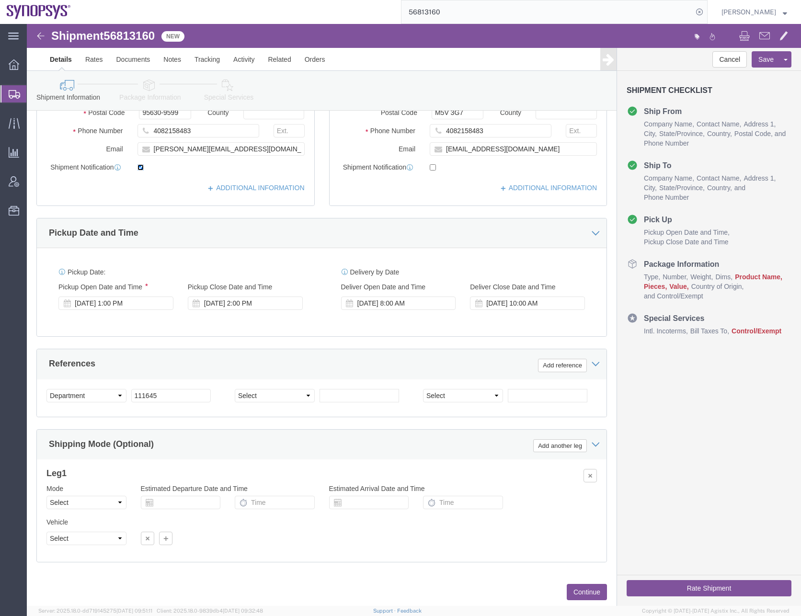
scroll to position [242, 0]
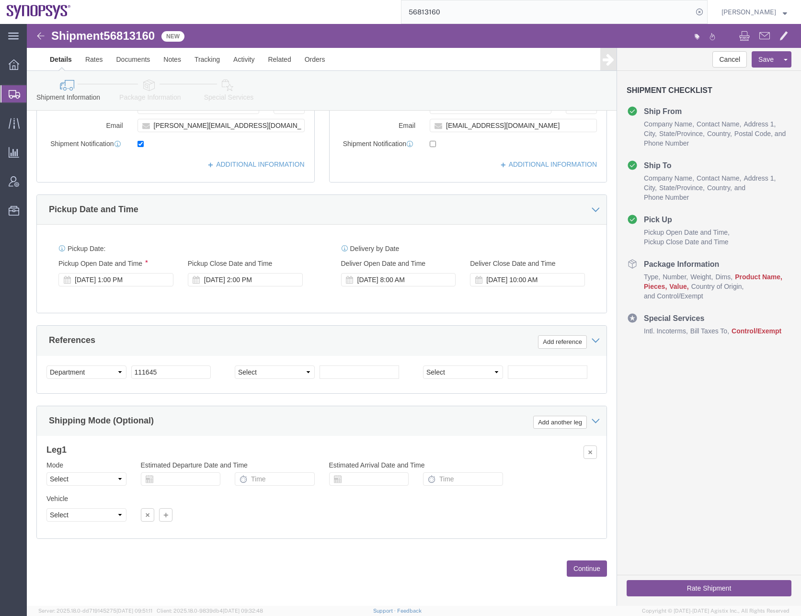
click button "Continue"
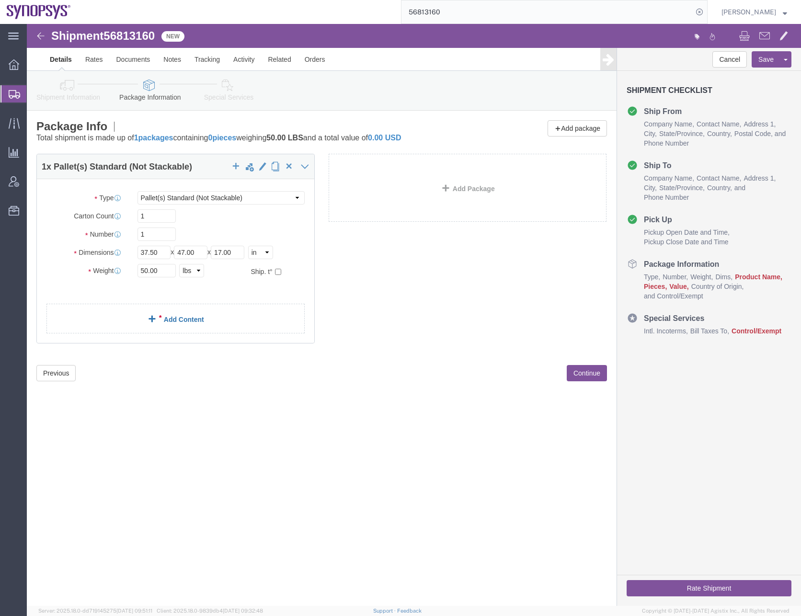
click link "Add Content"
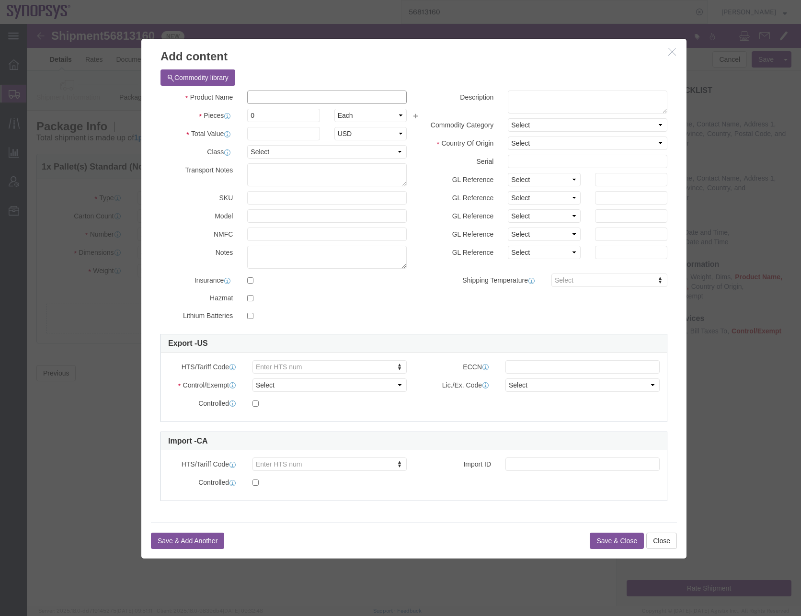
click input "text"
type input "Shark Panel Material"
click input "0"
type input "1"
click div "Product Name Shark Panel Material Pieces 1 Select Bag Barrels 100Board Feet Bot…"
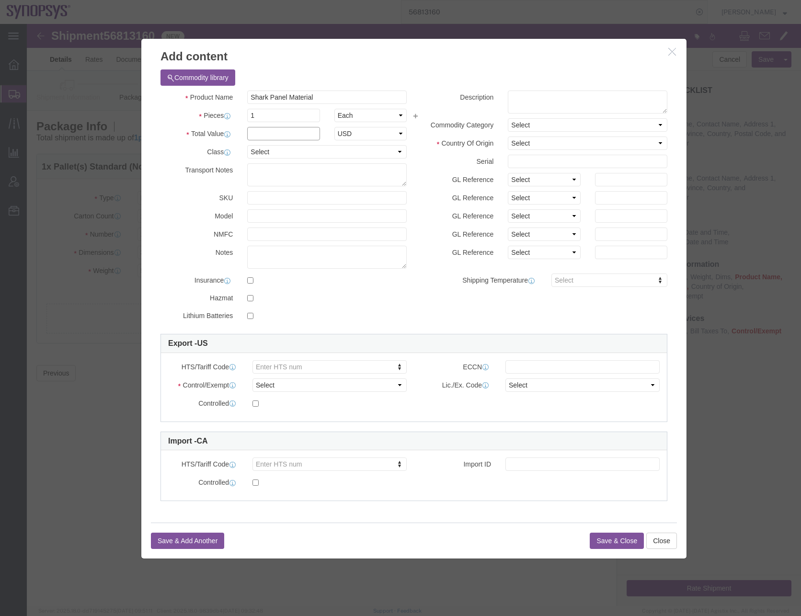
click input "text"
type input "1"
click select "Select 50 55 60 65 70 85 92.5 100 125 175 250 300 400"
select select "50"
click select "Select 50 55 60 65 70 85 92.5 100 125 175 250 300 400"
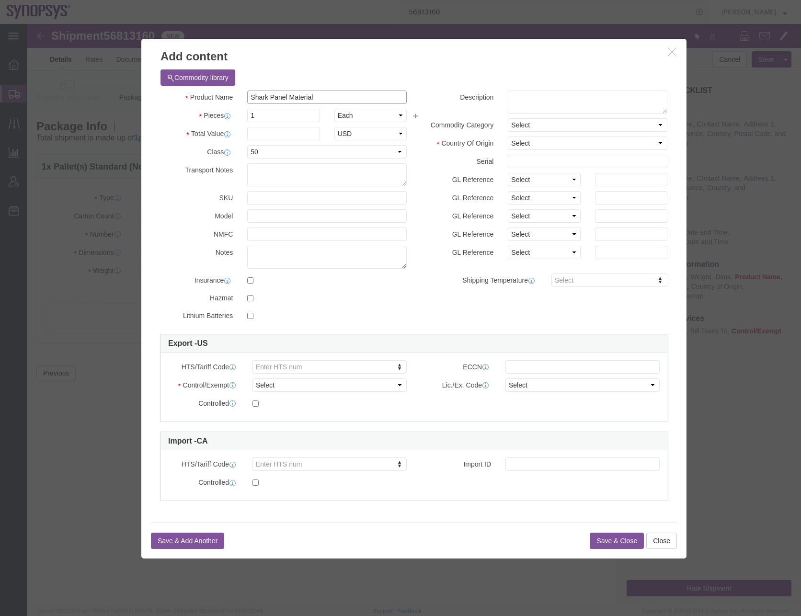
drag, startPoint x: 292, startPoint y: 73, endPoint x: 140, endPoint y: 78, distance: 151.5
click div "Product Name Shark Panel Material"
click textarea
paste textarea "Shark Panel Material"
type textarea "Shark Panel Material"
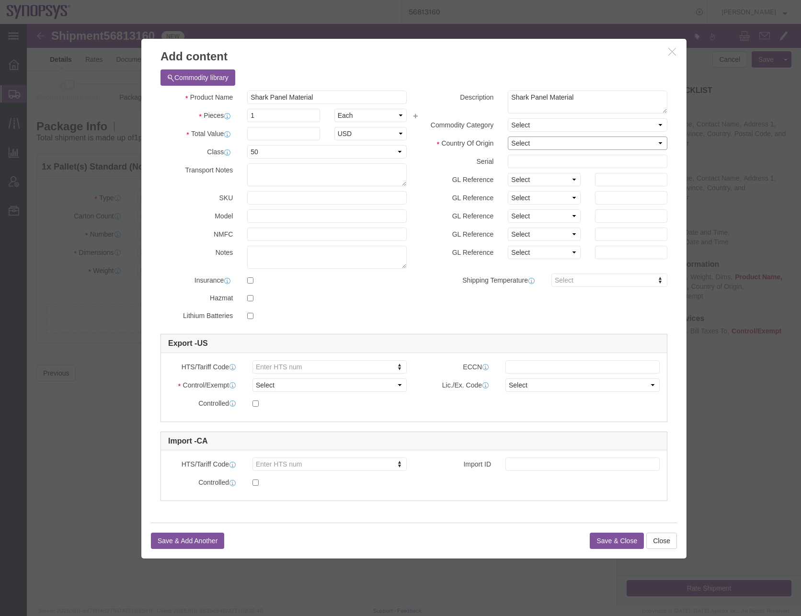
click select "Select [GEOGRAPHIC_DATA] [GEOGRAPHIC_DATA] [GEOGRAPHIC_DATA] [GEOGRAPHIC_DATA] …"
select select "US"
click select "Select [GEOGRAPHIC_DATA] [GEOGRAPHIC_DATA] [GEOGRAPHIC_DATA] [GEOGRAPHIC_DATA] …"
click button "Save & Close"
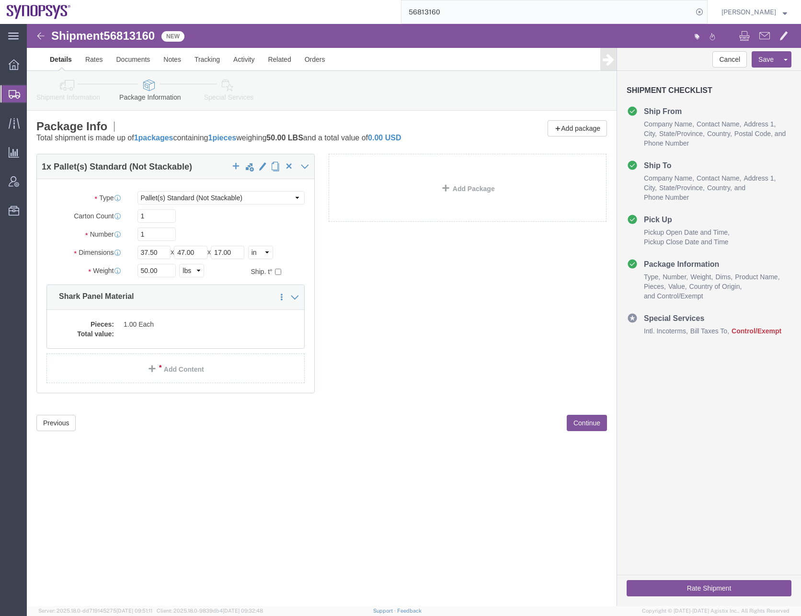
click div "1 x Pallet(s) Standard (Not Stackable) Package Type Select Bale(s) Basket(s) Bo…"
click button "Save"
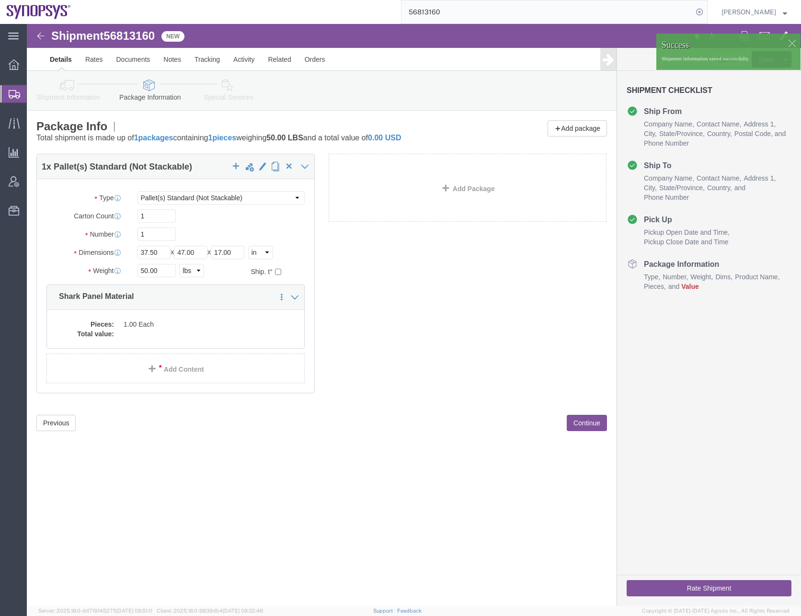
click div "Shipment 56813160 New Details Rates Documents Notes Tracking Activity Related O…"
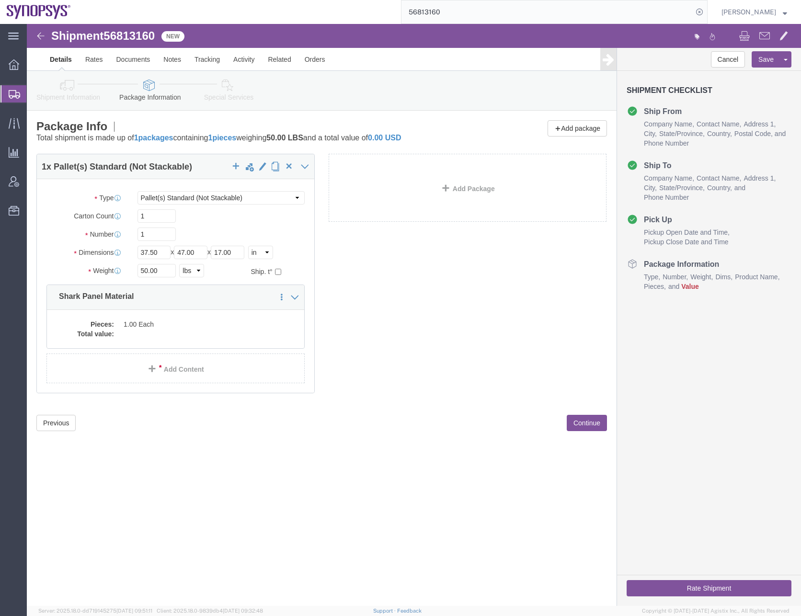
click div "Shipment 56813160 New Details Rates Documents Notes Tracking Activity Related O…"
